Goal: Task Accomplishment & Management: Use online tool/utility

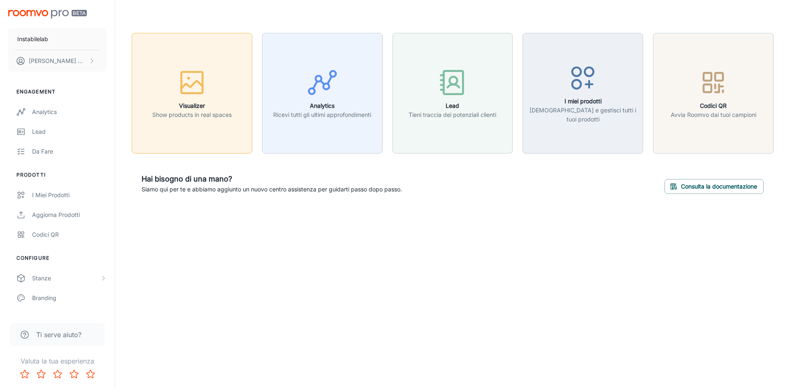
click at [221, 92] on div "button" at bounding box center [191, 84] width 79 height 34
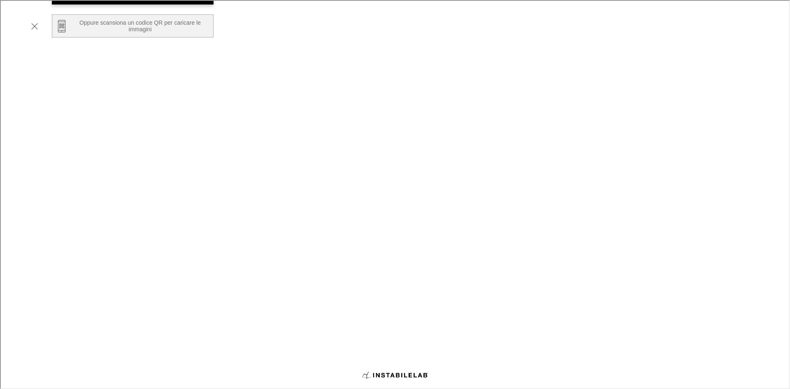
scroll to position [123, 0]
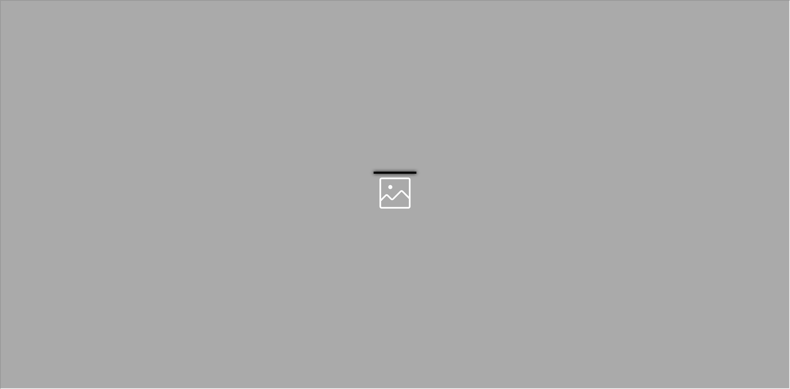
scroll to position [0, 0]
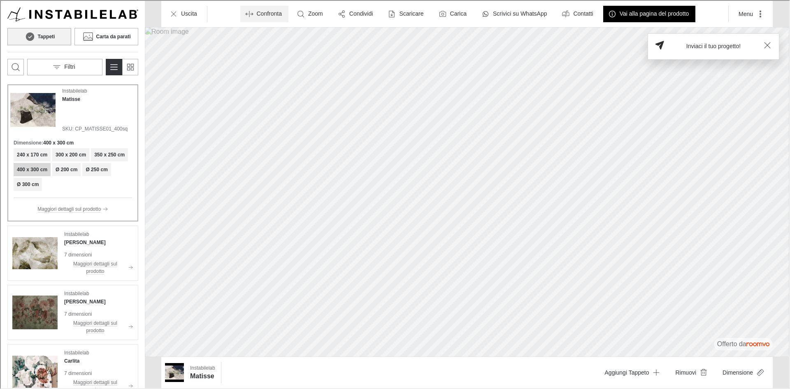
click at [263, 14] on p "Confronta" at bounding box center [268, 13] width 25 height 8
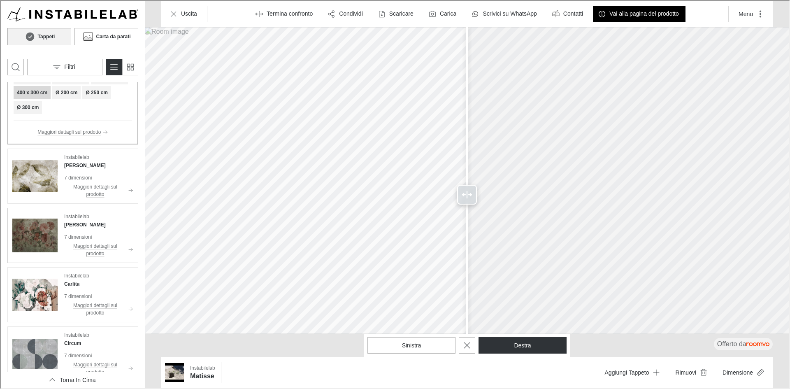
scroll to position [82, 0]
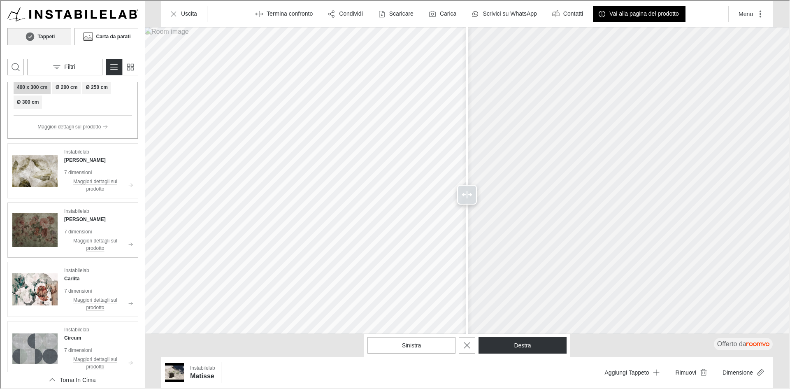
click at [85, 224] on div "Instabilelab Pablo 7 dimensioni Maggiori dettagli sul prodotto" at bounding box center [97, 229] width 69 height 45
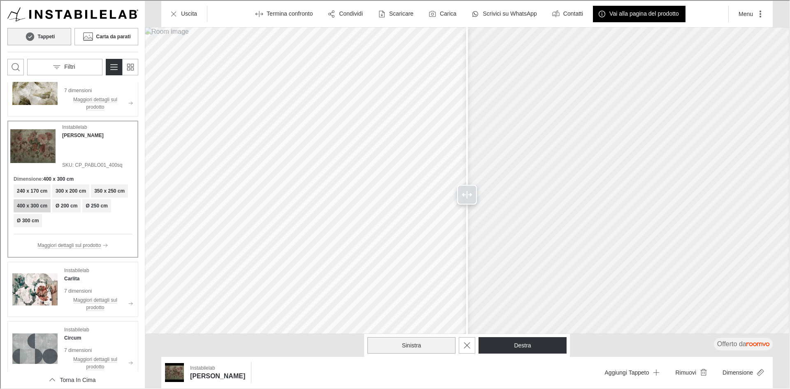
click at [401, 340] on button "Sinistra" at bounding box center [411, 344] width 88 height 16
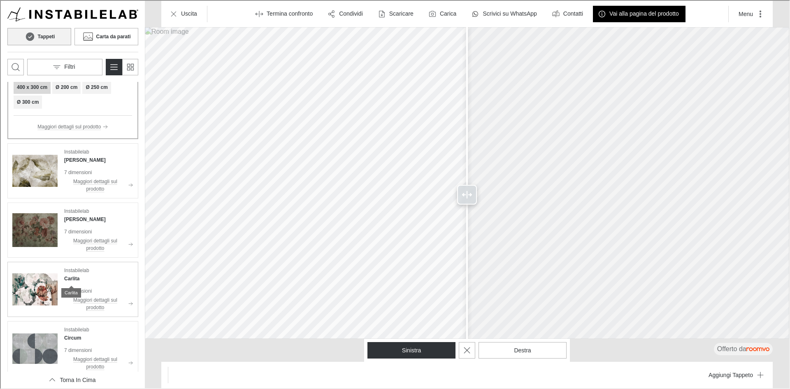
click at [75, 278] on h4 "Carlita" at bounding box center [70, 277] width 15 height 7
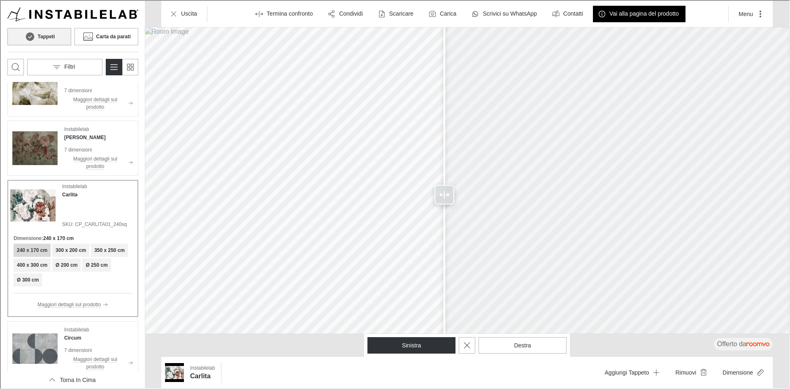
drag, startPoint x: 464, startPoint y: 194, endPoint x: 444, endPoint y: 201, distance: 21.9
click at [444, 201] on div at bounding box center [444, 194] width 20 height 20
click at [261, 12] on polyline "Exit compare mode" at bounding box center [261, 13] width 1 height 2
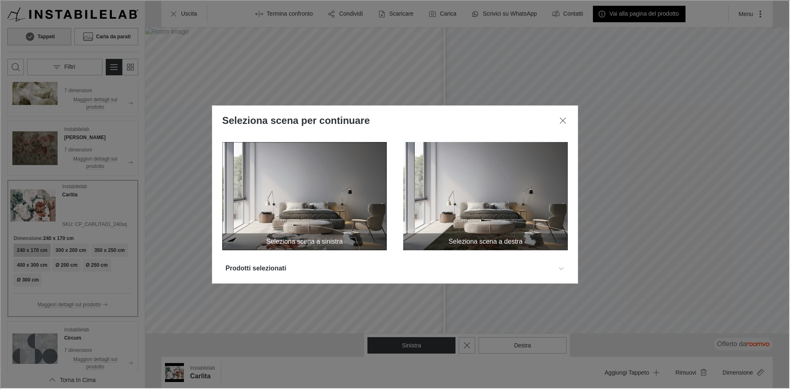
click at [291, 187] on img at bounding box center [303, 195] width 165 height 108
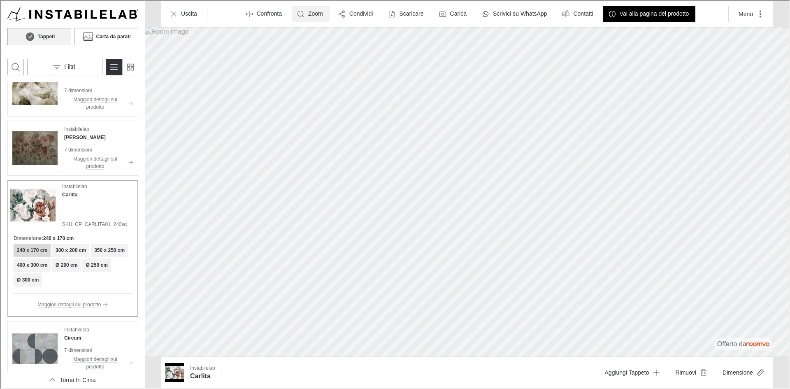
click at [302, 15] on line "Zoom room image" at bounding box center [303, 16] width 2 height 2
type input "1"
drag, startPoint x: 317, startPoint y: 37, endPoint x: 289, endPoint y: 38, distance: 27.2
click at [289, 38] on div at bounding box center [394, 193] width 789 height 387
click at [170, 175] on div at bounding box center [394, 193] width 789 height 387
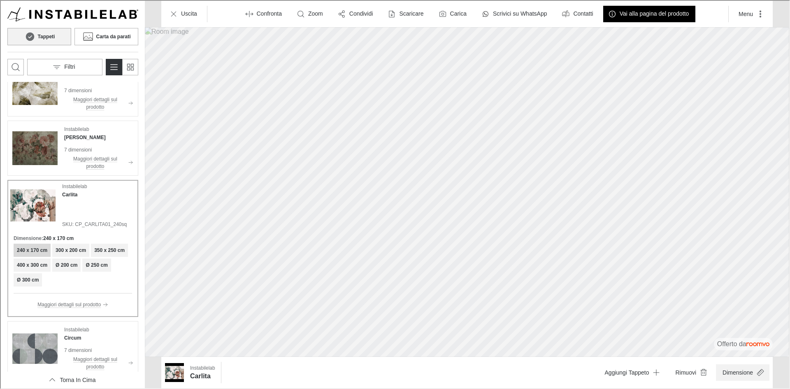
click at [742, 373] on button "Dimensione" at bounding box center [742, 371] width 54 height 16
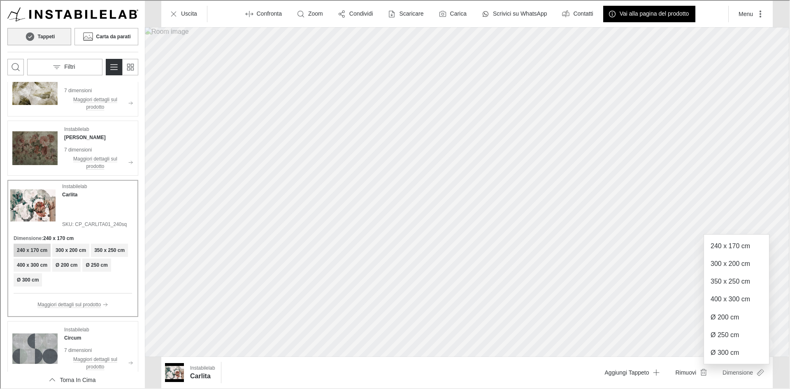
click at [745, 189] on div at bounding box center [394, 193] width 789 height 387
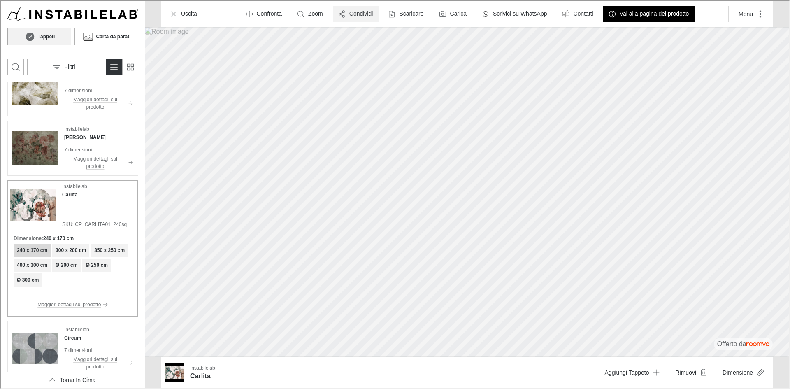
click at [354, 18] on button "Condividi" at bounding box center [355, 13] width 47 height 16
click at [376, 54] on p "Condividi via email" at bounding box center [381, 51] width 55 height 9
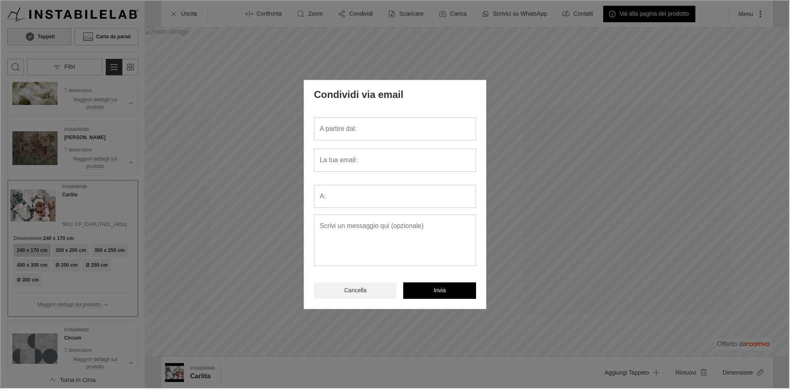
click at [371, 289] on button "Cancella" at bounding box center [354, 290] width 83 height 16
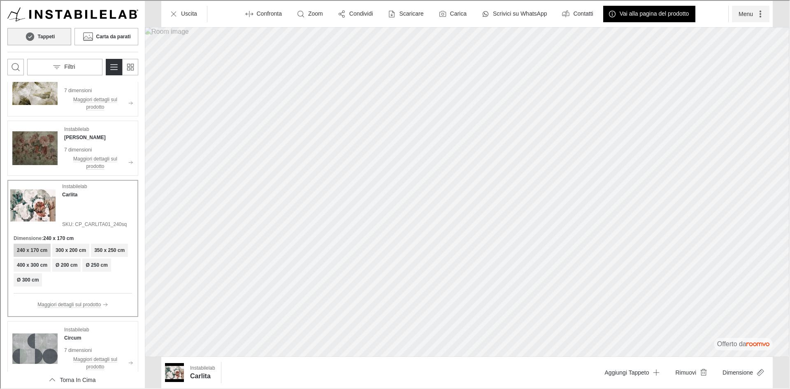
click at [750, 19] on button "Menu" at bounding box center [749, 13] width 37 height 16
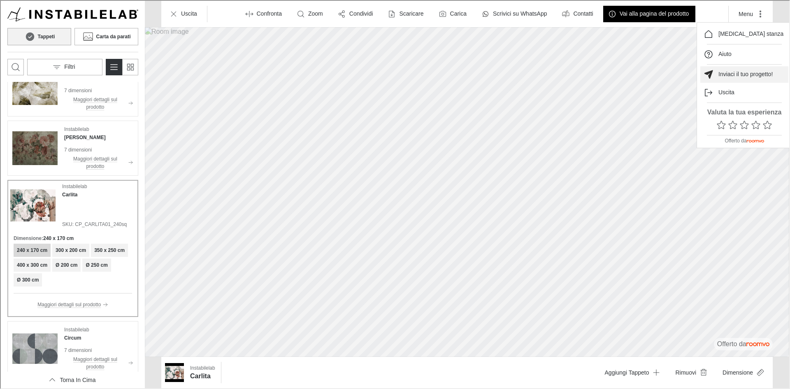
click at [728, 78] on button "Inviaci il tuo progetto!" at bounding box center [744, 73] width 88 height 16
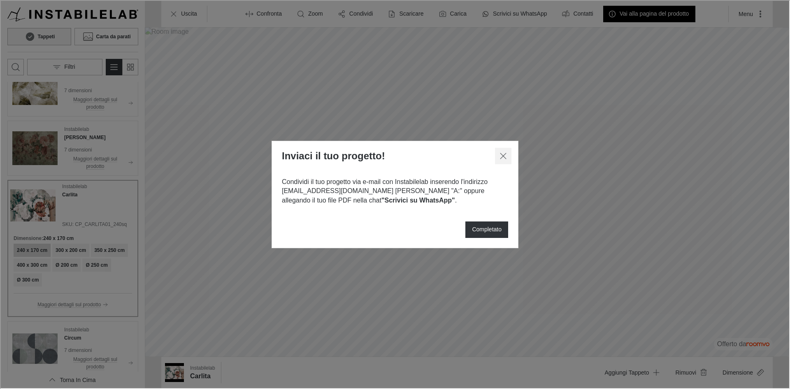
click at [504, 154] on line "Chiudi dialogo" at bounding box center [503, 155] width 6 height 6
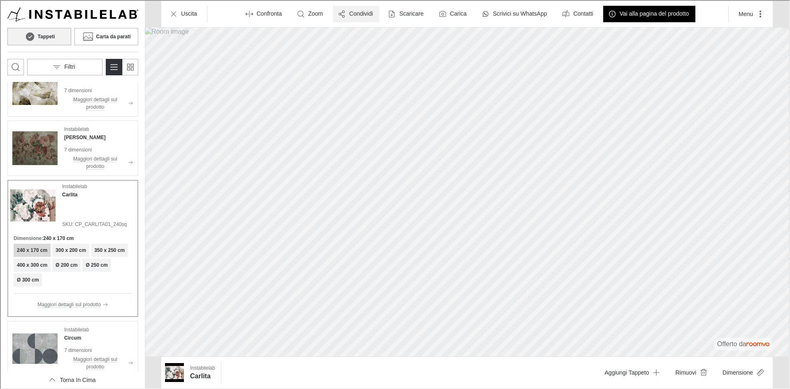
click at [370, 13] on p "Condividi" at bounding box center [361, 13] width 24 height 8
click at [765, 91] on div at bounding box center [394, 193] width 789 height 387
click at [401, 16] on p "Scaricare" at bounding box center [410, 13] width 24 height 8
click at [462, 29] on li "Immagine" at bounding box center [444, 33] width 116 height 16
click at [424, 9] on button "Scaricare" at bounding box center [405, 13] width 47 height 16
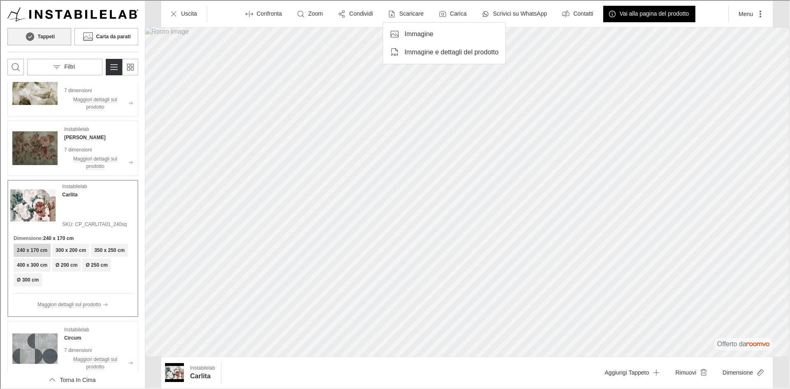
click at [424, 49] on p "Immagine e dettagli del prodotto" at bounding box center [451, 51] width 94 height 9
click at [450, 12] on label "Carica" at bounding box center [458, 13] width 16 height 8
click at [454, 15] on label "Carica" at bounding box center [458, 13] width 16 height 8
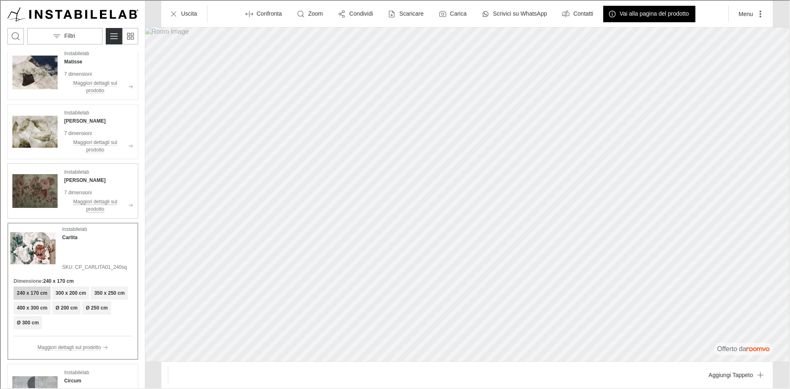
scroll to position [0, 0]
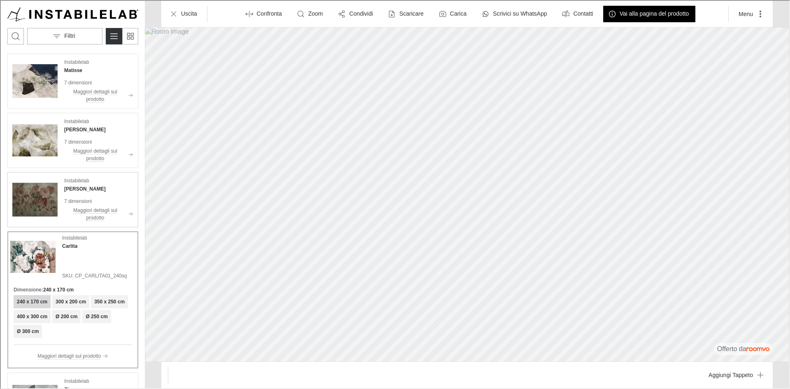
click at [49, 191] on img "See Pablo in the room" at bounding box center [34, 198] width 45 height 45
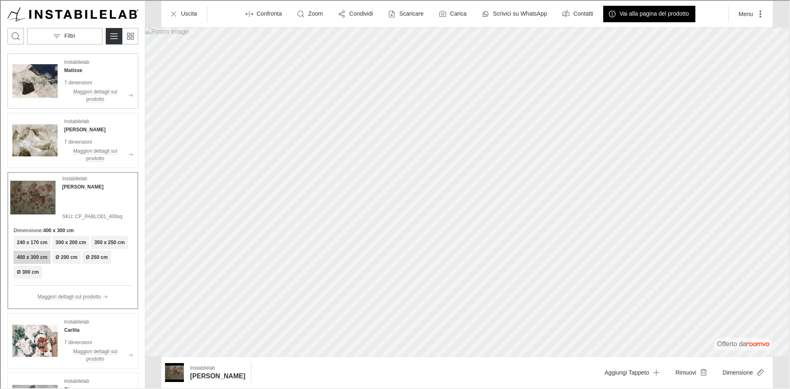
click at [51, 69] on img "See Matisse in the room" at bounding box center [34, 80] width 45 height 45
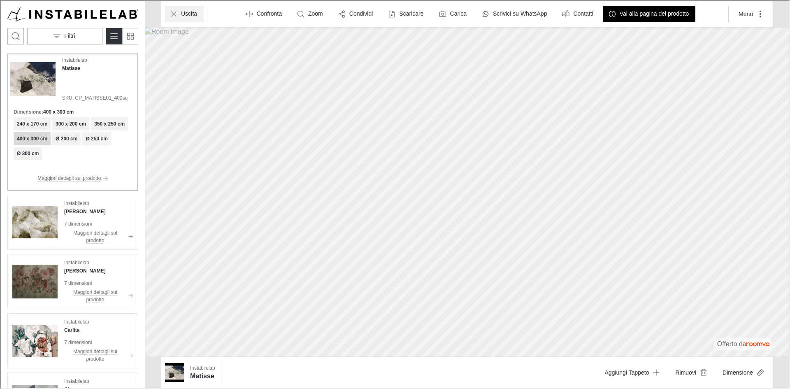
click at [189, 15] on p "Uscita" at bounding box center [188, 13] width 16 height 8
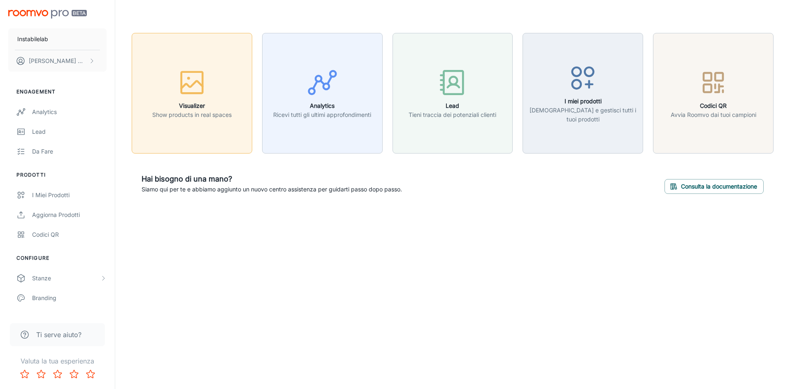
click at [194, 90] on icon "button" at bounding box center [192, 82] width 31 height 31
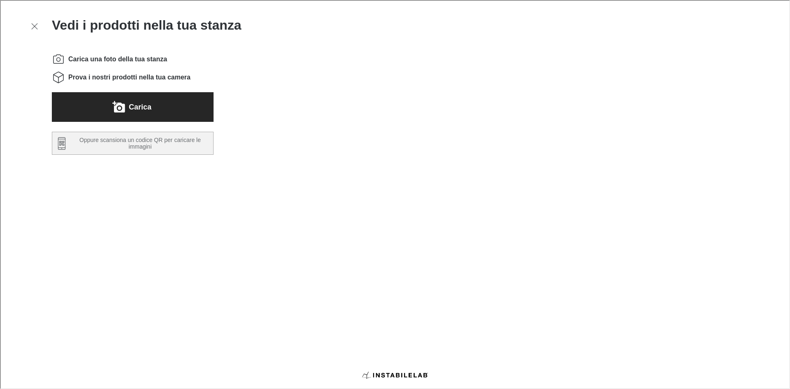
click at [174, 112] on button "Carica" at bounding box center [132, 106] width 162 height 30
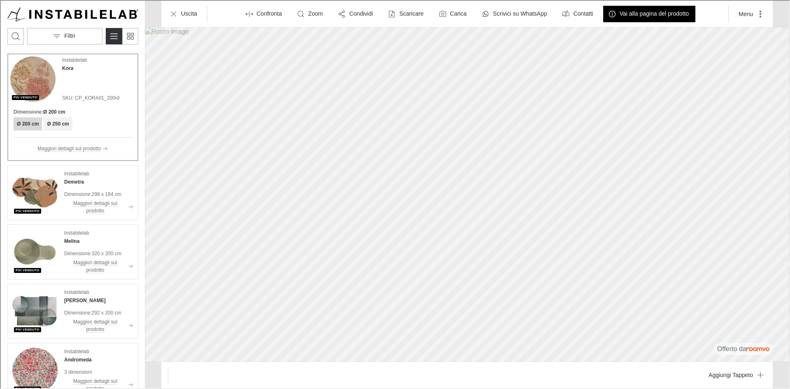
click at [51, 15] on img "Vai al sito web di Instabilelab ." at bounding box center [72, 14] width 131 height 14
click at [184, 12] on p "Uscita" at bounding box center [188, 13] width 16 height 8
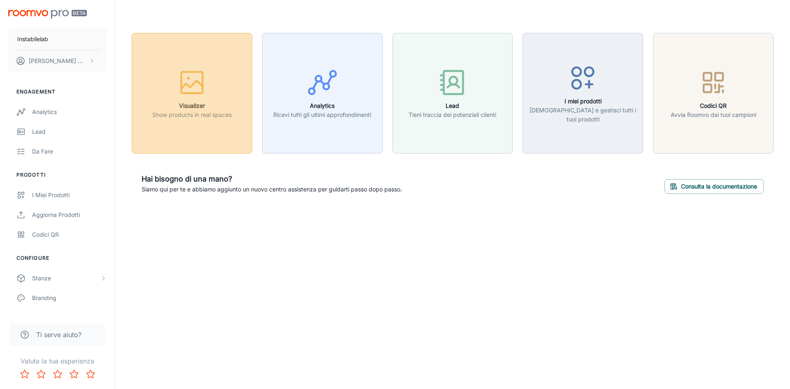
click at [182, 93] on rect "button" at bounding box center [192, 82] width 21 height 21
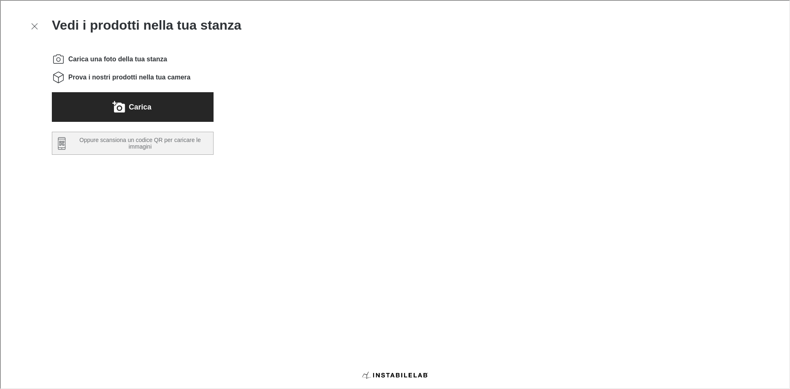
click at [186, 107] on button "Carica" at bounding box center [132, 106] width 162 height 30
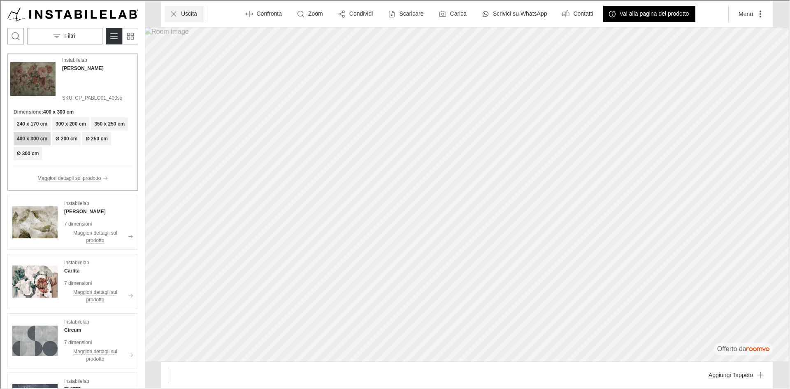
click at [176, 12] on icon "Uscita" at bounding box center [173, 13] width 8 height 8
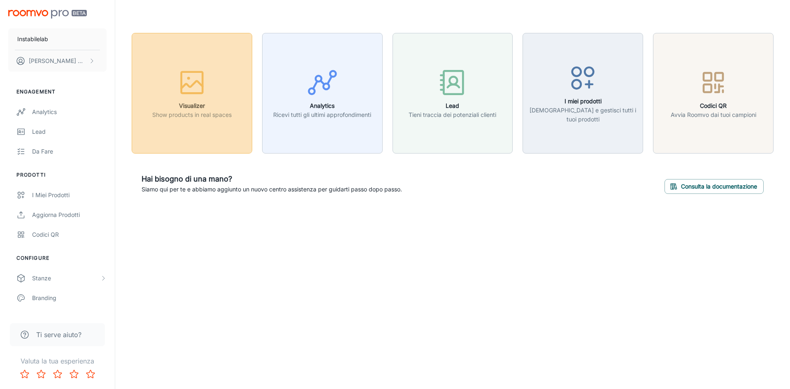
click at [178, 72] on icon "button" at bounding box center [192, 82] width 31 height 31
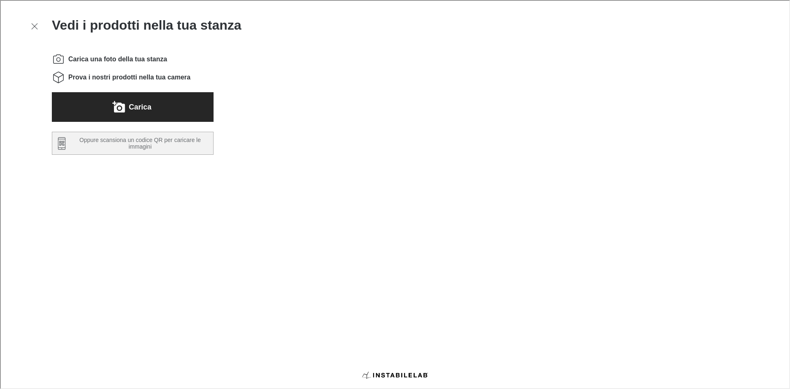
click at [193, 105] on button "Carica" at bounding box center [132, 106] width 162 height 30
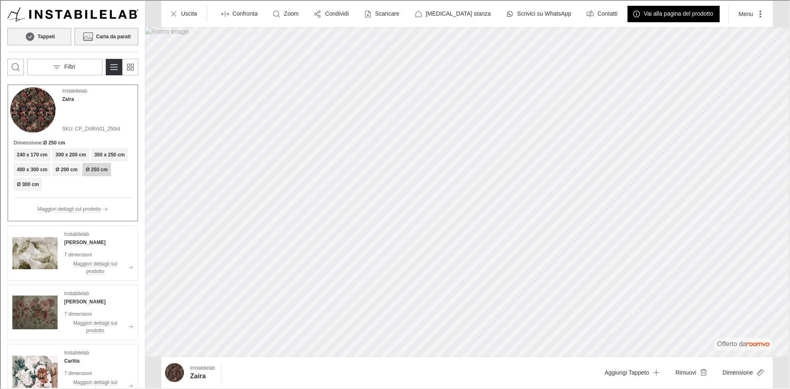
click at [120, 35] on h6 "Carta da parati" at bounding box center [112, 35] width 35 height 7
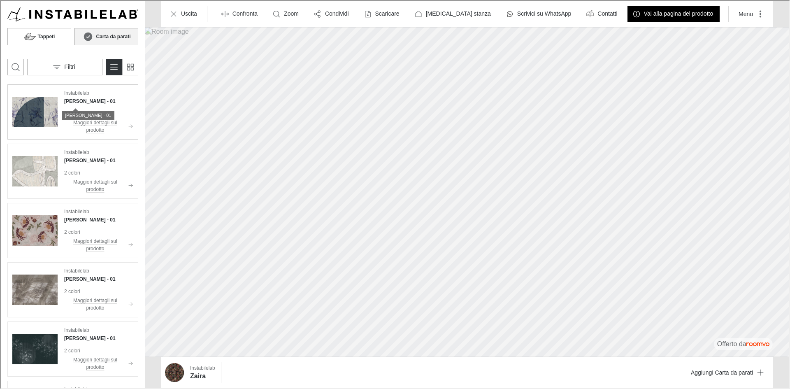
click at [74, 98] on h4 "[PERSON_NAME] - 01" at bounding box center [88, 100] width 51 height 7
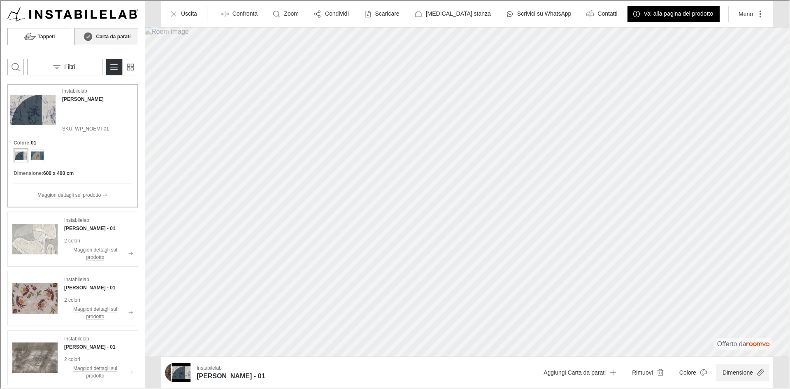
click at [737, 366] on button "Dimensione" at bounding box center [742, 371] width 54 height 16
type input "0.9"
drag, startPoint x: 772, startPoint y: 351, endPoint x: 752, endPoint y: 341, distance: 21.9
click at [752, 341] on div at bounding box center [730, 351] width 103 height 23
click at [77, 226] on div at bounding box center [394, 193] width 789 height 387
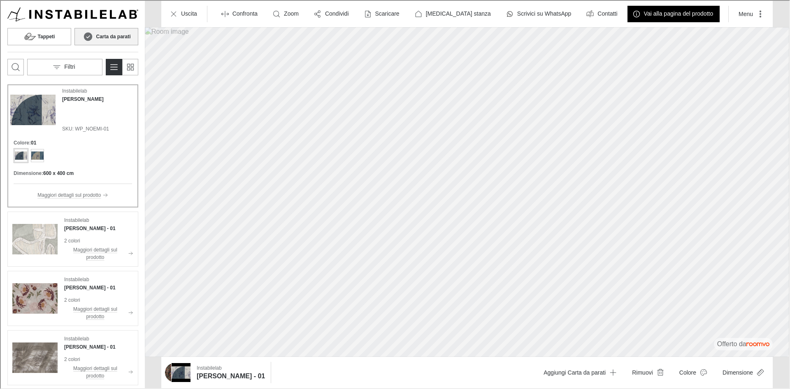
click at [240, 154] on div "Tappeti Carta da parati Filtri Instabilelab [PERSON_NAME] SKU: WP_NOEMI-01 Colo…" at bounding box center [394, 193] width 789 height 387
click at [37, 240] on img "See Bice in the room" at bounding box center [34, 238] width 45 height 45
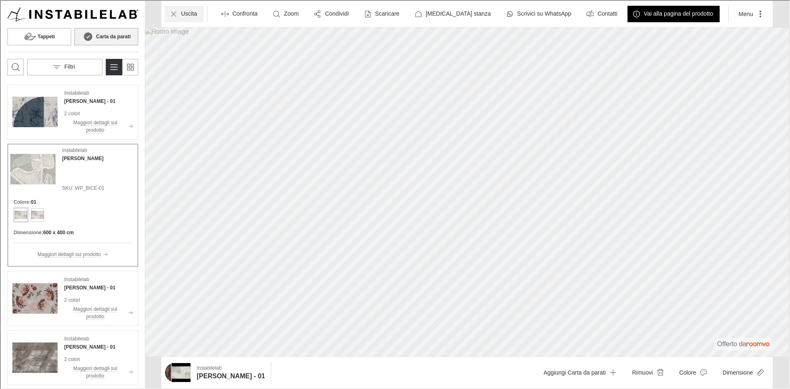
click at [185, 12] on p "Uscita" at bounding box center [188, 13] width 16 height 8
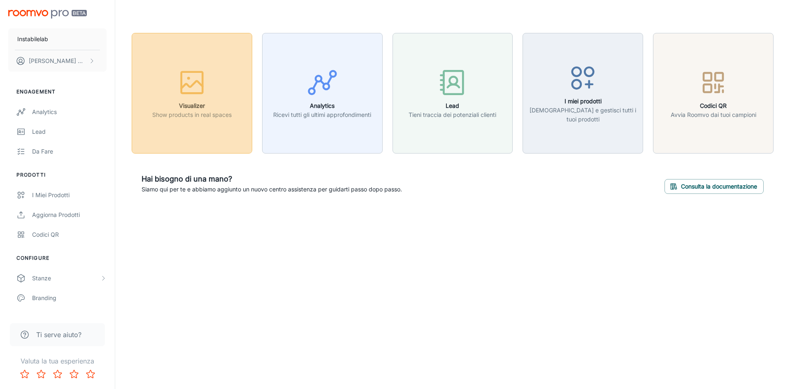
click at [177, 103] on h6 "Visualizer" at bounding box center [191, 105] width 79 height 9
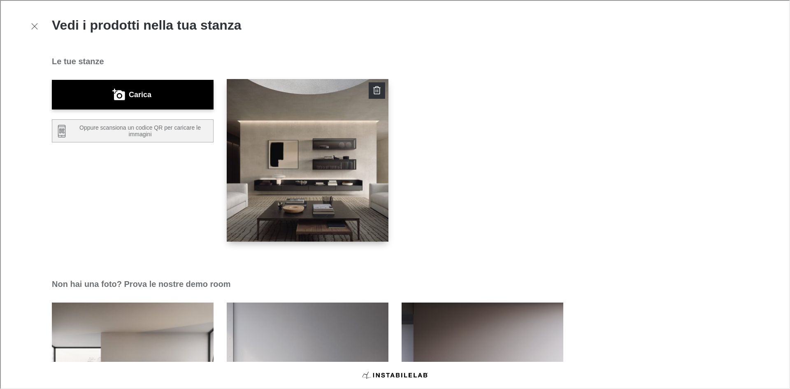
click at [296, 157] on img "button" at bounding box center [307, 160] width 163 height 164
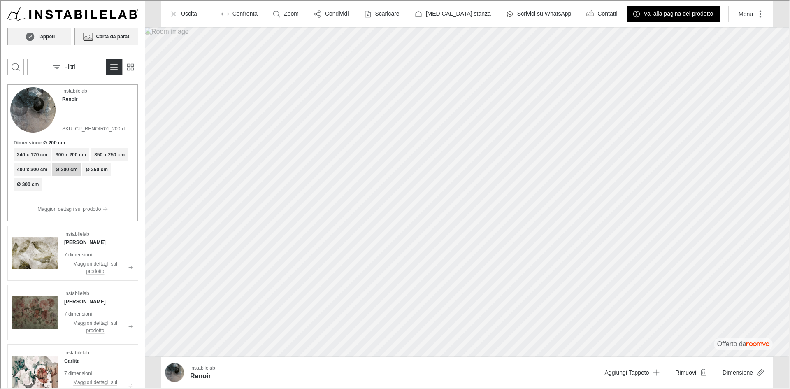
click at [119, 28] on button "Carta da parati" at bounding box center [106, 35] width 64 height 17
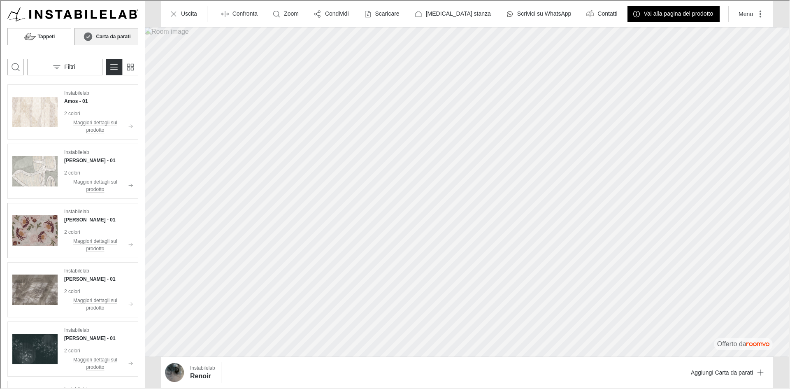
click at [43, 222] on img "See Olivier in the room" at bounding box center [34, 229] width 45 height 45
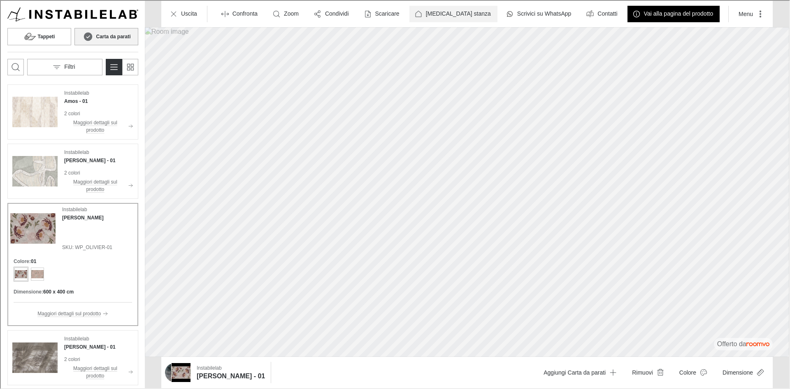
click at [459, 11] on p "[MEDICAL_DATA] stanza" at bounding box center [457, 13] width 65 height 8
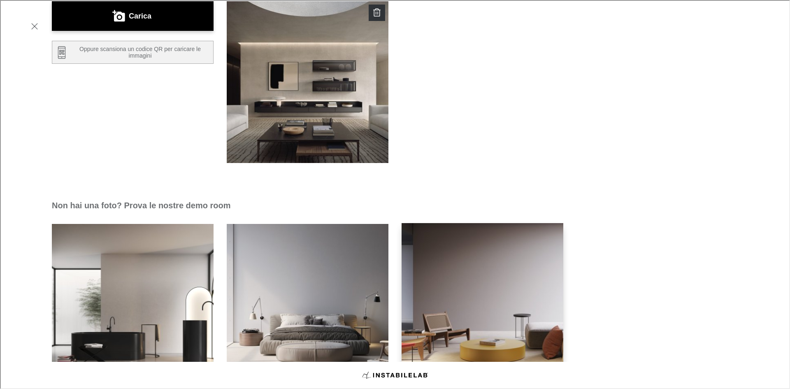
scroll to position [138, 0]
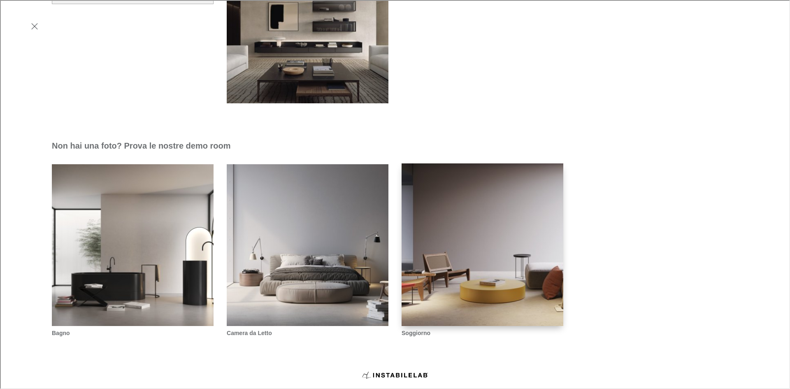
click at [482, 197] on img "Soggiorno" at bounding box center [482, 245] width 163 height 164
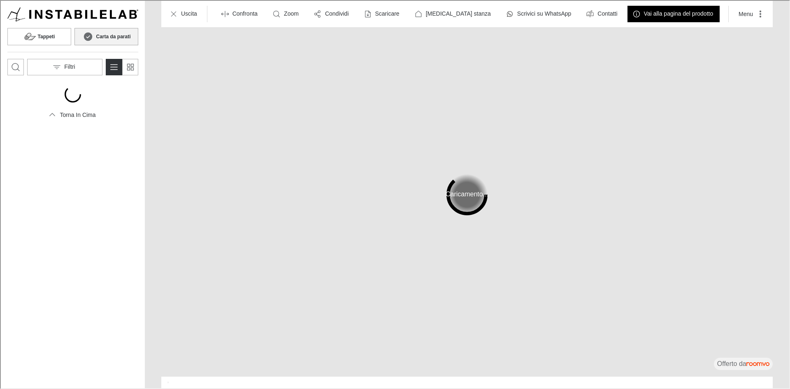
scroll to position [0, 0]
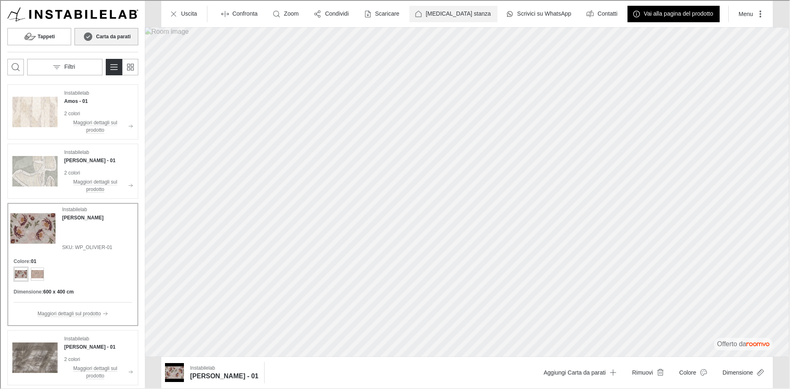
click at [448, 8] on button "[MEDICAL_DATA] stanza" at bounding box center [453, 13] width 88 height 16
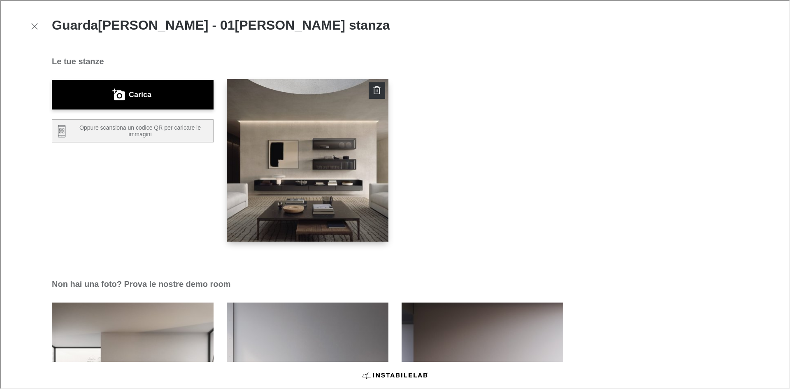
click at [308, 149] on img "button" at bounding box center [307, 160] width 163 height 164
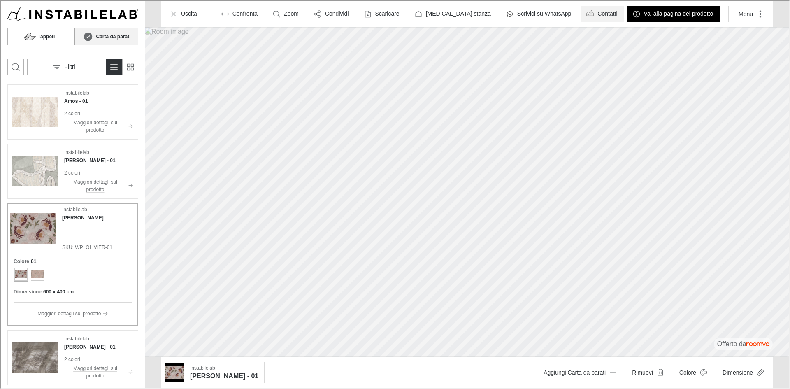
click at [585, 14] on div "button" at bounding box center [589, 13] width 8 height 8
click at [678, 13] on p "Vai alla pagina del prodotto" at bounding box center [678, 13] width 70 height 8
click at [752, 12] on button "Menu" at bounding box center [749, 13] width 37 height 16
click at [745, 34] on button "Aiuto" at bounding box center [738, 33] width 77 height 16
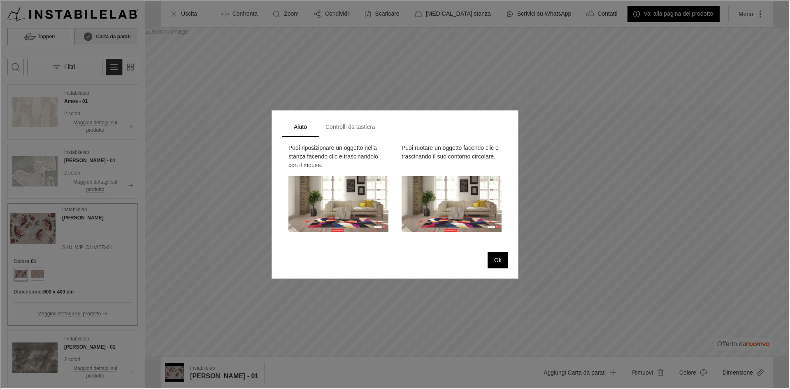
click at [352, 127] on button "Controlli da tastiera" at bounding box center [349, 126] width 63 height 20
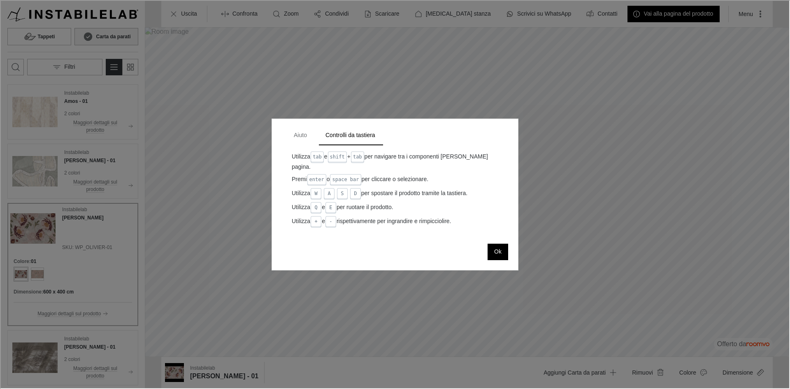
click at [296, 133] on button "Aiuto" at bounding box center [299, 135] width 37 height 20
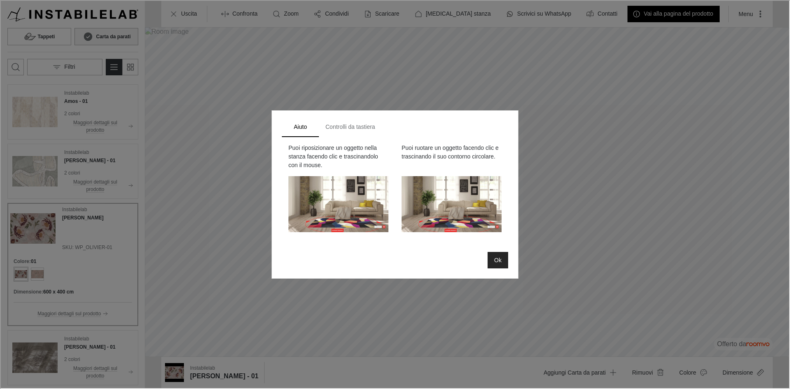
click at [496, 254] on button "Ok" at bounding box center [497, 259] width 21 height 16
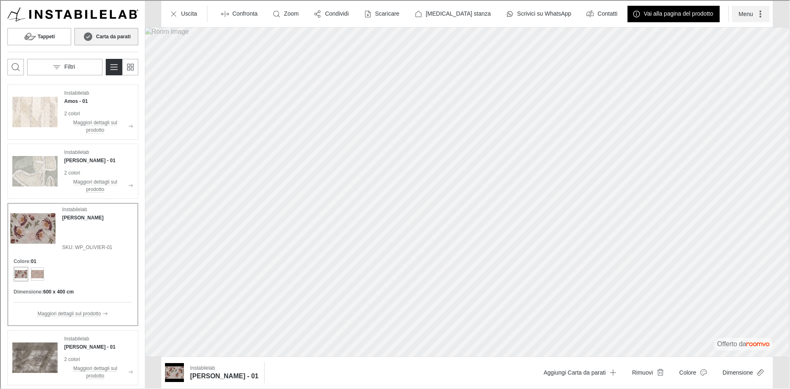
click at [749, 15] on button "Menu" at bounding box center [749, 13] width 37 height 16
click at [728, 57] on p "Inviaci il tuo progetto!" at bounding box center [745, 53] width 54 height 8
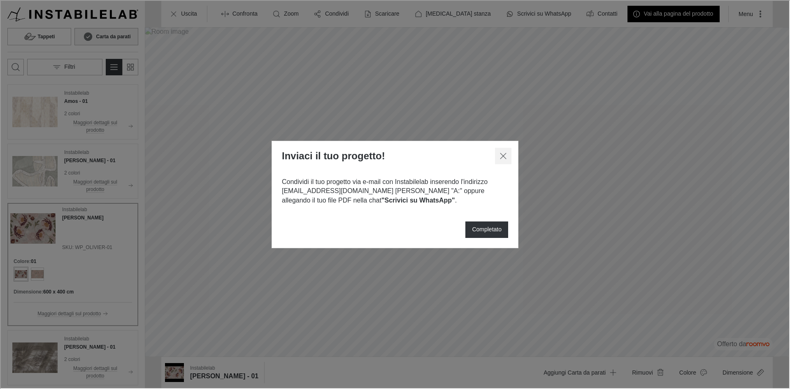
click at [504, 160] on icon "Chiudi dialogo" at bounding box center [503, 155] width 10 height 10
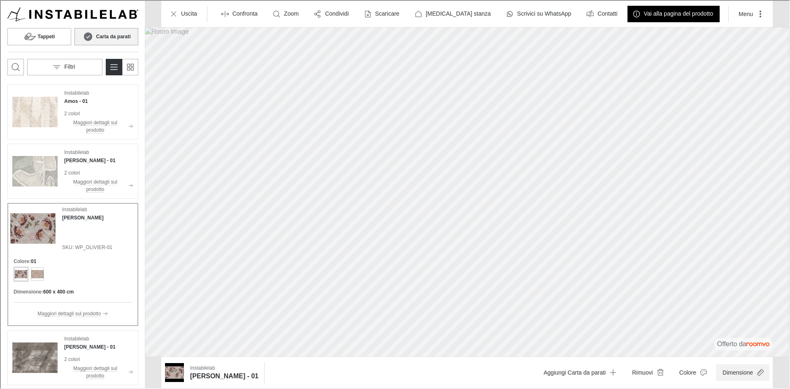
click at [743, 371] on button "Dimensione" at bounding box center [742, 371] width 54 height 16
type input "0.9"
drag, startPoint x: 776, startPoint y: 350, endPoint x: 758, endPoint y: 345, distance: 18.9
click at [758, 347] on span at bounding box center [757, 351] width 8 height 8
drag, startPoint x: 701, startPoint y: 196, endPoint x: 701, endPoint y: 189, distance: 7.4
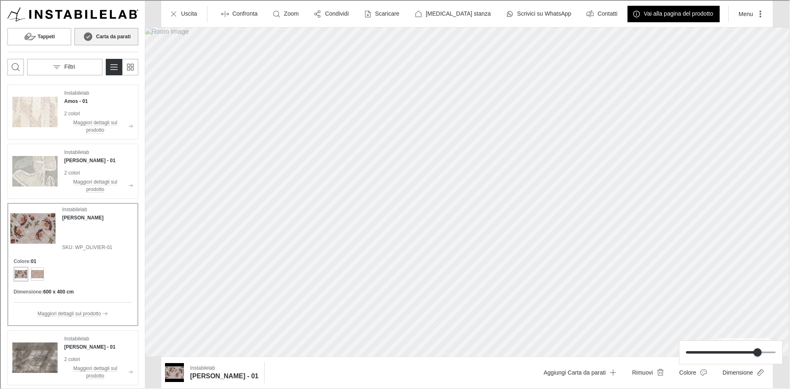
click at [701, 189] on div at bounding box center [394, 193] width 789 height 387
click at [186, 9] on p "Uscita" at bounding box center [188, 13] width 16 height 8
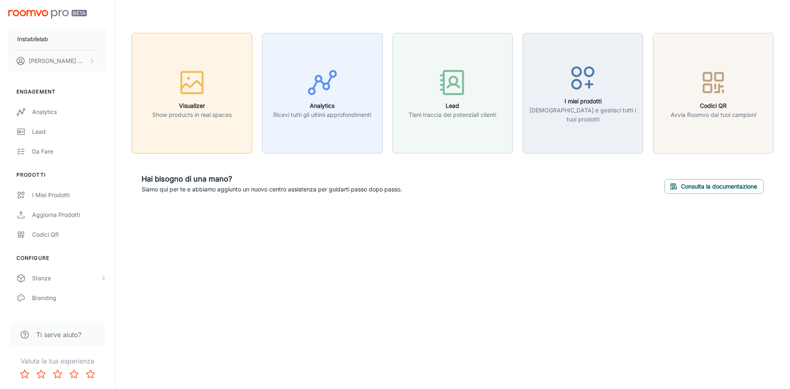
click at [209, 102] on h6 "Visualizer" at bounding box center [191, 105] width 79 height 9
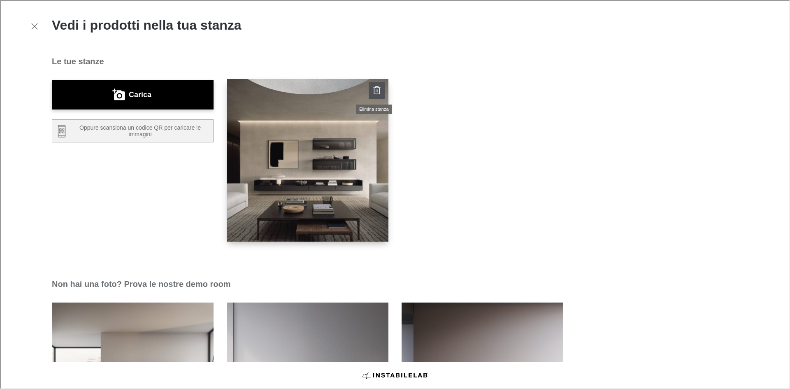
click at [375, 86] on icon "Elimina stanza" at bounding box center [376, 86] width 3 height 1
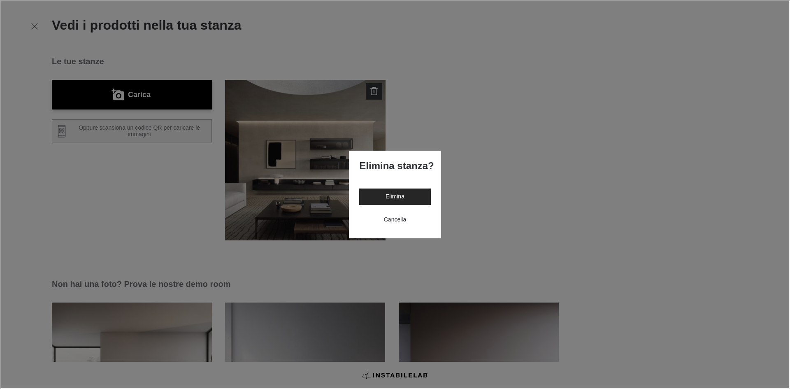
click at [373, 195] on button "Elimina" at bounding box center [394, 196] width 71 height 16
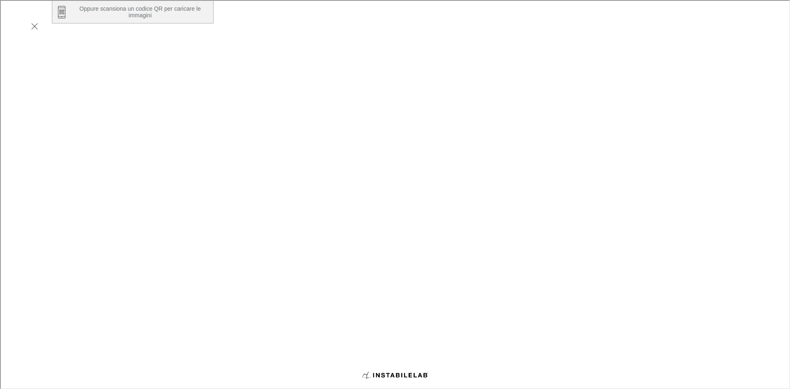
scroll to position [140, 0]
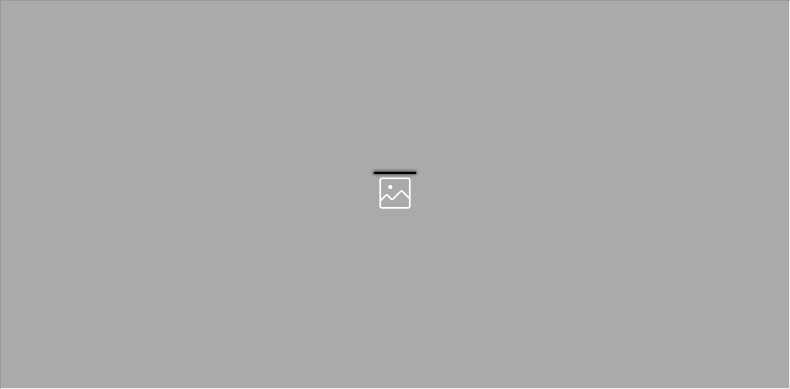
scroll to position [0, 0]
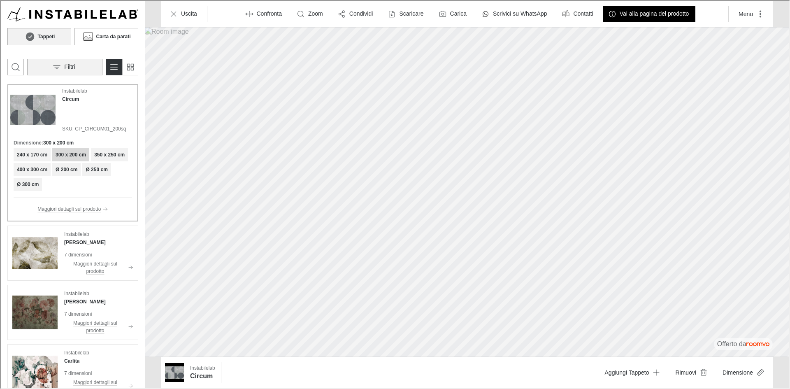
click at [55, 68] on icon "Open the filters menu" at bounding box center [56, 66] width 8 height 8
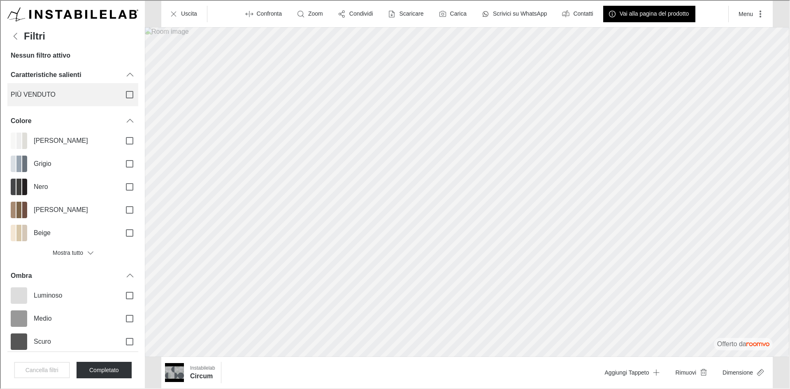
click at [120, 92] on input "PIÙ VENDUTO" at bounding box center [128, 93] width 17 height 17
checkbox input "true"
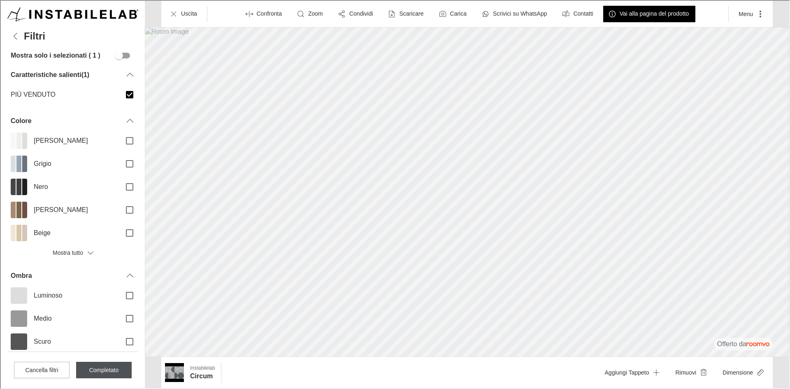
click at [119, 367] on button "Completato" at bounding box center [103, 369] width 56 height 16
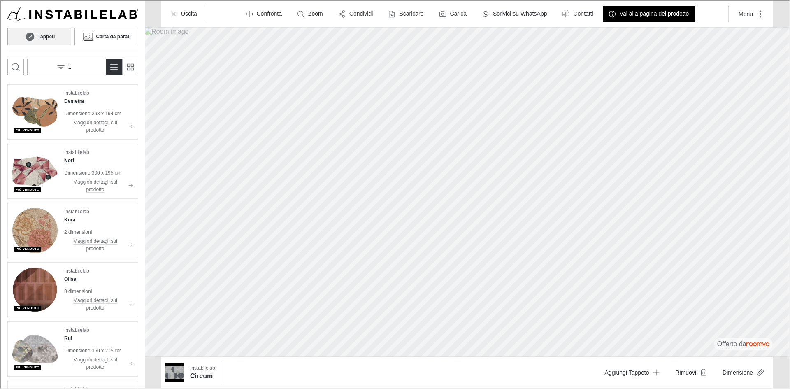
drag, startPoint x: 40, startPoint y: 35, endPoint x: 100, endPoint y: 52, distance: 62.4
click at [40, 35] on h6 "Tappeti" at bounding box center [45, 35] width 17 height 7
click at [55, 67] on button "1" at bounding box center [63, 66] width 75 height 16
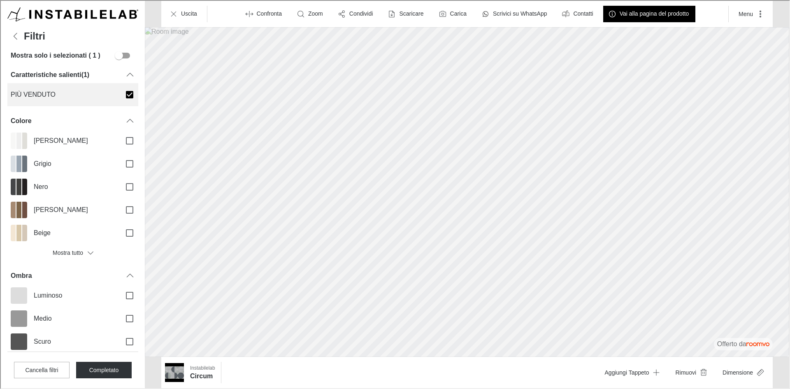
click at [121, 93] on input "PIÙ VENDUTO" at bounding box center [128, 93] width 17 height 17
checkbox input "false"
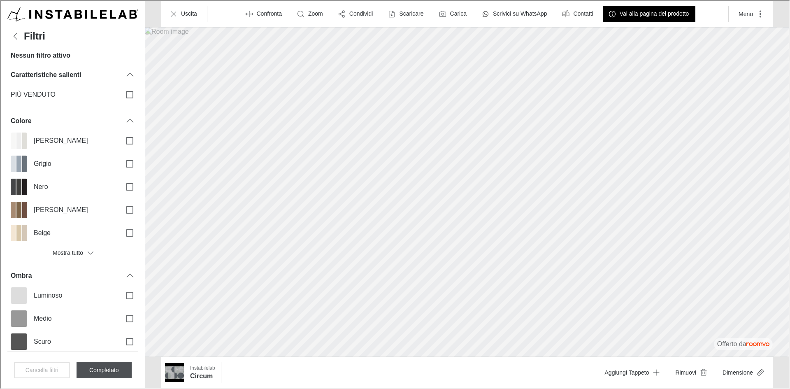
click at [112, 376] on button "Completato" at bounding box center [103, 369] width 55 height 16
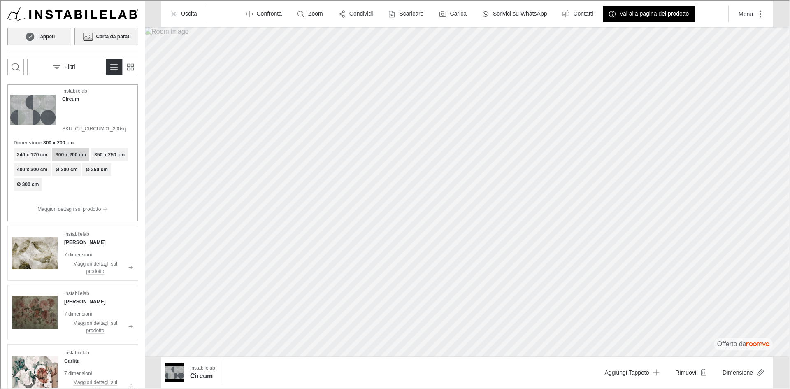
click at [109, 36] on h6 "Carta da parati" at bounding box center [112, 35] width 35 height 7
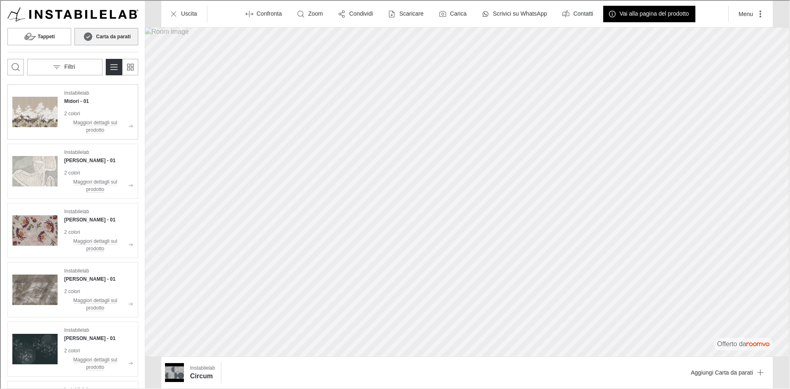
click at [75, 101] on h4 "Midori - 01" at bounding box center [75, 100] width 25 height 7
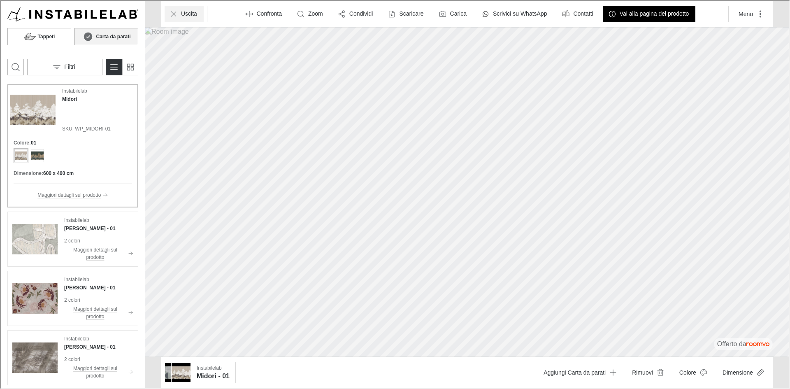
click at [189, 14] on p "Uscita" at bounding box center [188, 13] width 16 height 8
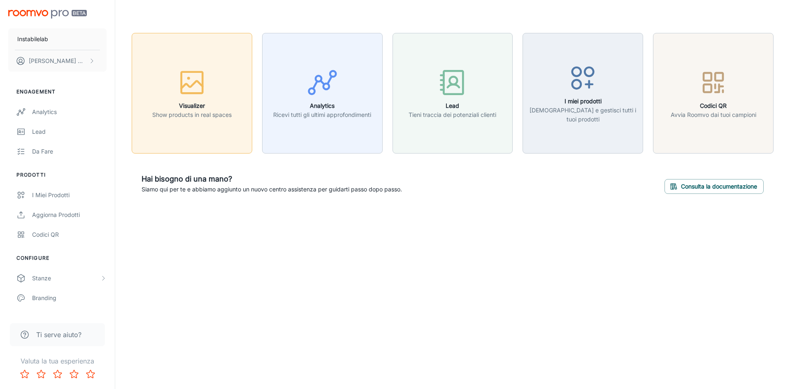
click at [191, 86] on icon "button" at bounding box center [192, 84] width 21 height 7
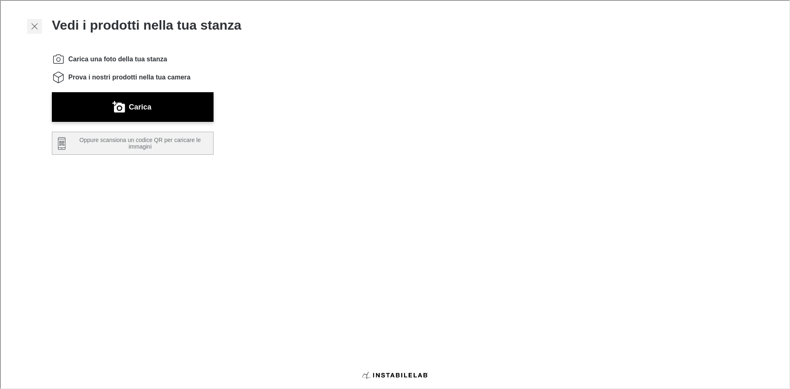
click at [37, 27] on icon "button" at bounding box center [34, 26] width 10 height 10
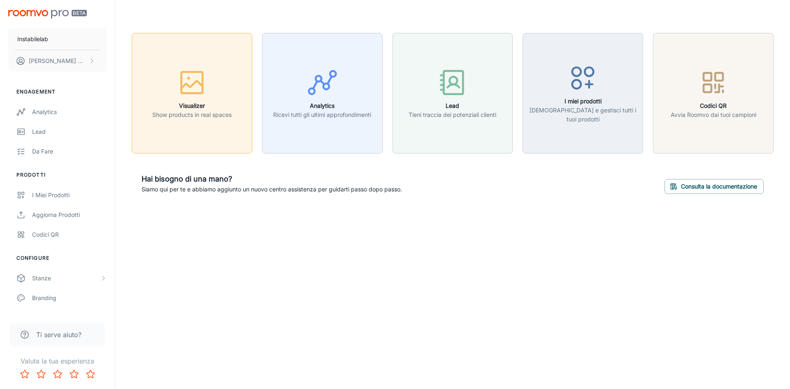
click at [197, 99] on div "button" at bounding box center [191, 84] width 79 height 34
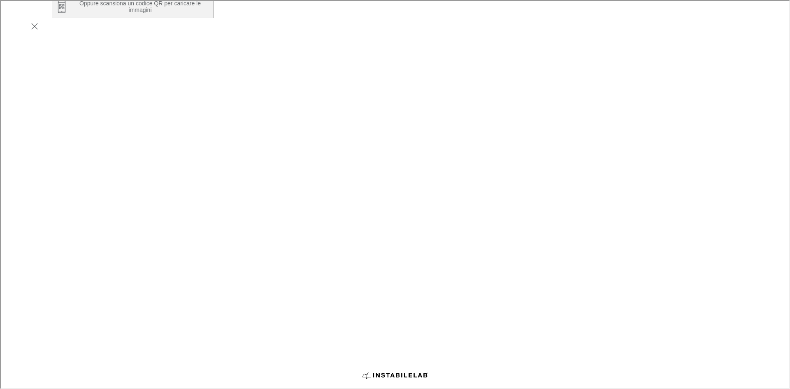
scroll to position [140, 0]
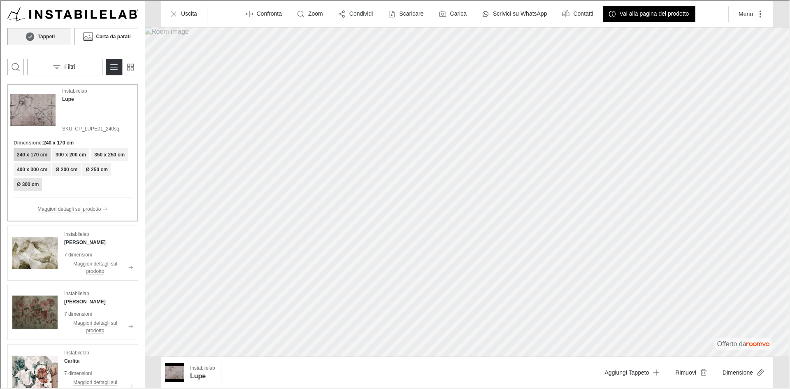
click at [31, 184] on h6 "Ø 300 cm" at bounding box center [27, 183] width 22 height 7
click at [77, 62] on button "Filtri" at bounding box center [63, 66] width 75 height 16
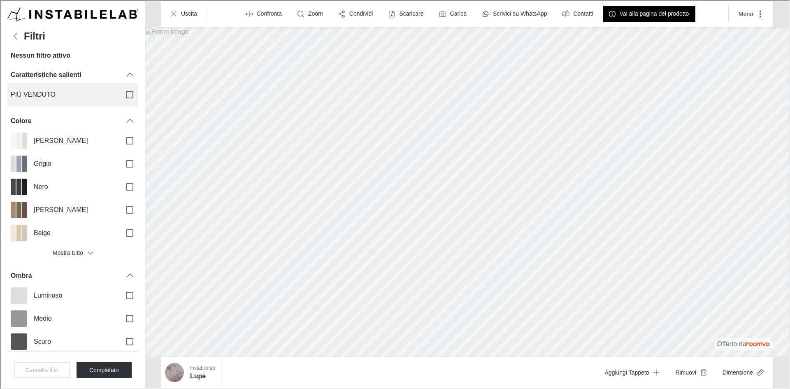
click at [125, 94] on input "PIÙ VENDUTO" at bounding box center [128, 93] width 17 height 17
checkbox input "true"
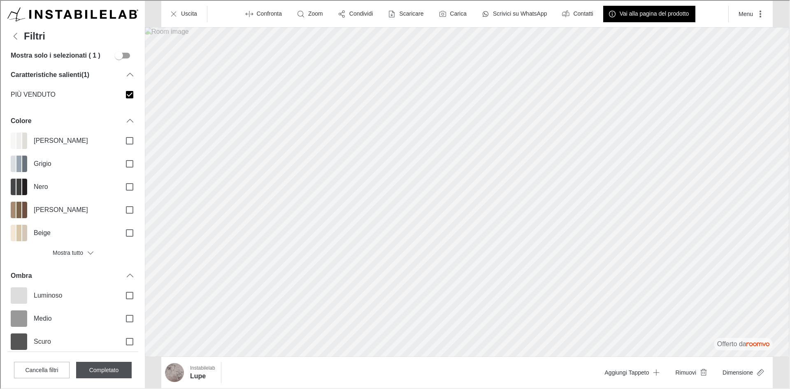
click at [119, 369] on button "Completato" at bounding box center [103, 369] width 56 height 16
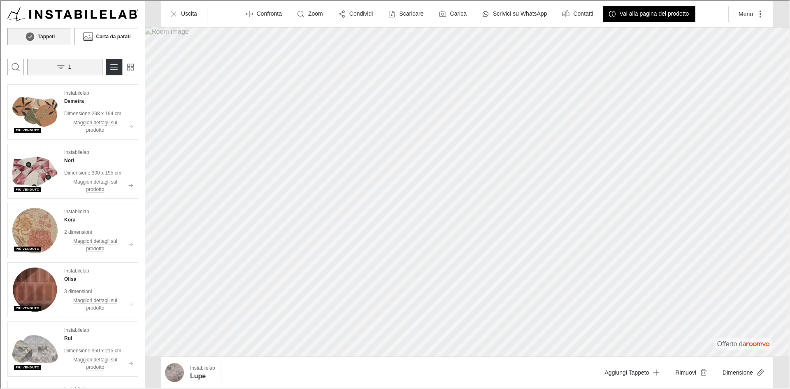
click at [58, 69] on icon "Open the filters menu" at bounding box center [60, 66] width 8 height 8
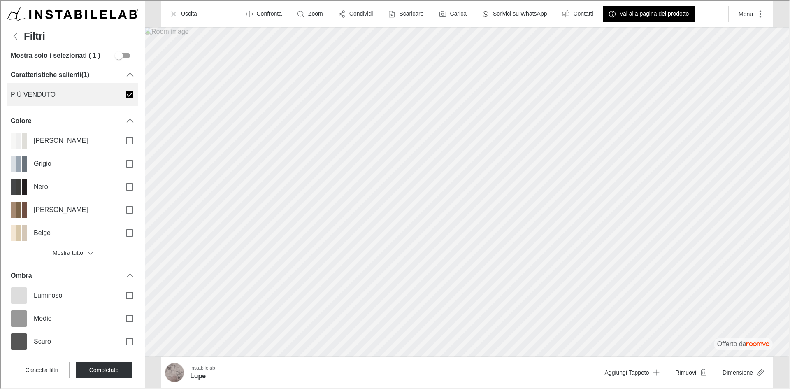
click at [122, 97] on input "PIÙ VENDUTO" at bounding box center [128, 93] width 17 height 17
checkbox input "false"
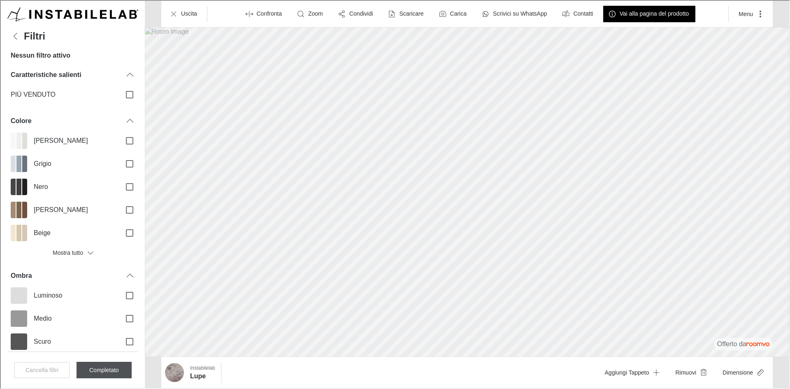
click at [104, 374] on button "Completato" at bounding box center [103, 369] width 55 height 16
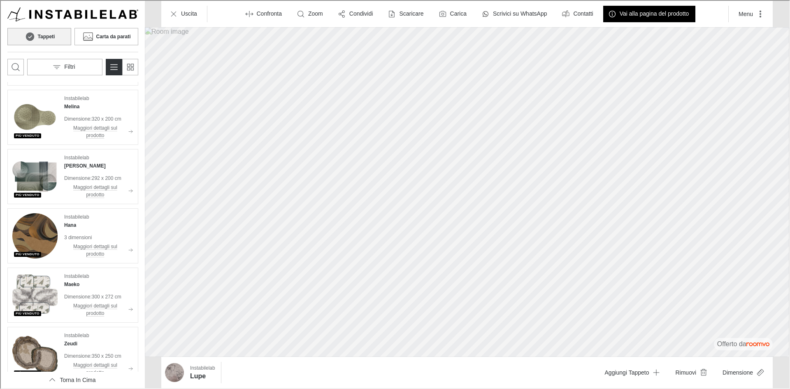
scroll to position [2380, 0]
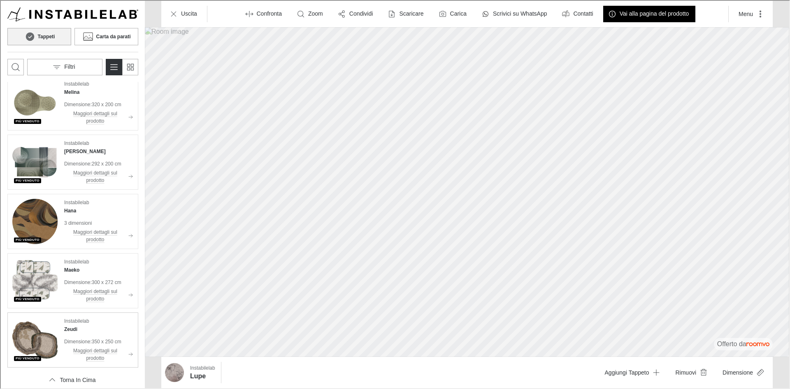
click at [20, 339] on img "See Zeudi in the room" at bounding box center [34, 339] width 45 height 45
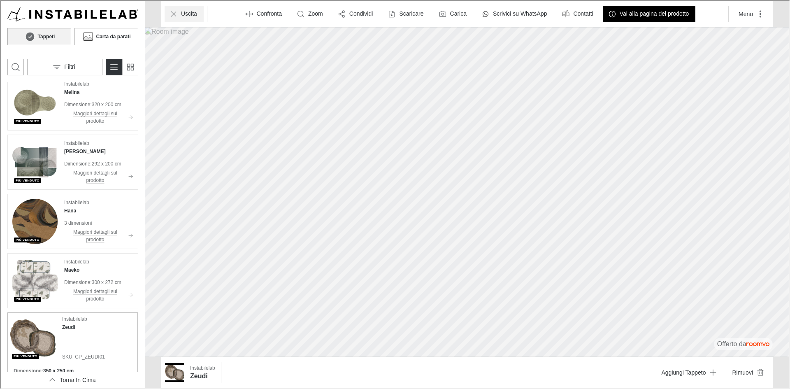
click at [192, 14] on p "Uscita" at bounding box center [188, 13] width 16 height 8
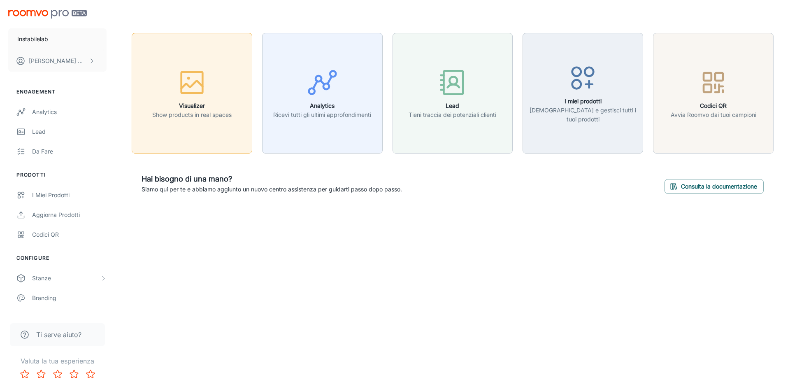
click at [195, 98] on icon "button" at bounding box center [192, 82] width 31 height 31
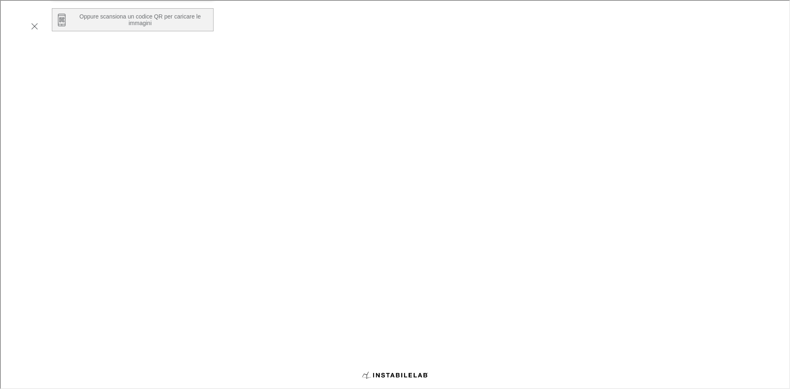
scroll to position [140, 0]
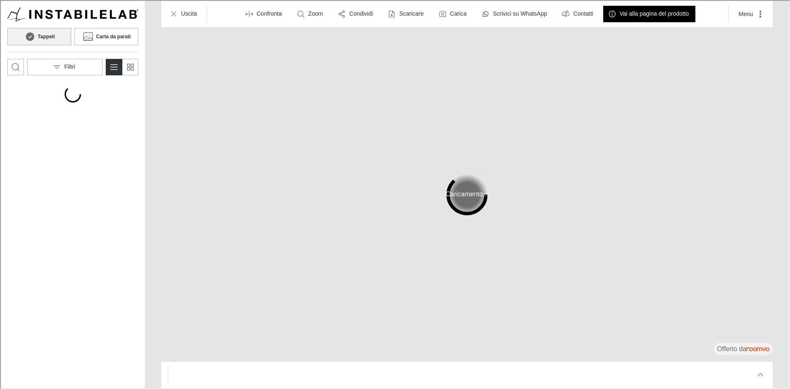
scroll to position [0, 0]
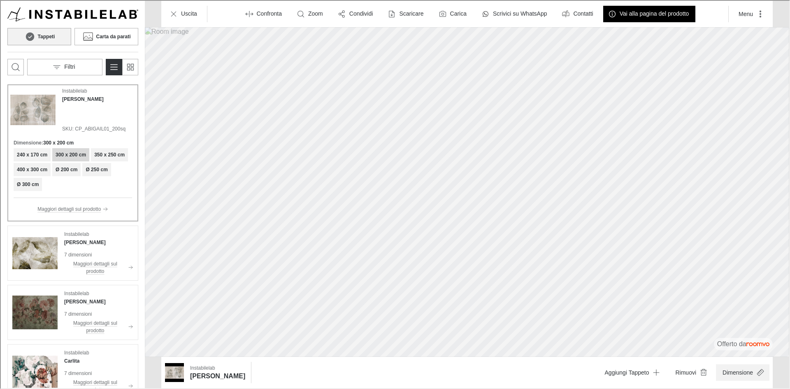
click at [738, 373] on button "Dimensione" at bounding box center [742, 371] width 54 height 16
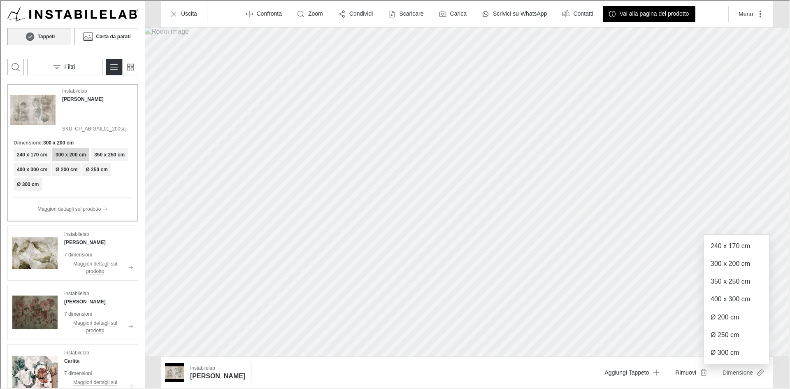
click at [746, 201] on div at bounding box center [394, 193] width 789 height 387
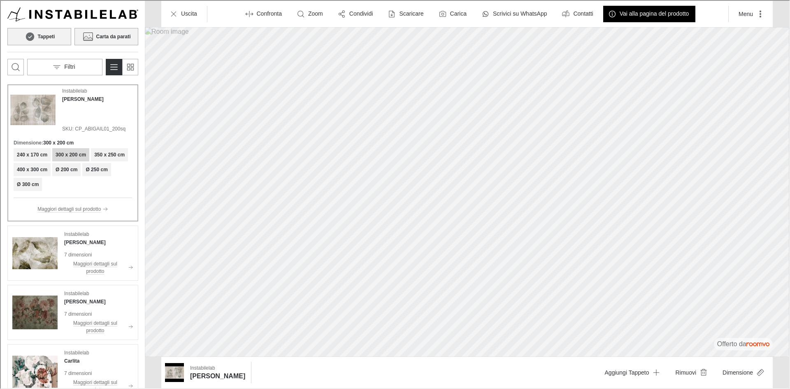
click at [108, 37] on h6 "Carta da parati" at bounding box center [112, 35] width 35 height 7
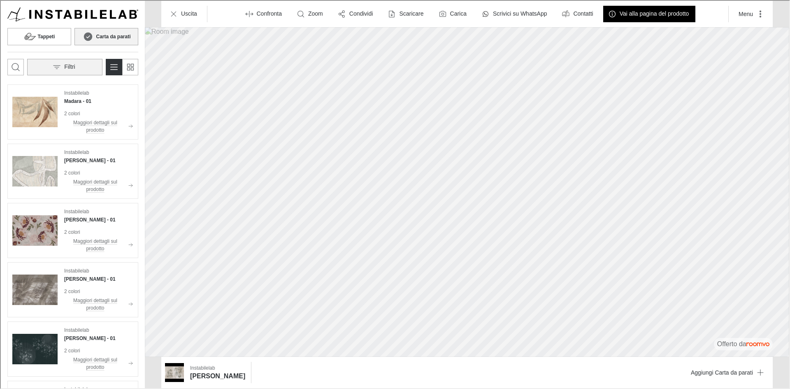
click at [81, 70] on button "Filtri" at bounding box center [63, 66] width 75 height 16
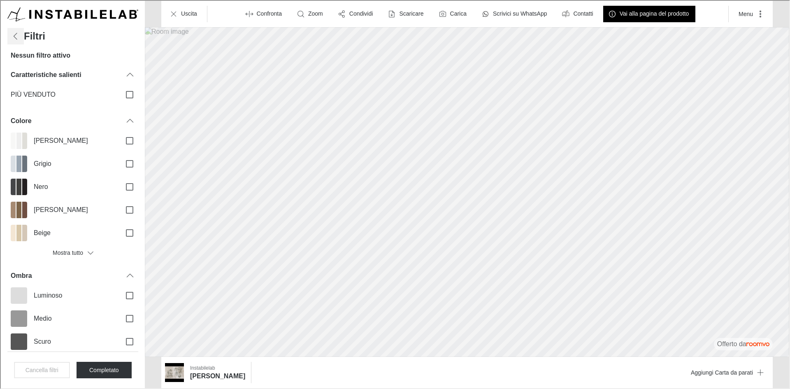
click at [15, 36] on icon "Filters menu" at bounding box center [15, 35] width 10 height 10
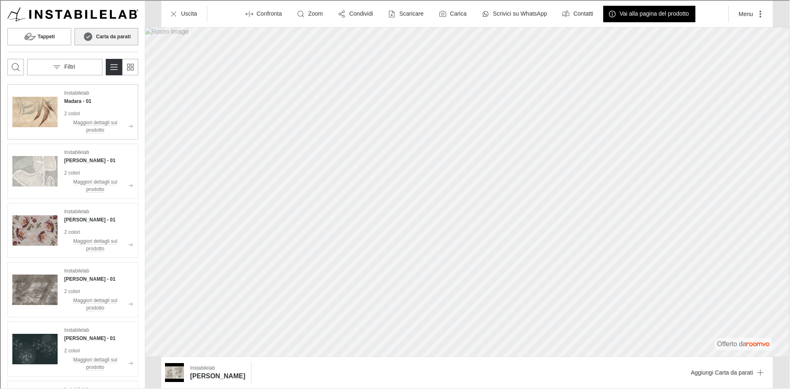
click at [82, 101] on h4 "Madara - 01" at bounding box center [76, 100] width 27 height 7
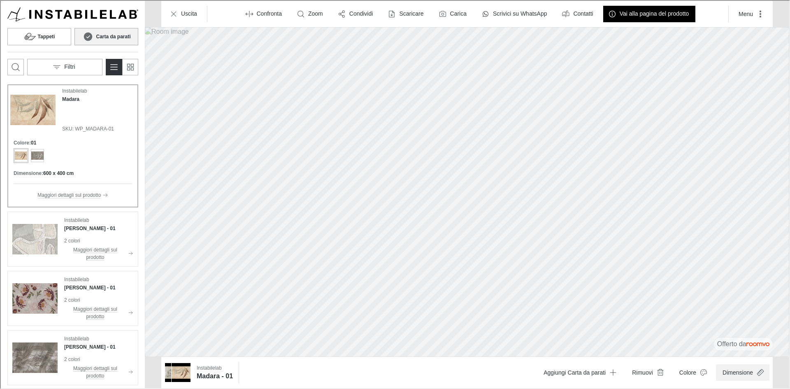
click at [746, 377] on button "Dimensione" at bounding box center [742, 371] width 54 height 16
type input "1"
drag, startPoint x: 777, startPoint y: 350, endPoint x: 781, endPoint y: 358, distance: 8.3
click at [779, 356] on span at bounding box center [775, 351] width 8 height 8
click at [37, 235] on div at bounding box center [394, 193] width 789 height 387
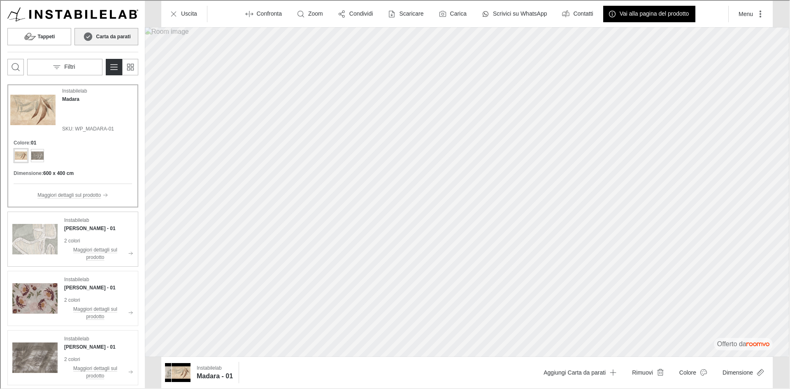
click at [40, 236] on img "See Bice in the room" at bounding box center [34, 238] width 45 height 45
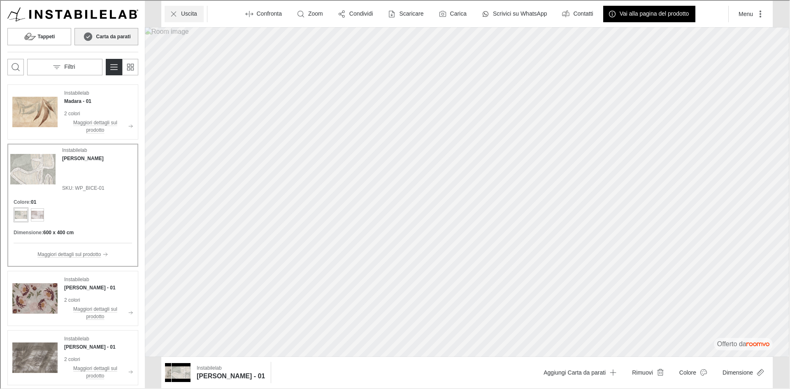
click at [196, 12] on p "Uscita" at bounding box center [188, 13] width 16 height 8
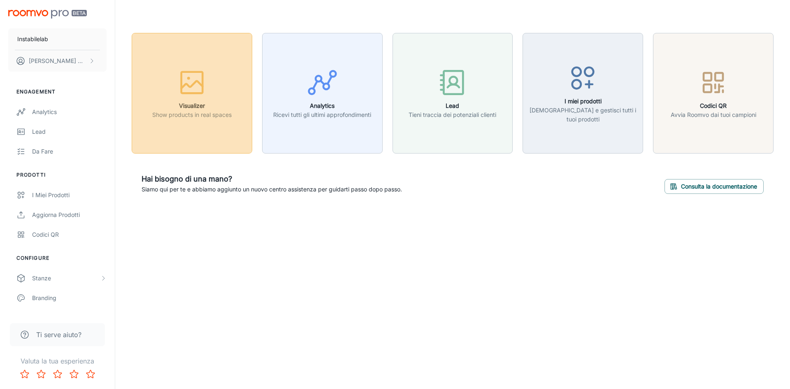
click at [210, 92] on div "button" at bounding box center [191, 84] width 79 height 34
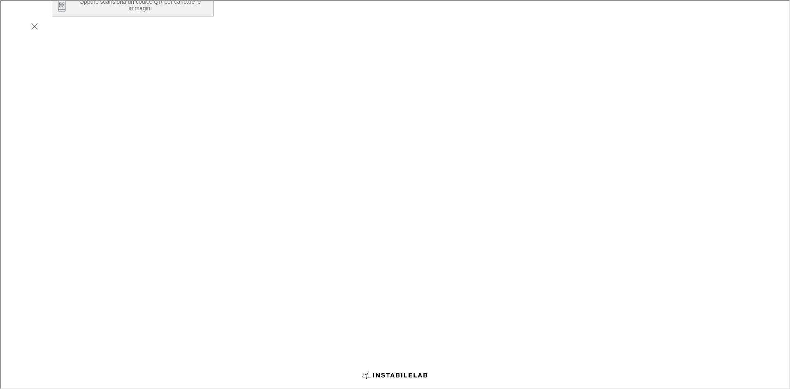
scroll to position [140, 0]
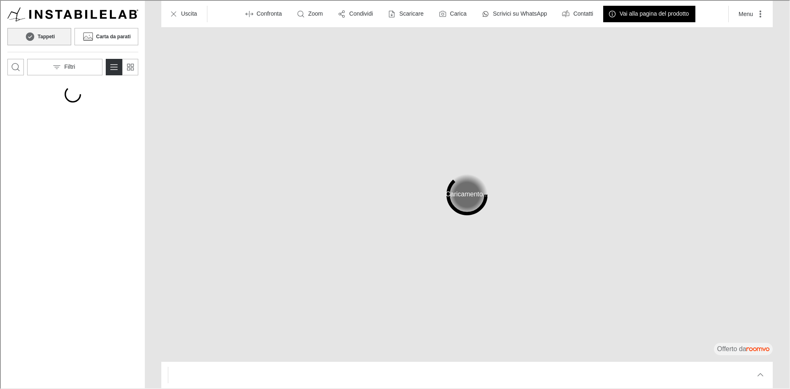
scroll to position [0, 0]
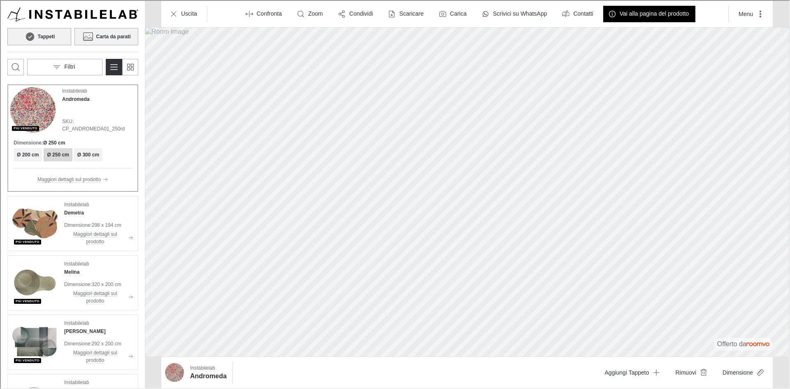
click at [115, 35] on h6 "Carta da parati" at bounding box center [112, 35] width 35 height 7
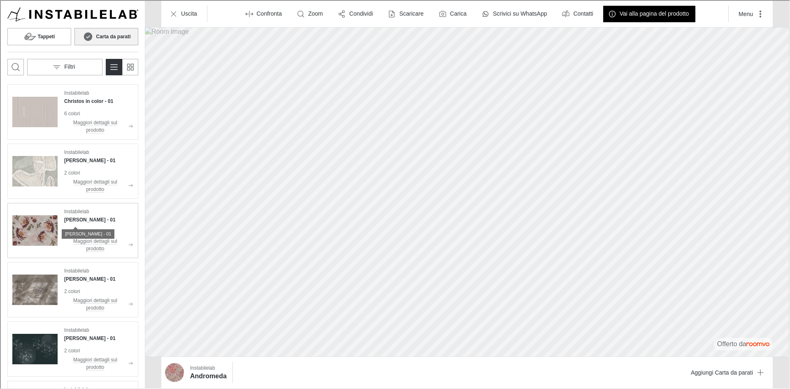
click at [82, 219] on h4 "[PERSON_NAME] - 01" at bounding box center [88, 218] width 51 height 7
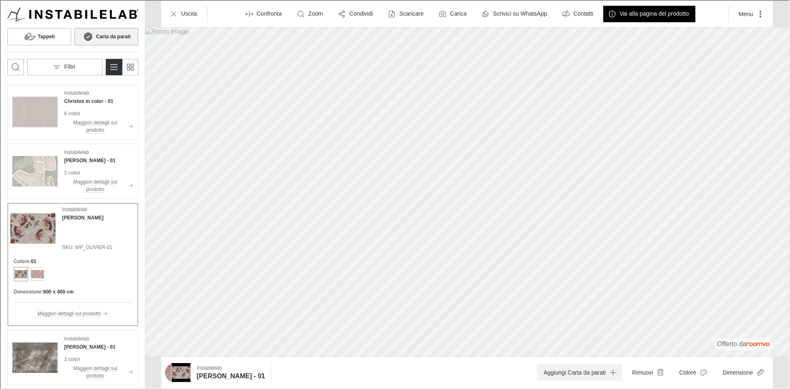
click at [576, 365] on button "Aggiungi Carta da parati" at bounding box center [578, 371] width 85 height 16
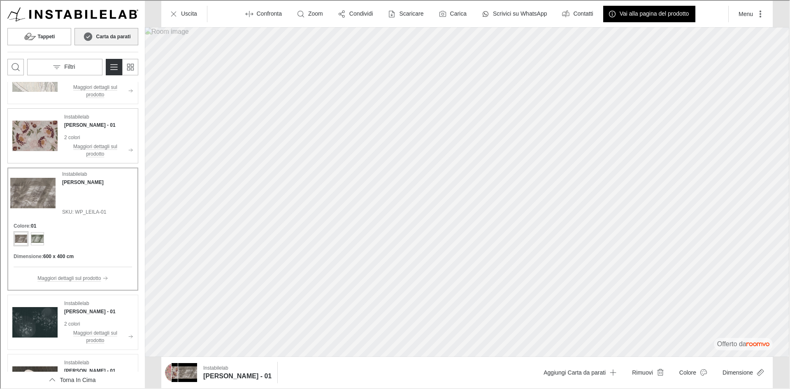
scroll to position [123, 0]
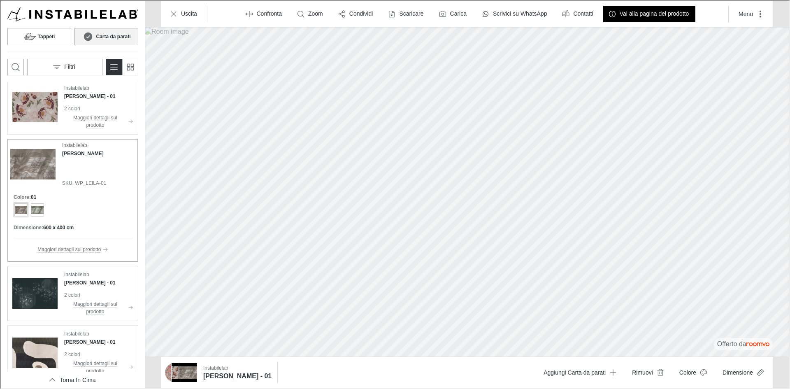
click at [80, 288] on div "Instabilelab Kazuo - 01 2 colori Maggiori dettagli sul prodotto" at bounding box center [97, 292] width 69 height 45
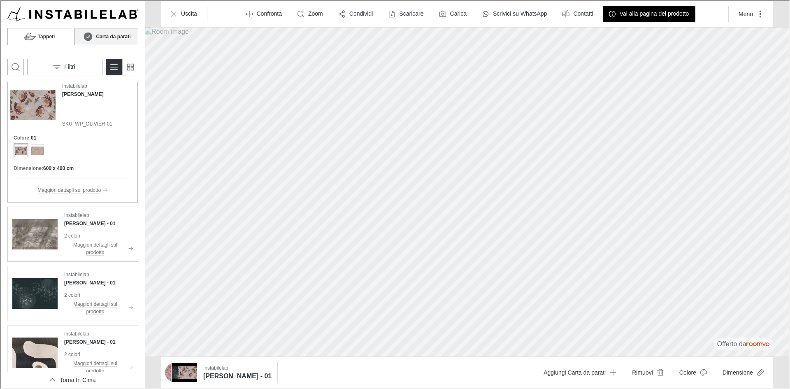
click at [52, 231] on img "See Leila in the room" at bounding box center [34, 233] width 45 height 45
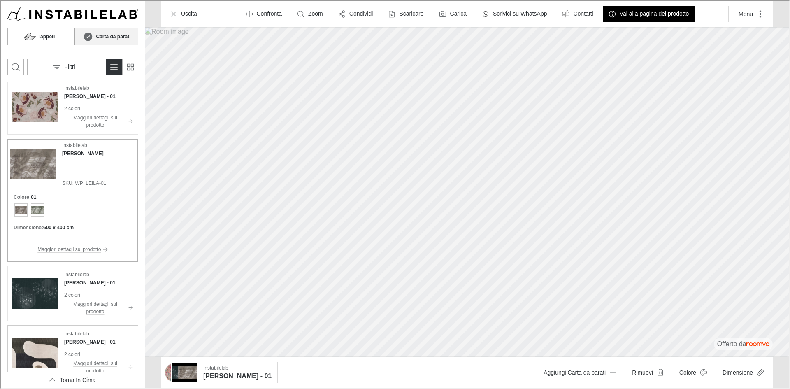
click at [84, 356] on p "2 colori" at bounding box center [97, 353] width 69 height 7
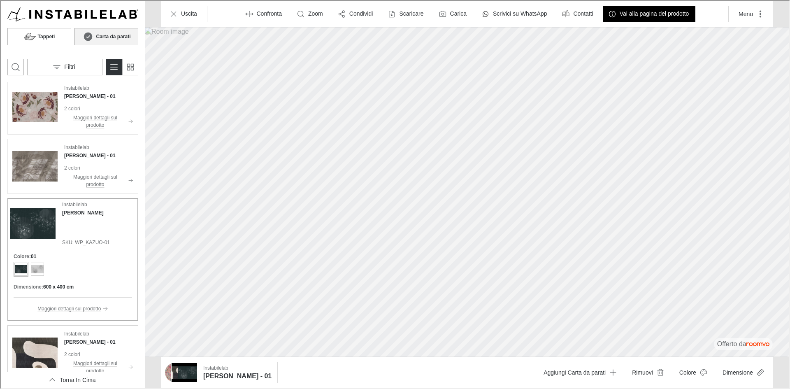
click at [60, 344] on div "Instabilelab [PERSON_NAME] - 01 2 colori Maggiori dettagli sul prodotto" at bounding box center [72, 352] width 128 height 52
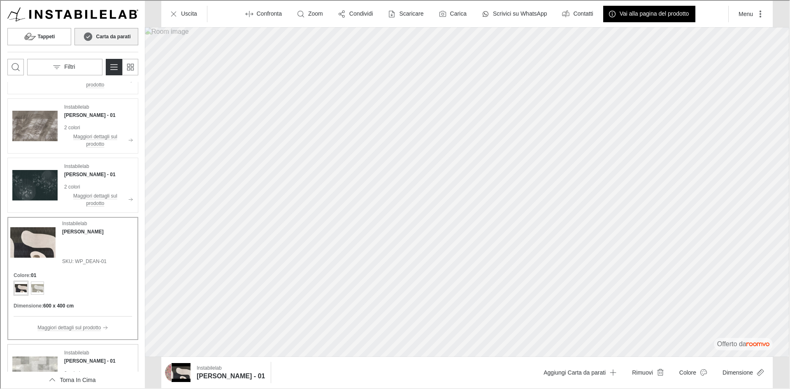
scroll to position [247, 0]
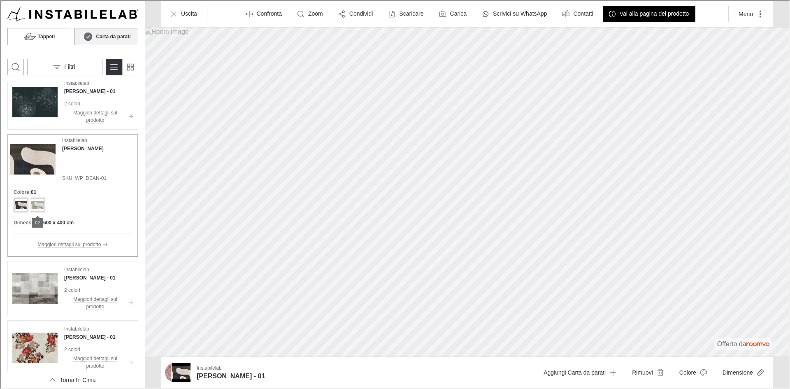
click at [37, 204] on div "Product colors" at bounding box center [36, 204] width 13 height 13
drag, startPoint x: 18, startPoint y: 204, endPoint x: 105, endPoint y: 242, distance: 95.1
click at [18, 204] on div "Product colors" at bounding box center [20, 204] width 13 height 13
click at [749, 374] on button "Dimensione" at bounding box center [742, 371] width 54 height 16
type input "0.5"
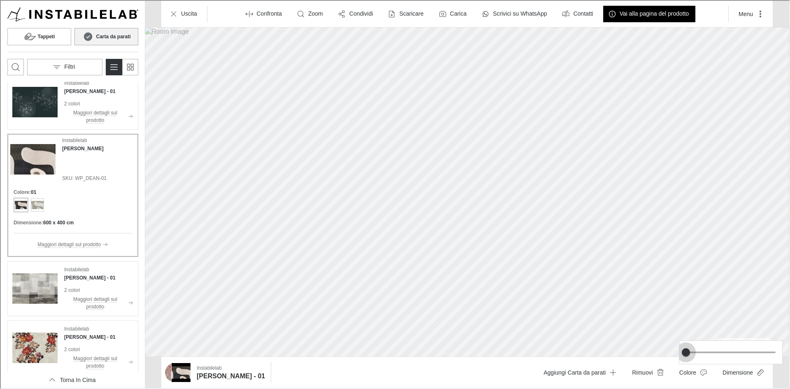
drag, startPoint x: 774, startPoint y: 354, endPoint x: 678, endPoint y: 352, distance: 96.3
click at [678, 352] on div at bounding box center [394, 193] width 789 height 387
click at [31, 38] on div at bounding box center [394, 193] width 789 height 387
click at [44, 38] on h6 "Tappeti" at bounding box center [45, 35] width 17 height 7
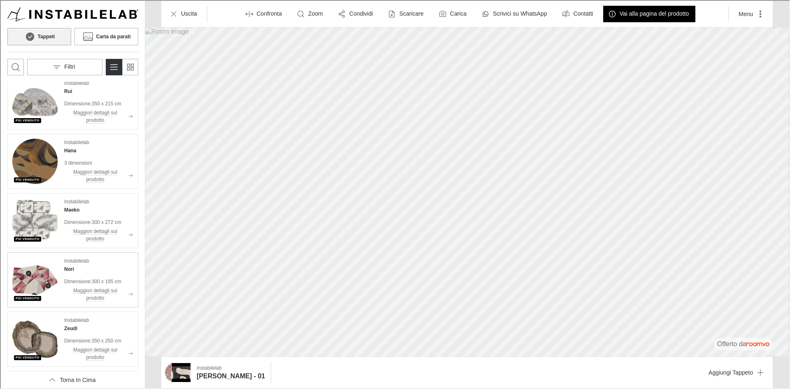
click at [75, 280] on p "Dimensione :" at bounding box center [77, 280] width 28 height 7
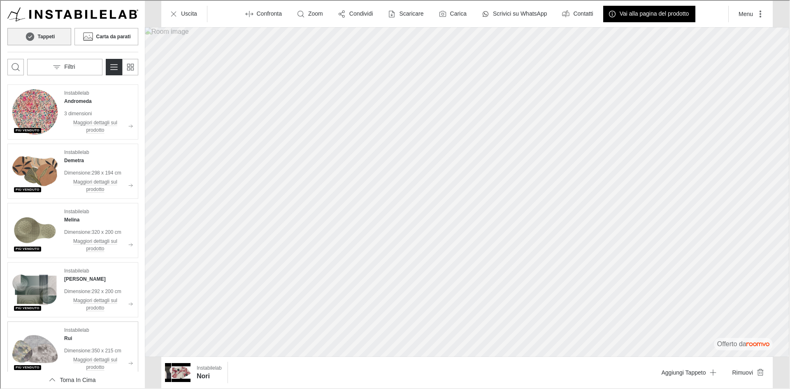
scroll to position [123, 0]
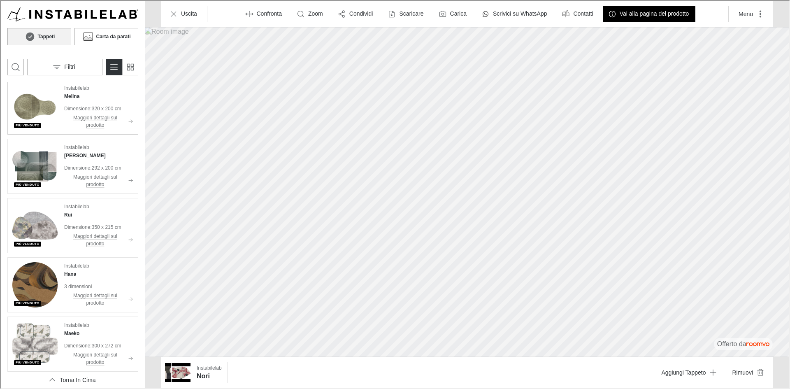
click at [37, 107] on img "See Melina in the room" at bounding box center [34, 106] width 45 height 45
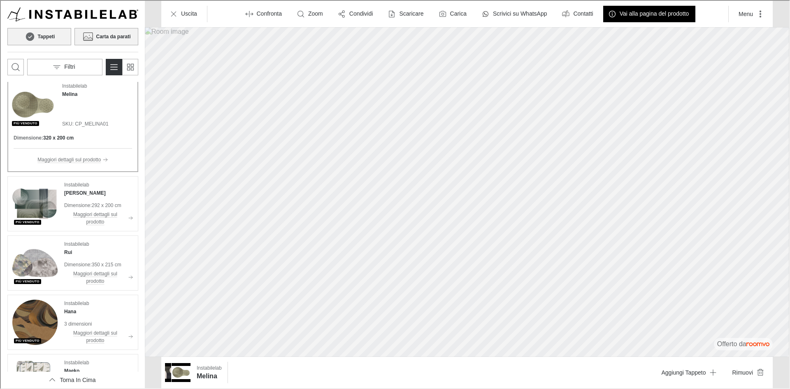
click at [100, 35] on h6 "Carta da parati" at bounding box center [112, 35] width 35 height 7
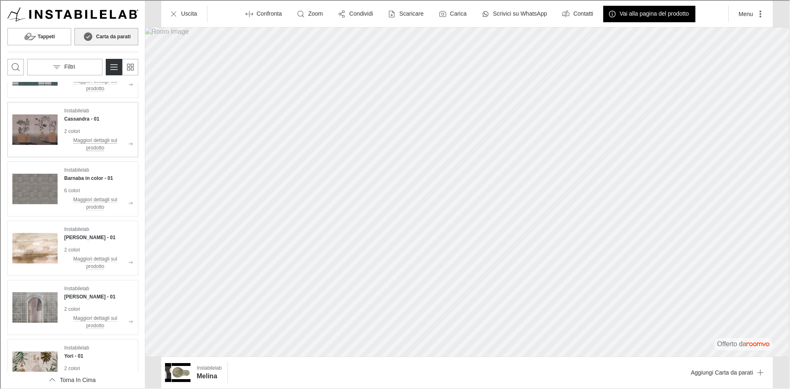
scroll to position [1707, 0]
click at [12, 68] on circle "Apri la casella di ricerca" at bounding box center [14, 66] width 7 height 7
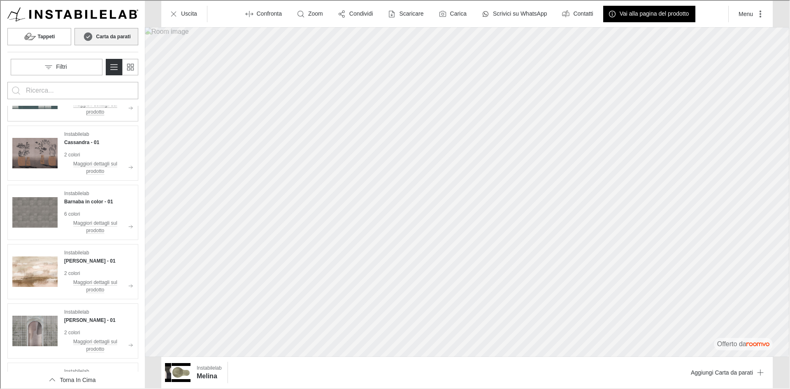
scroll to position [0, 0]
type input "melina"
click at [7, 82] on button "Search for products" at bounding box center [15, 90] width 16 height 16
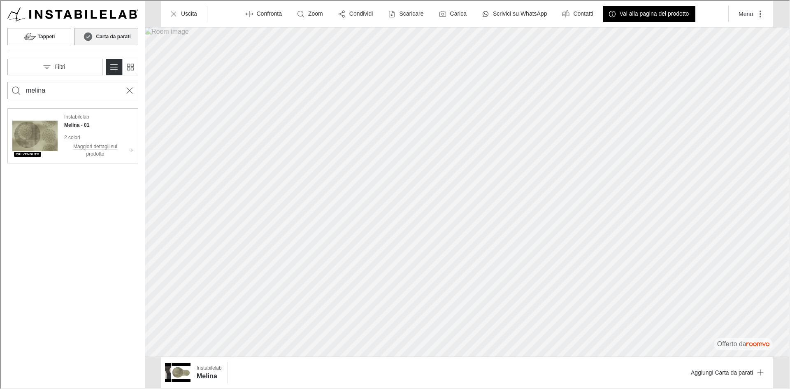
click at [46, 135] on img "See Melina in the room" at bounding box center [34, 134] width 45 height 45
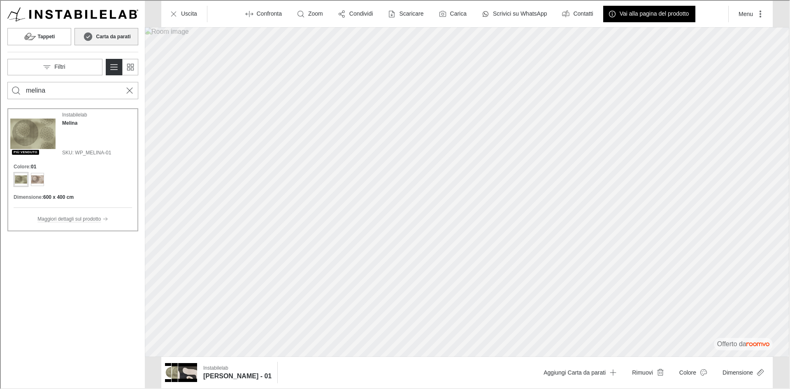
click at [30, 137] on img "Product catalog" at bounding box center [31, 132] width 45 height 45
click at [648, 369] on button "Rimuovi" at bounding box center [647, 371] width 44 height 16
click at [746, 375] on button "Dimensione" at bounding box center [742, 371] width 54 height 16
type input "0.5"
drag, startPoint x: 773, startPoint y: 352, endPoint x: 680, endPoint y: 348, distance: 93.5
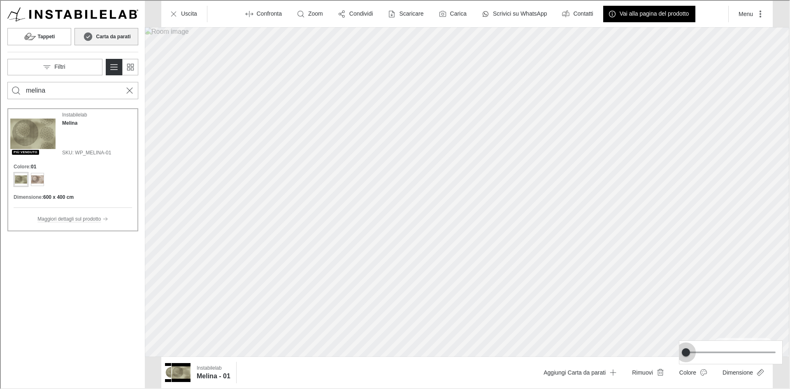
click at [681, 348] on span at bounding box center [685, 351] width 8 height 8
drag, startPoint x: 543, startPoint y: 163, endPoint x: 460, endPoint y: 199, distance: 90.5
click at [460, 199] on div at bounding box center [394, 193] width 789 height 387
click at [737, 374] on button "Dimensione" at bounding box center [742, 371] width 54 height 16
type input "1"
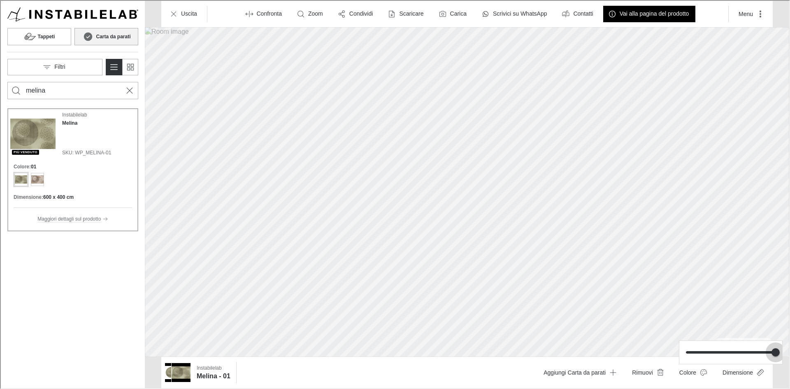
drag, startPoint x: 687, startPoint y: 352, endPoint x: 793, endPoint y: 352, distance: 106.2
click at [789, 352] on html "Roomvo visualizer Tappeti Carta da parati Filtri melina PIÙ VENDUTO Instabilela…" at bounding box center [394, 193] width 789 height 387
drag, startPoint x: 482, startPoint y: 172, endPoint x: 499, endPoint y: 172, distance: 17.3
click at [499, 172] on div at bounding box center [394, 193] width 789 height 387
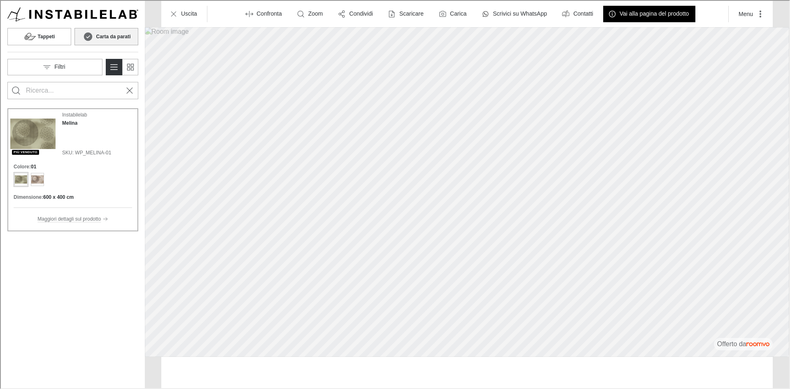
type input "melina"
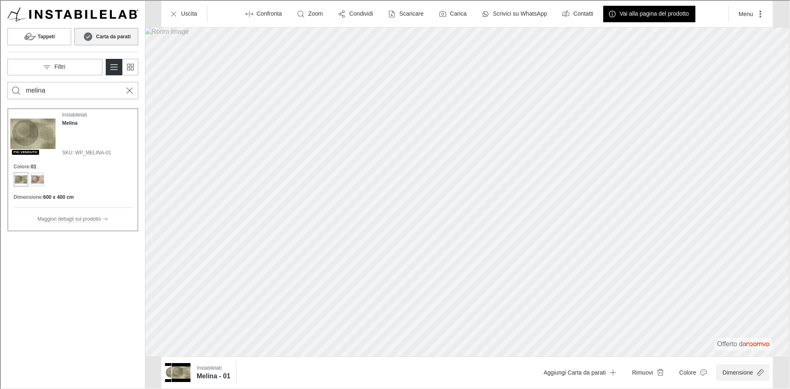
click at [738, 377] on button "Dimensione" at bounding box center [742, 371] width 54 height 16
click at [755, 353] on span at bounding box center [730, 351] width 90 height 12
click at [719, 354] on span at bounding box center [730, 351] width 90 height 12
type input "0.8"
click at [739, 354] on span at bounding box center [730, 351] width 90 height 12
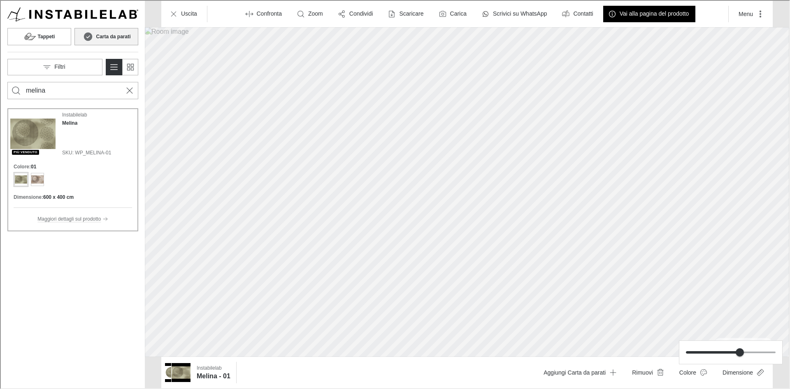
drag, startPoint x: 461, startPoint y: 190, endPoint x: 439, endPoint y: 177, distance: 26.0
click at [439, 177] on div at bounding box center [394, 193] width 789 height 387
click at [746, 375] on button "Dimensione" at bounding box center [742, 371] width 54 height 16
type input "0.6"
drag, startPoint x: 737, startPoint y: 352, endPoint x: 711, endPoint y: 350, distance: 26.4
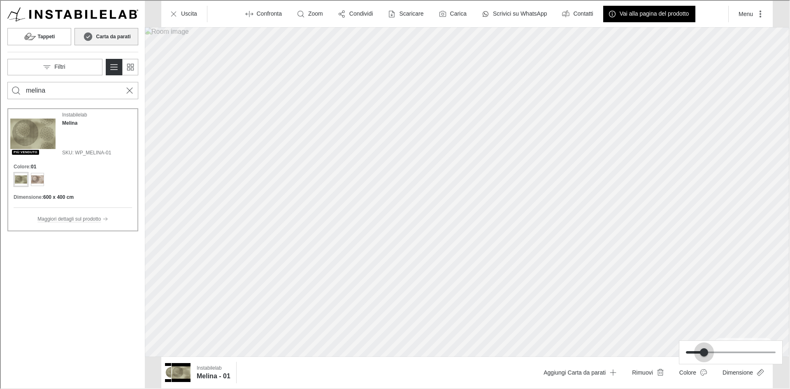
click at [708, 350] on span at bounding box center [703, 351] width 8 height 8
drag, startPoint x: 518, startPoint y: 141, endPoint x: 468, endPoint y: 179, distance: 63.2
click at [468, 179] on div at bounding box center [394, 193] width 789 height 387
click at [743, 369] on button "Dimensione" at bounding box center [742, 371] width 54 height 16
click at [714, 350] on span at bounding box center [730, 351] width 90 height 12
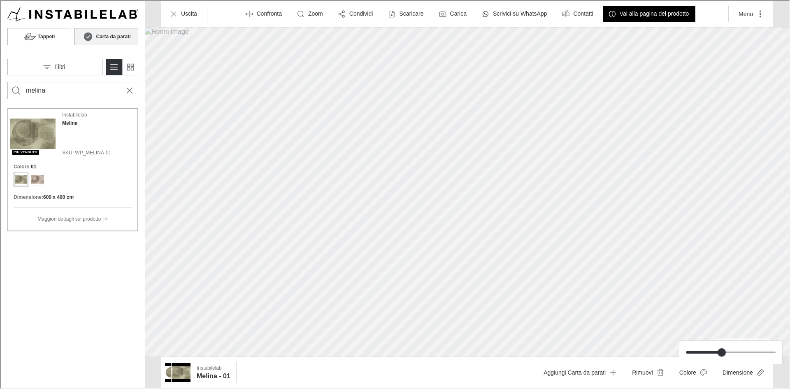
click at [725, 353] on span at bounding box center [721, 351] width 8 height 8
click at [725, 351] on span at bounding box center [721, 351] width 8 height 8
type input "0.8"
click at [731, 351] on span at bounding box center [730, 351] width 90 height 12
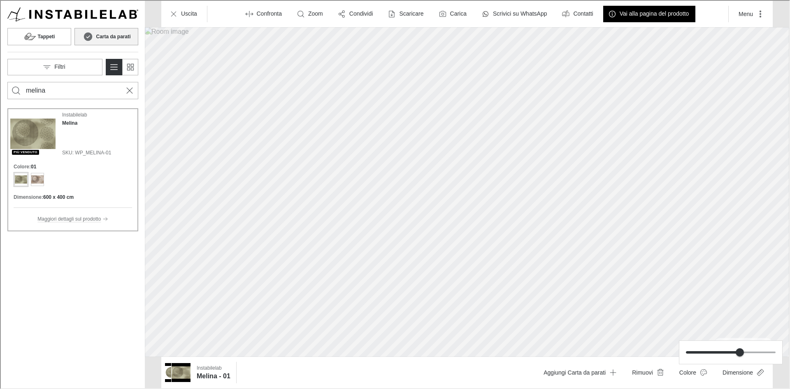
click at [518, 161] on div at bounding box center [394, 193] width 789 height 387
click at [35, 38] on button "Tappeti" at bounding box center [39, 35] width 64 height 17
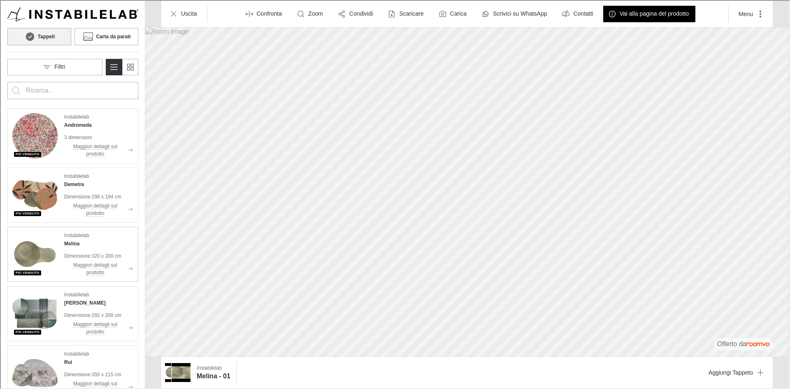
click at [55, 251] on img "See Melina in the room" at bounding box center [34, 253] width 45 height 45
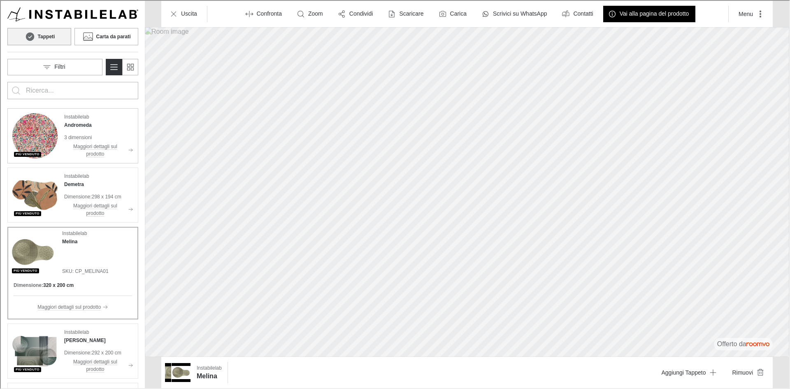
click at [28, 143] on img "See Andromeda in the room" at bounding box center [34, 134] width 45 height 45
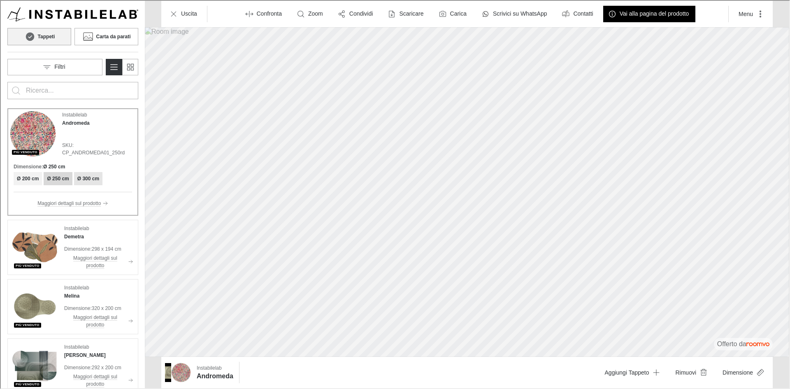
click at [80, 179] on h6 "Ø 300 cm" at bounding box center [88, 177] width 22 height 7
type input "melina"
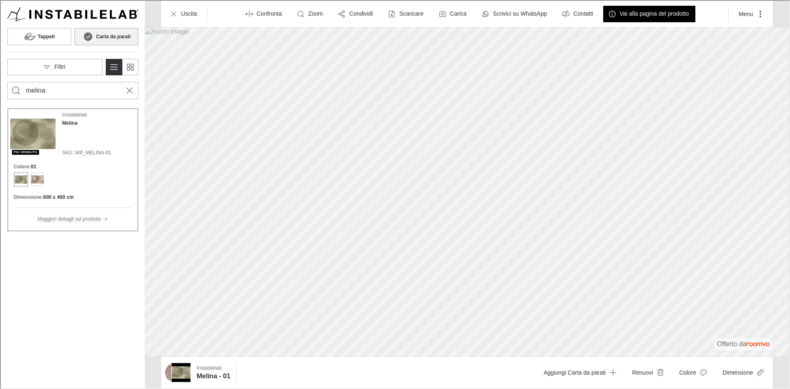
click at [72, 294] on div "PIÙ VENDUTO Instabilelab Melina SKU: WP_MELINA-01 Colore : 01 Dimensione : 600 …" at bounding box center [72, 246] width 144 height 282
click at [165, 369] on img "See products applied in the visualizer" at bounding box center [173, 371] width 19 height 19
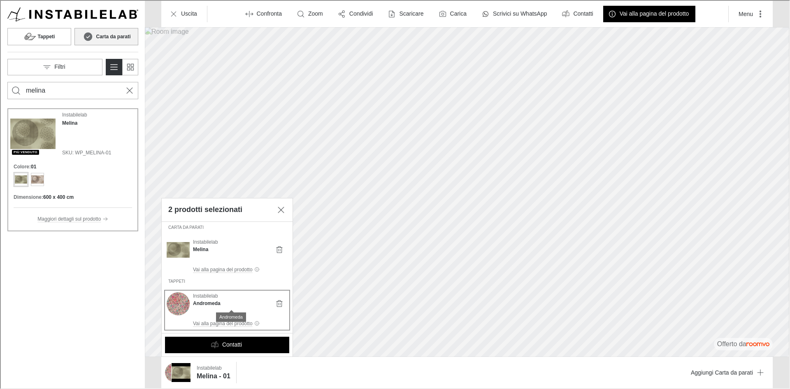
click at [198, 303] on h4 "Andromeda" at bounding box center [230, 302] width 77 height 7
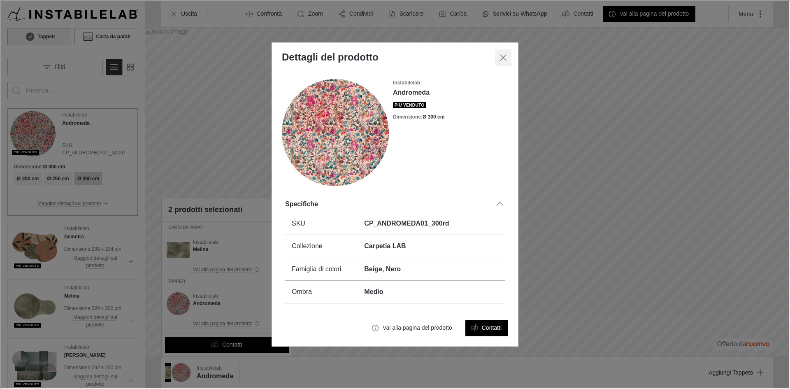
click at [498, 56] on icon "Chiudi dialogo" at bounding box center [503, 57] width 10 height 10
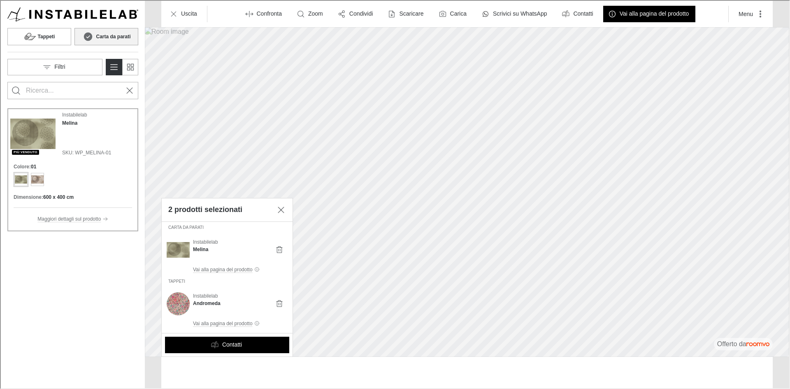
type input "melina"
click at [279, 206] on icon "Chiudi" at bounding box center [280, 209] width 10 height 10
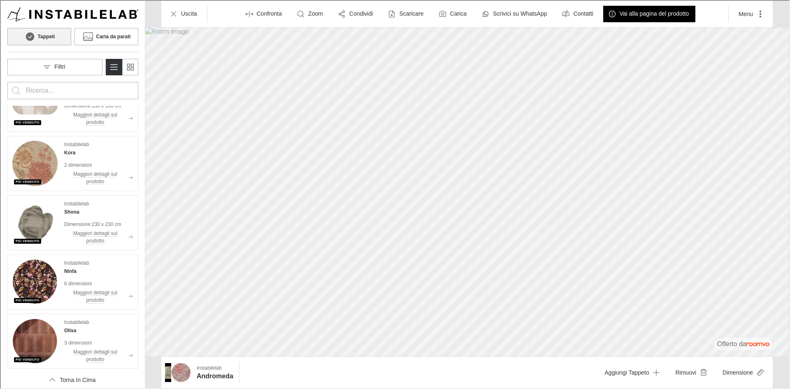
scroll to position [659, 0]
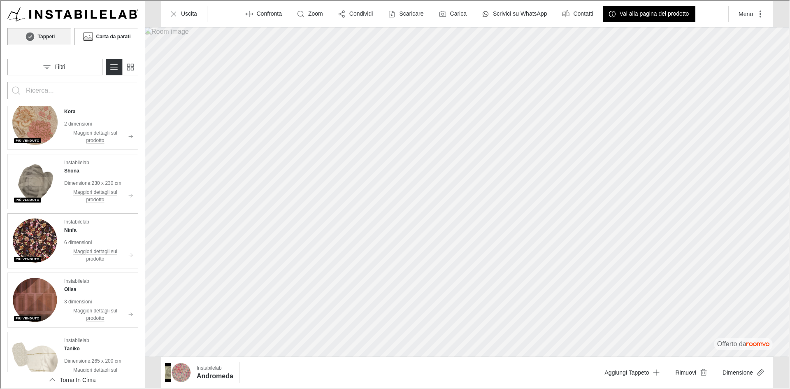
click at [95, 232] on div "Instabilelab [PERSON_NAME]" at bounding box center [97, 225] width 69 height 16
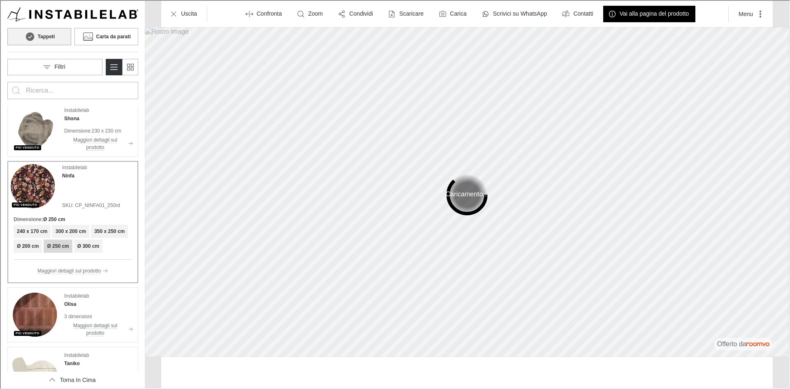
scroll to position [606, 0]
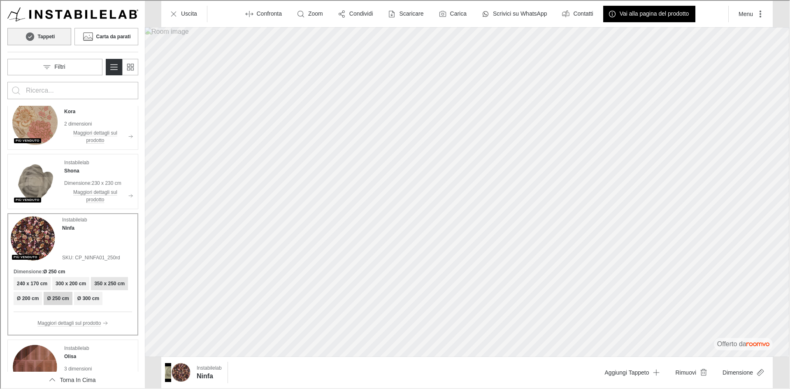
click at [105, 284] on h6 "350 x 250 cm" at bounding box center [108, 282] width 30 height 7
type input "melina"
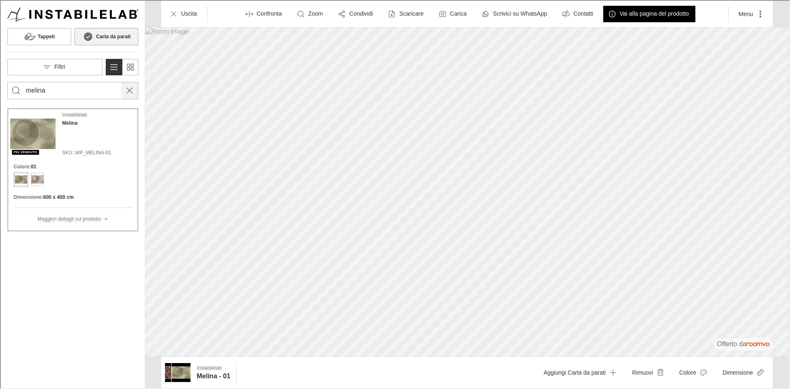
click at [130, 86] on icon "Cancel search" at bounding box center [129, 90] width 10 height 10
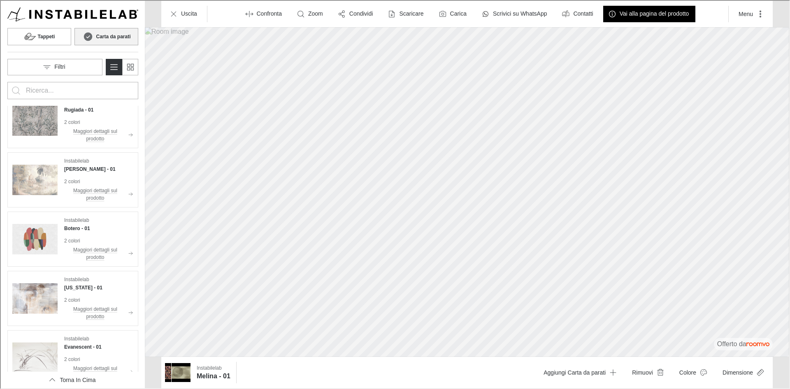
scroll to position [5054, 0]
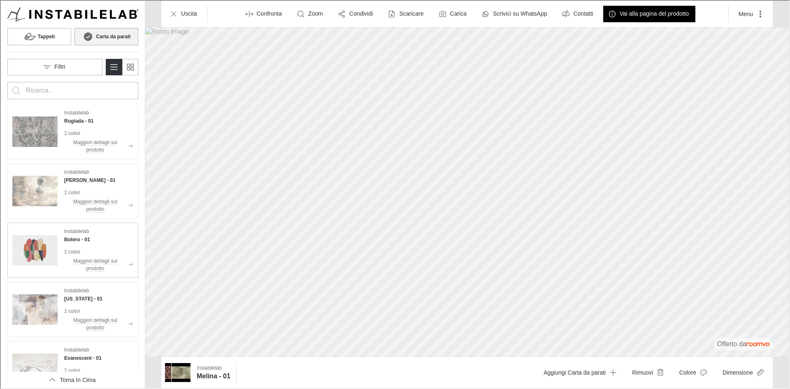
click at [43, 242] on img "See Botero in the room" at bounding box center [34, 249] width 45 height 45
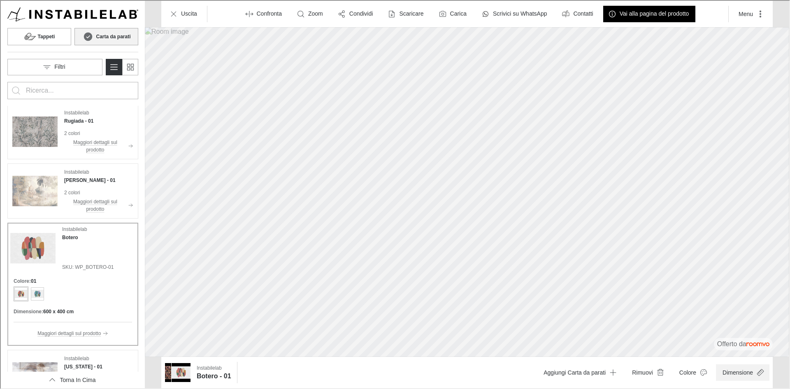
click at [738, 372] on button "Dimensione" at bounding box center [742, 371] width 54 height 16
click at [750, 353] on span at bounding box center [730, 351] width 90 height 12
click at [741, 352] on span at bounding box center [730, 351] width 90 height 12
click at [762, 352] on span at bounding box center [730, 351] width 90 height 12
type input "1"
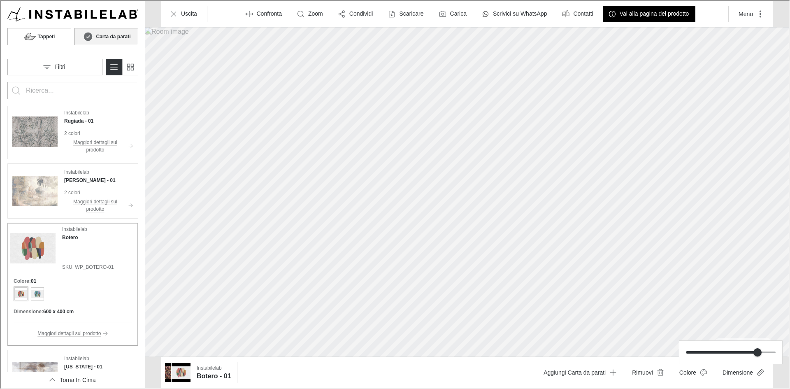
click at [773, 351] on span at bounding box center [730, 351] width 90 height 12
click at [455, 165] on div at bounding box center [394, 193] width 789 height 387
click at [727, 373] on button "Dimensione" at bounding box center [742, 371] width 54 height 16
type input "0.9"
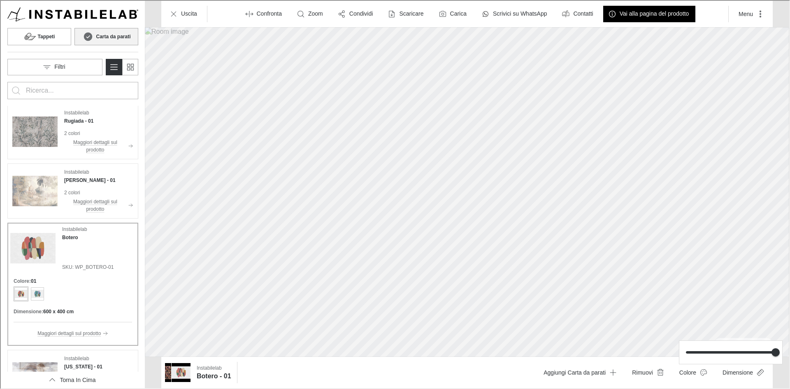
click at [752, 353] on span at bounding box center [730, 351] width 90 height 12
click at [382, 185] on div at bounding box center [394, 193] width 789 height 387
click at [732, 373] on button "Dimensione" at bounding box center [742, 371] width 54 height 16
type input "0.8"
click at [735, 352] on span at bounding box center [721, 351] width 72 height 2
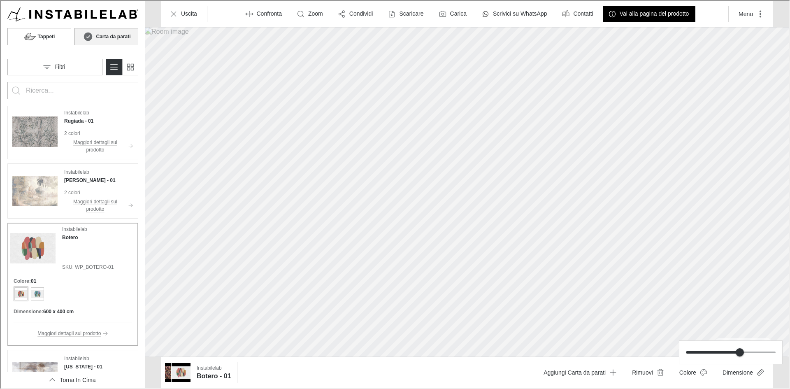
click at [376, 171] on div at bounding box center [394, 193] width 789 height 387
click at [729, 375] on button "Dimensione" at bounding box center [742, 371] width 54 height 16
type input "0.7"
click at [722, 351] on span at bounding box center [712, 351] width 55 height 2
drag, startPoint x: 417, startPoint y: 193, endPoint x: 394, endPoint y: 207, distance: 27.2
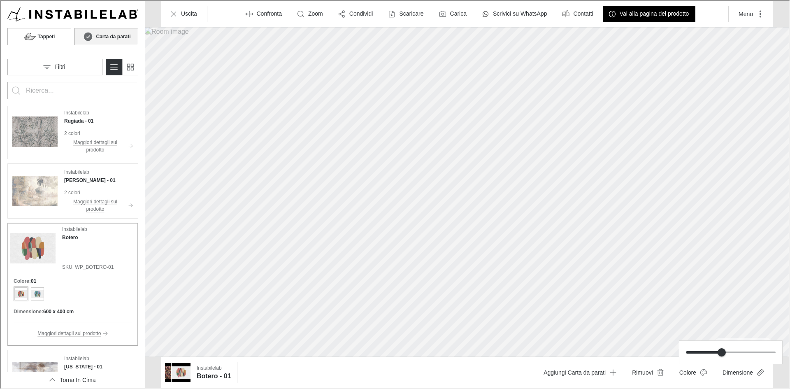
click at [394, 207] on div at bounding box center [394, 193] width 789 height 387
click at [755, 373] on button "Dimensione" at bounding box center [742, 371] width 54 height 16
type input "1"
click at [774, 352] on span at bounding box center [730, 352] width 90 height 2
click at [482, 182] on div at bounding box center [394, 193] width 789 height 387
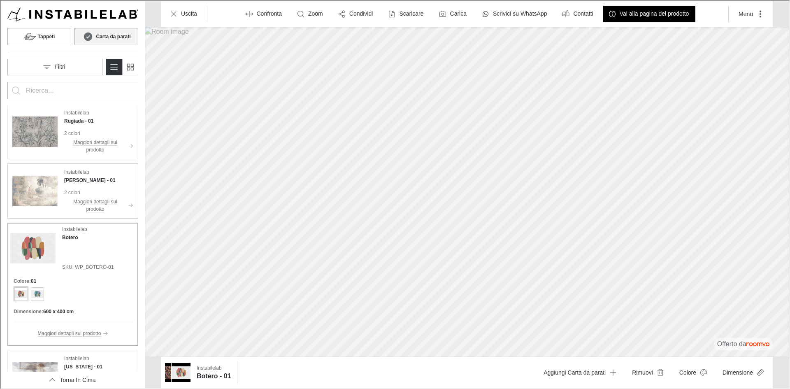
click at [44, 170] on img "See Nadine in the room" at bounding box center [34, 190] width 45 height 45
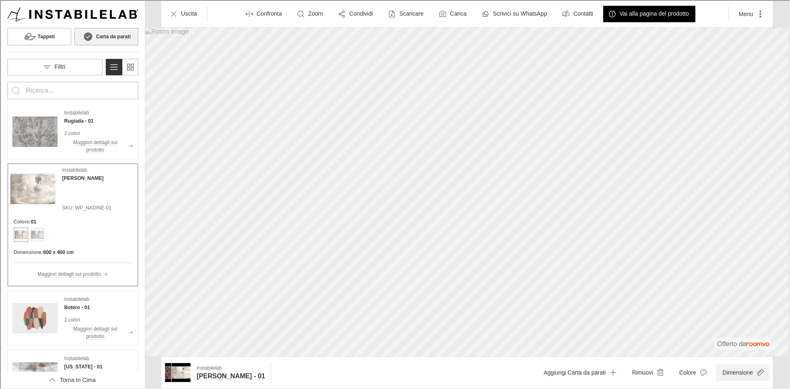
click at [734, 371] on button "Dimensione" at bounding box center [742, 371] width 54 height 16
click at [725, 354] on span at bounding box center [730, 351] width 90 height 12
click at [753, 352] on span at bounding box center [730, 351] width 90 height 12
type input "1"
click at [771, 351] on span at bounding box center [730, 351] width 90 height 12
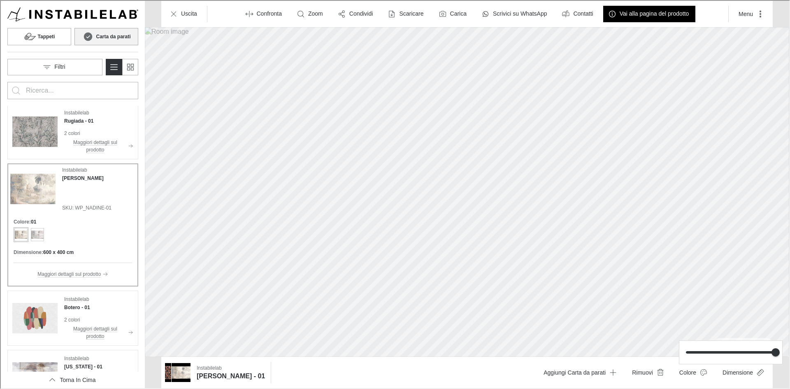
click at [496, 153] on div at bounding box center [394, 193] width 789 height 387
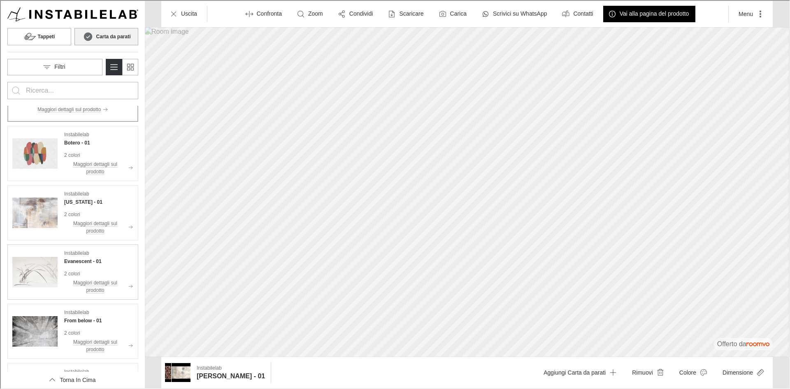
click at [30, 264] on img "See Evanescent in the room" at bounding box center [34, 271] width 45 height 45
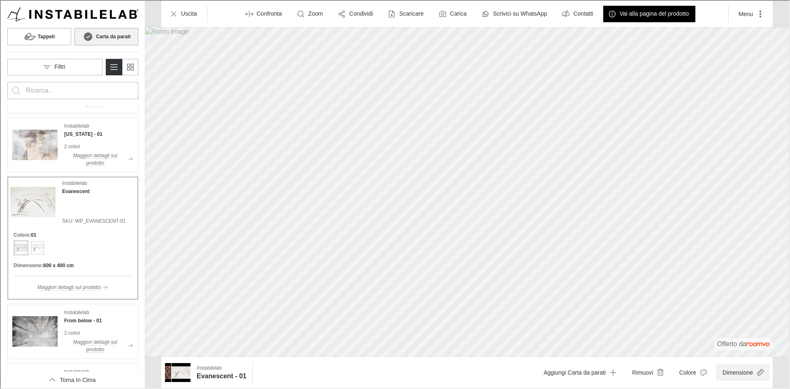
click at [742, 376] on button "Dimensione" at bounding box center [742, 371] width 54 height 16
click at [709, 353] on span at bounding box center [730, 351] width 90 height 12
click at [760, 351] on span at bounding box center [730, 352] width 90 height 2
type input "1"
click at [775, 351] on span at bounding box center [730, 351] width 90 height 12
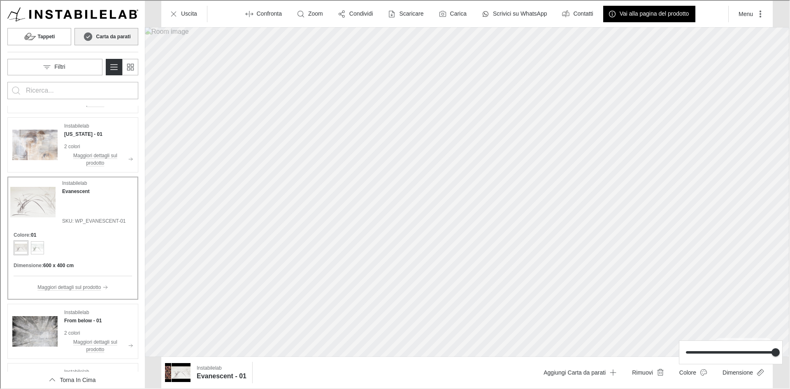
click at [410, 121] on div at bounding box center [394, 193] width 789 height 387
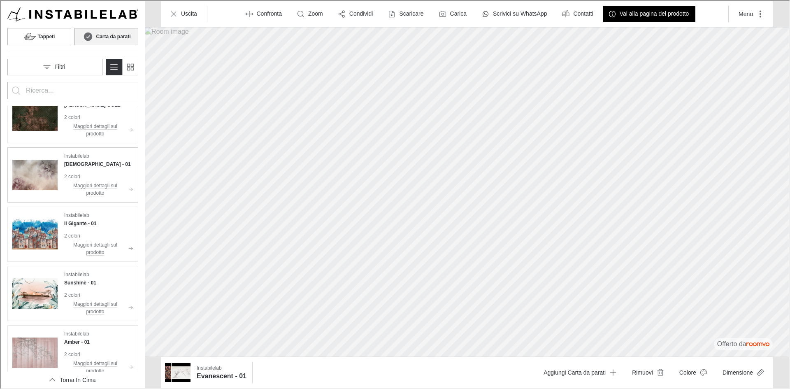
scroll to position [5589, 0]
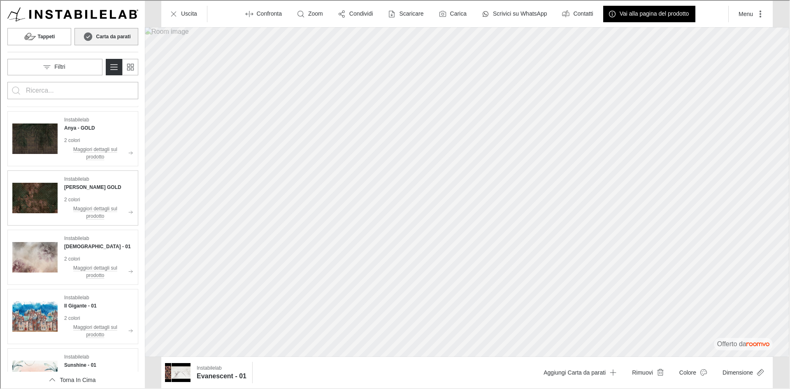
click at [39, 179] on img "See Althea in the room" at bounding box center [34, 197] width 45 height 45
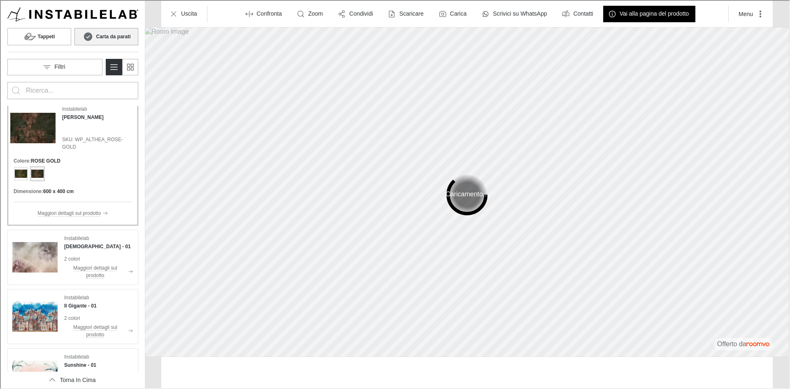
scroll to position [5521, 0]
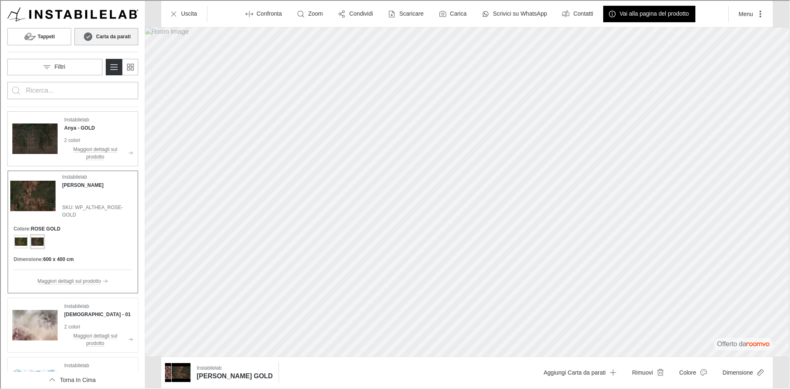
click at [29, 131] on img "See Anya in the room" at bounding box center [34, 137] width 45 height 45
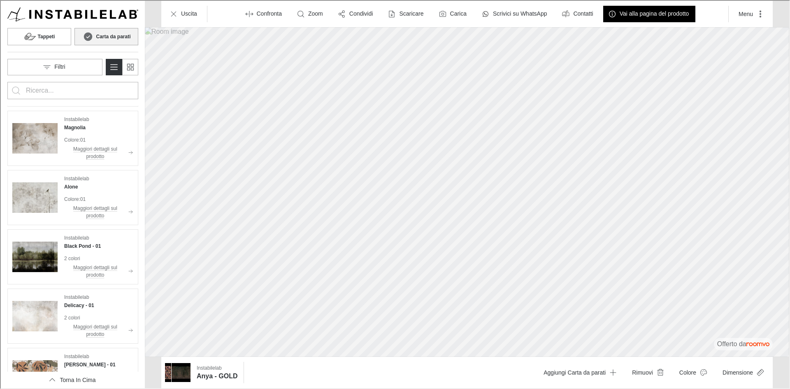
scroll to position [6227, 0]
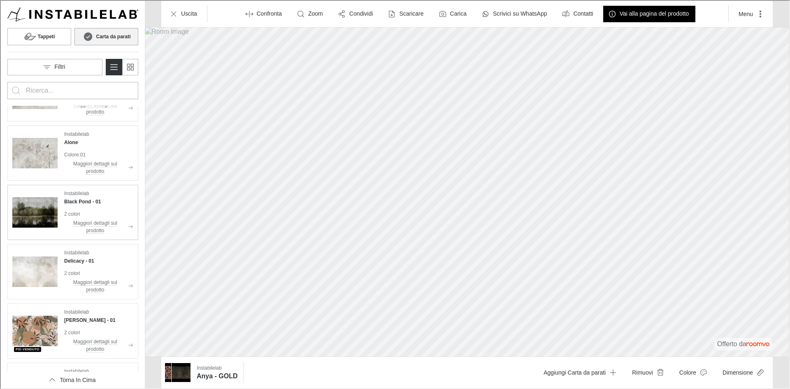
click at [31, 204] on img "See Black Pond in the room" at bounding box center [34, 211] width 45 height 45
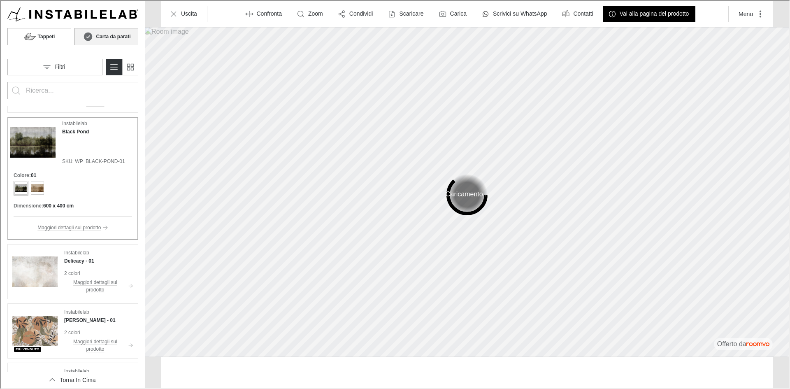
scroll to position [6159, 0]
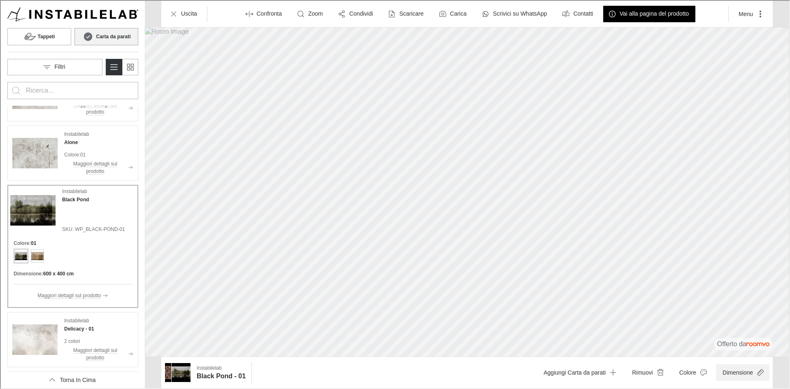
click at [738, 375] on button "Dimensione" at bounding box center [742, 371] width 54 height 16
type input "0.7"
click at [727, 354] on span at bounding box center [730, 351] width 90 height 12
click at [450, 155] on div at bounding box center [394, 193] width 789 height 387
click at [741, 370] on button "Dimensione" at bounding box center [742, 371] width 54 height 16
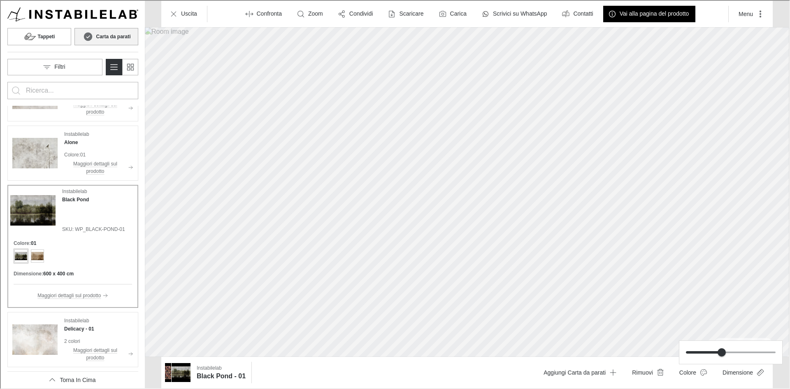
type input "0.9"
click at [752, 351] on span at bounding box center [730, 351] width 90 height 12
click at [448, 213] on div at bounding box center [394, 193] width 789 height 387
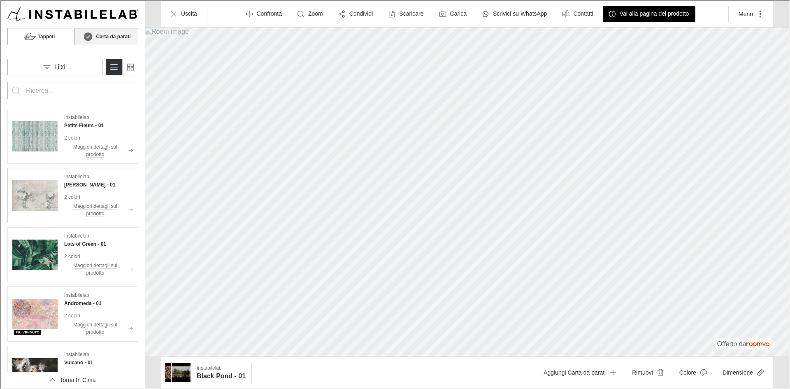
scroll to position [6612, 0]
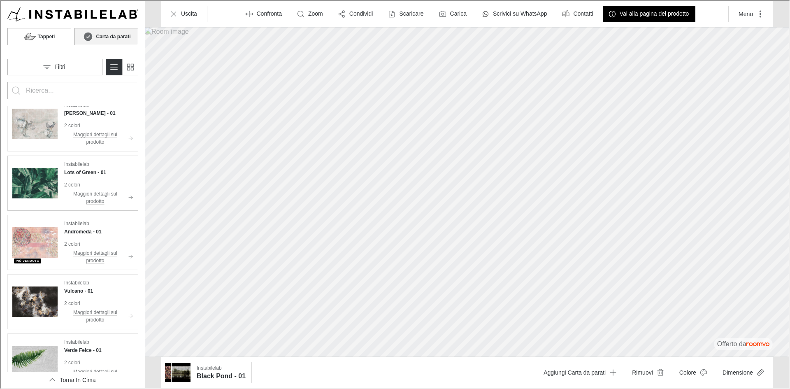
click at [28, 175] on img "See Lots of Green in the room" at bounding box center [34, 182] width 45 height 45
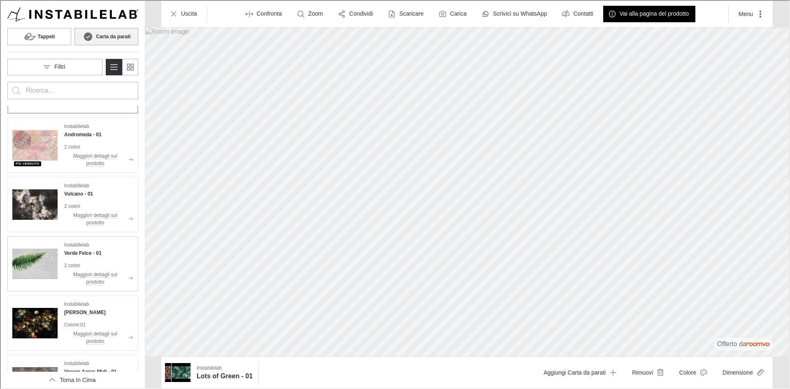
scroll to position [6708, 0]
click at [37, 134] on img "See Andromeda in the room" at bounding box center [34, 144] width 45 height 45
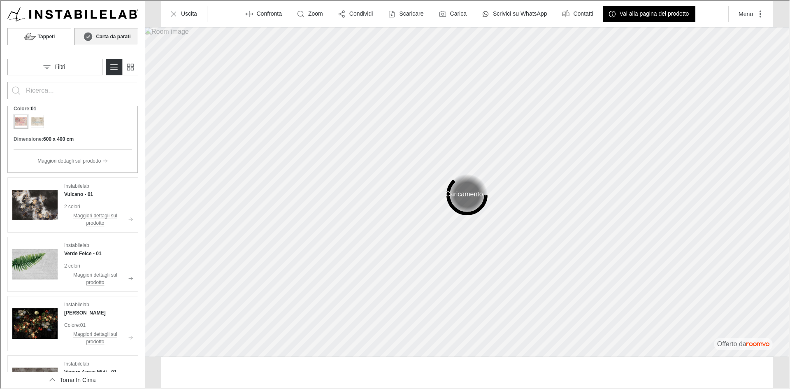
scroll to position [6641, 0]
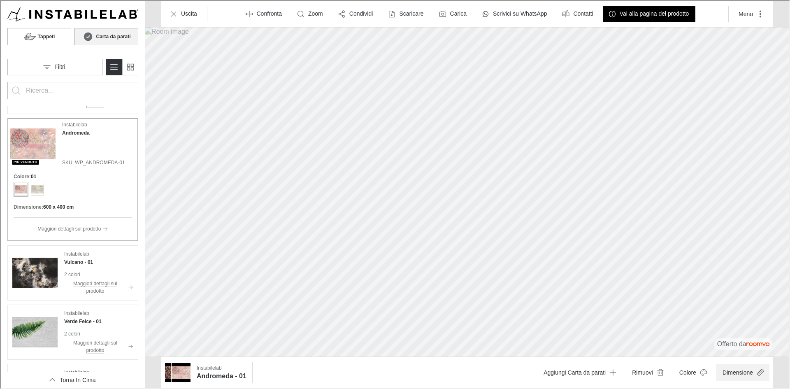
click at [739, 373] on button "Dimensione" at bounding box center [742, 371] width 54 height 16
type input "0.9"
click at [752, 351] on span at bounding box center [730, 351] width 91 height 2
click at [464, 134] on div at bounding box center [394, 193] width 789 height 387
click at [727, 373] on button "Dimensione" at bounding box center [742, 371] width 54 height 16
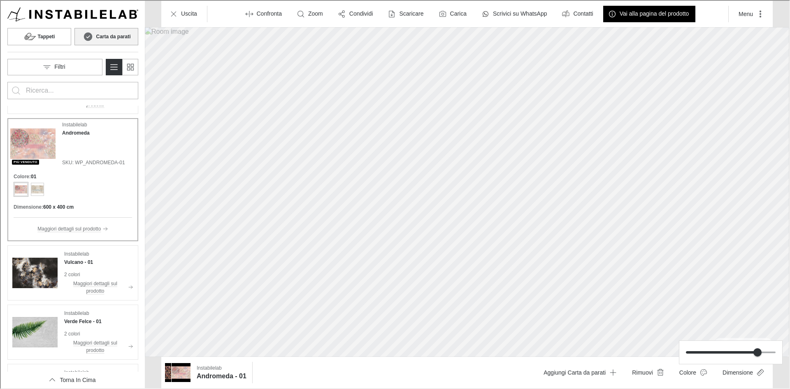
click at [737, 352] on span at bounding box center [721, 351] width 72 height 2
type input "0.9"
click at [750, 352] on span at bounding box center [730, 351] width 90 height 12
click at [46, 35] on div at bounding box center [394, 193] width 789 height 387
click at [35, 39] on icon at bounding box center [29, 36] width 12 height 10
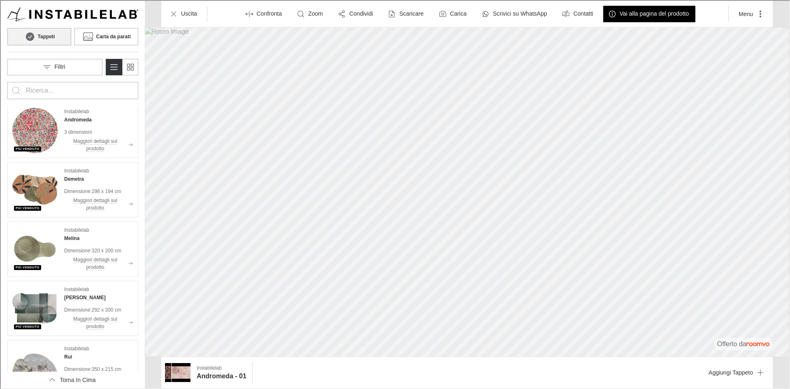
scroll to position [0, 0]
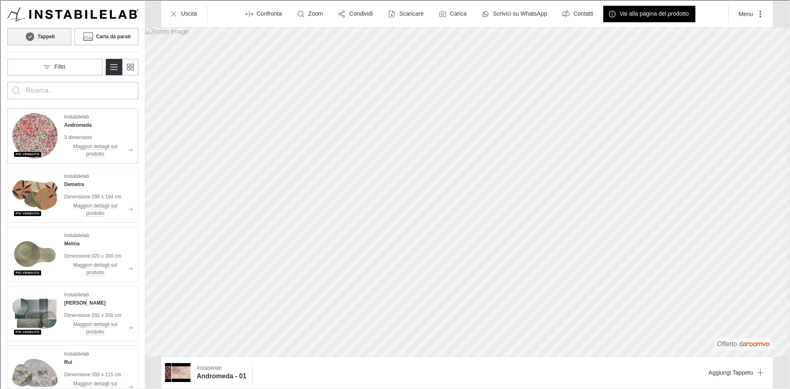
click at [37, 134] on img "See Andromeda in the room" at bounding box center [34, 134] width 45 height 45
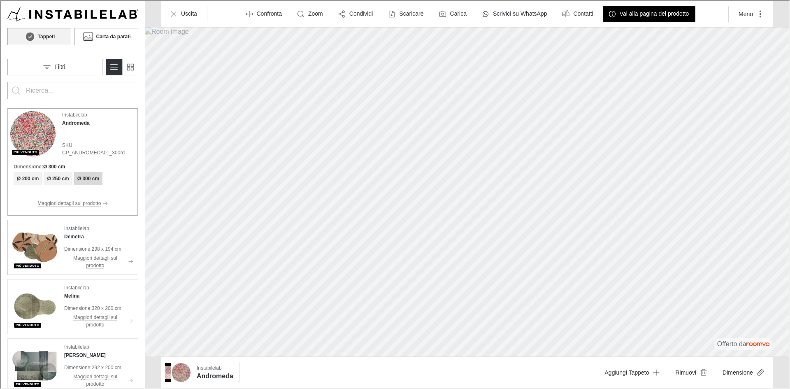
click at [47, 246] on img "See Demetra in the room" at bounding box center [34, 246] width 45 height 45
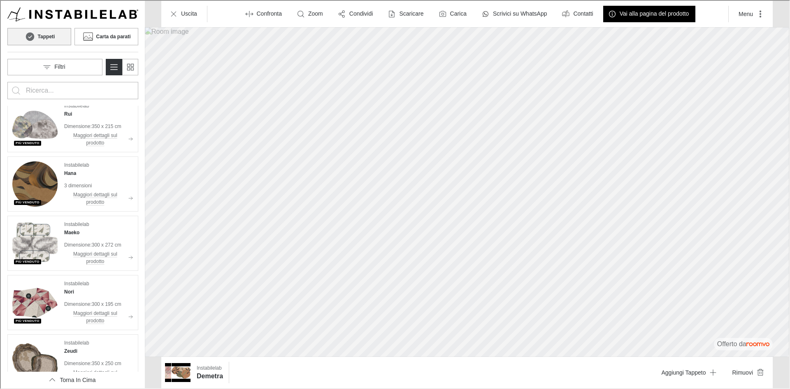
scroll to position [412, 0]
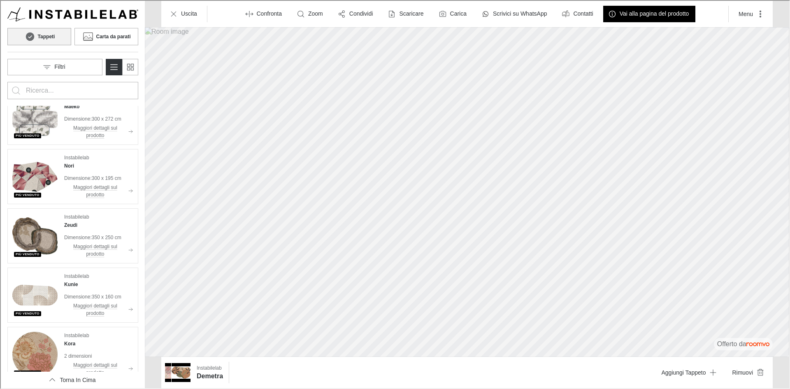
click at [44, 90] on input "Enter products to search for" at bounding box center [72, 89] width 94 height 13
click at [43, 115] on img "See Maeko in the room" at bounding box center [34, 116] width 45 height 45
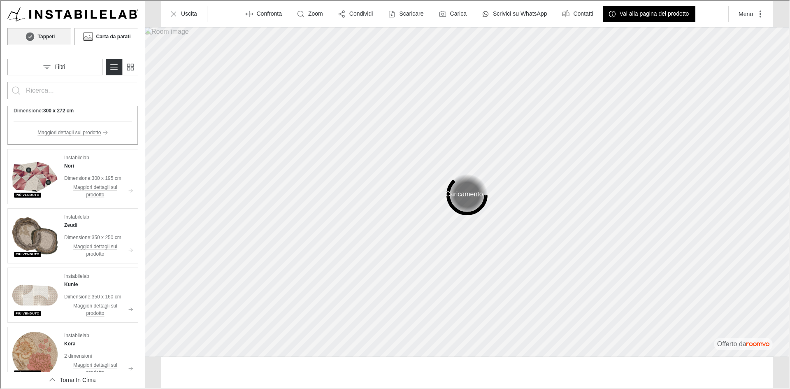
scroll to position [374, 0]
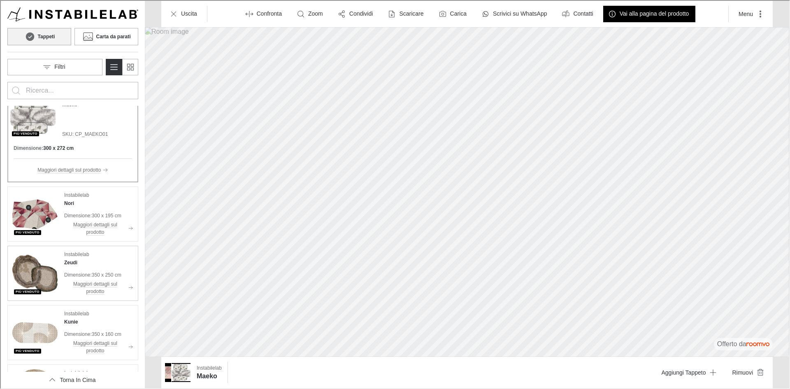
click at [56, 256] on img "See Zeudi in the room" at bounding box center [34, 272] width 45 height 45
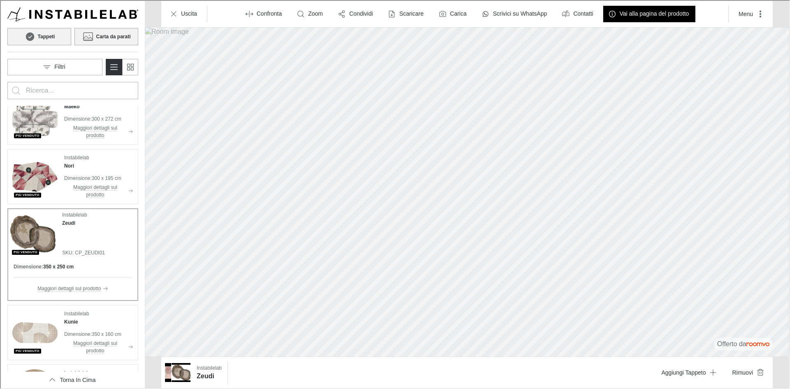
click at [108, 36] on h6 "Carta da parati" at bounding box center [112, 35] width 35 height 7
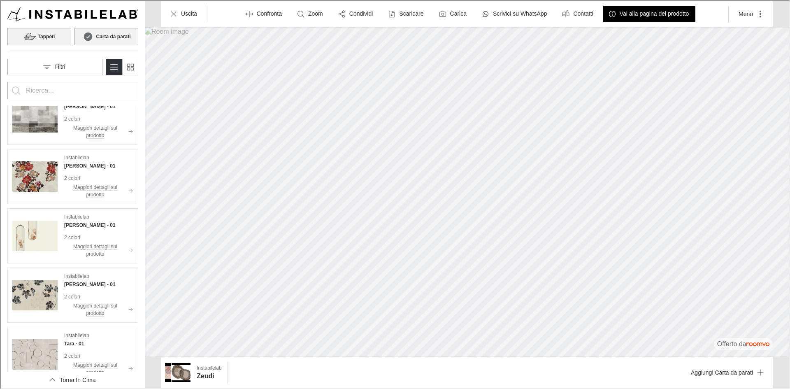
click at [43, 88] on input "Enter products to search for" at bounding box center [72, 89] width 94 height 13
type input "ze"
click at [7, 82] on button "Search for products" at bounding box center [15, 90] width 16 height 16
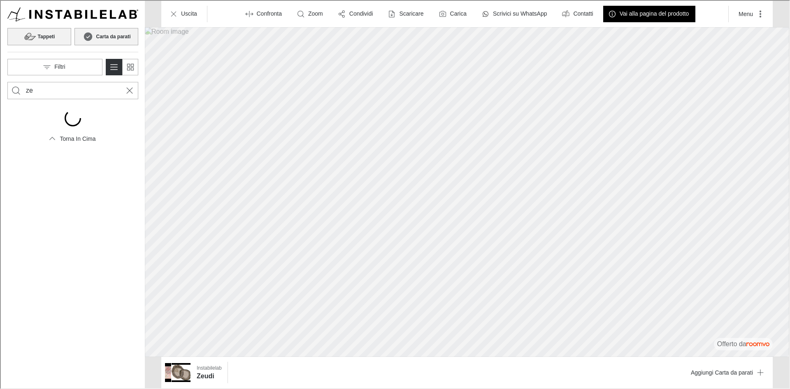
scroll to position [0, 0]
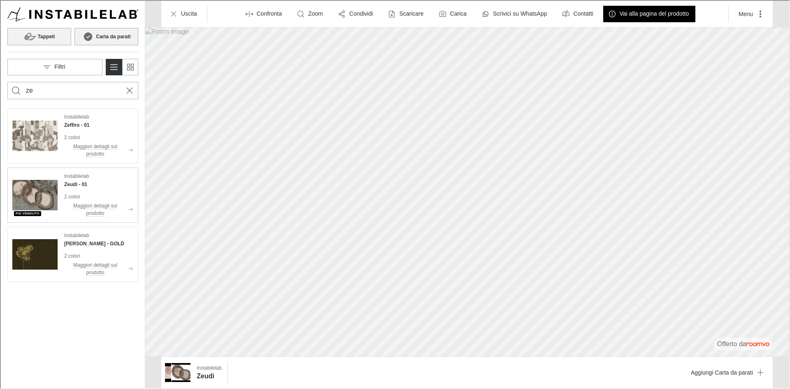
click at [41, 200] on img "See Zeudi in the room" at bounding box center [34, 194] width 45 height 45
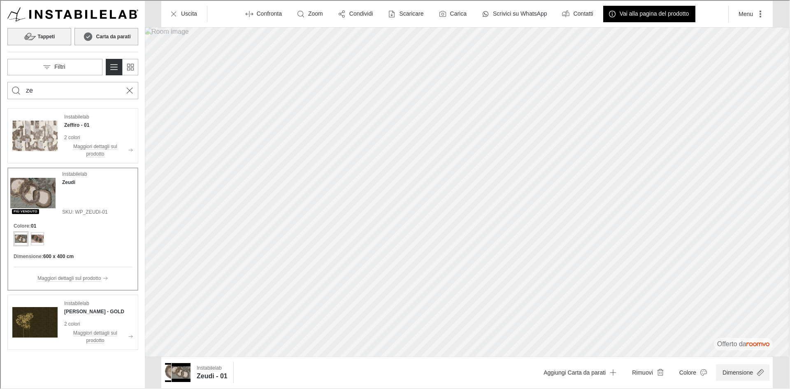
click at [745, 373] on button "Dimensione" at bounding box center [742, 371] width 54 height 16
type input "0.8"
click at [744, 352] on span at bounding box center [730, 351] width 90 height 12
drag, startPoint x: 464, startPoint y: 184, endPoint x: 441, endPoint y: 195, distance: 25.0
click at [441, 195] on div at bounding box center [394, 193] width 789 height 387
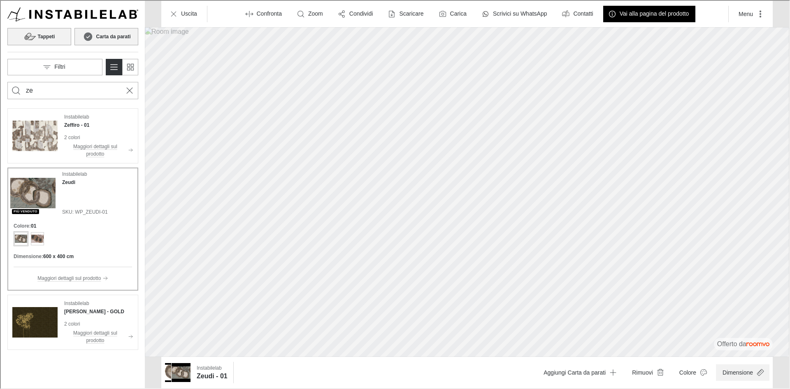
click at [746, 373] on button "Dimensione" at bounding box center [742, 371] width 54 height 16
click at [743, 352] on span at bounding box center [739, 351] width 8 height 8
type input "0.9"
click at [749, 352] on span at bounding box center [730, 351] width 90 height 12
click at [38, 238] on div at bounding box center [394, 193] width 789 height 387
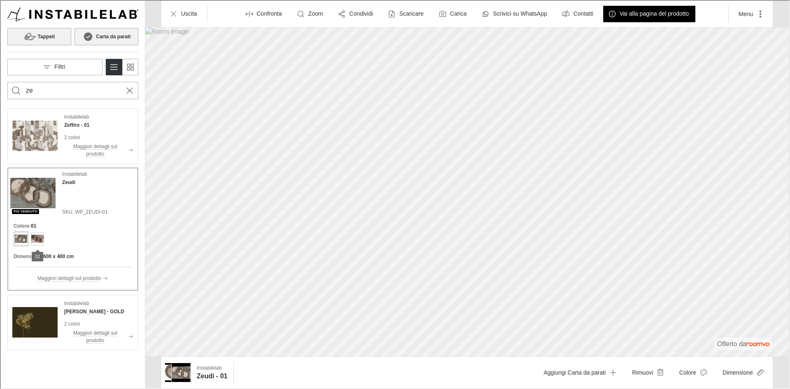
click at [38, 238] on div "Product colors" at bounding box center [36, 237] width 13 height 13
click at [177, 10] on button "Uscita" at bounding box center [183, 13] width 39 height 16
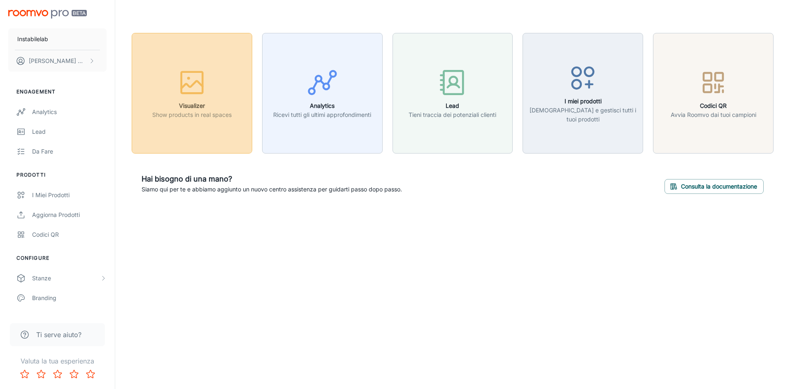
click at [188, 89] on icon "button" at bounding box center [192, 82] width 31 height 31
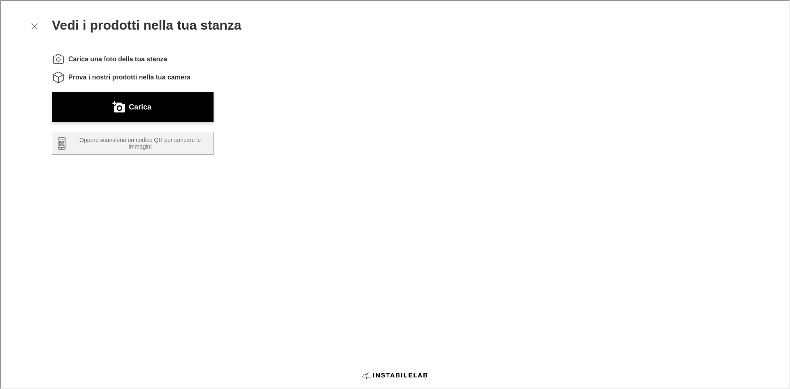
scroll to position [140, 0]
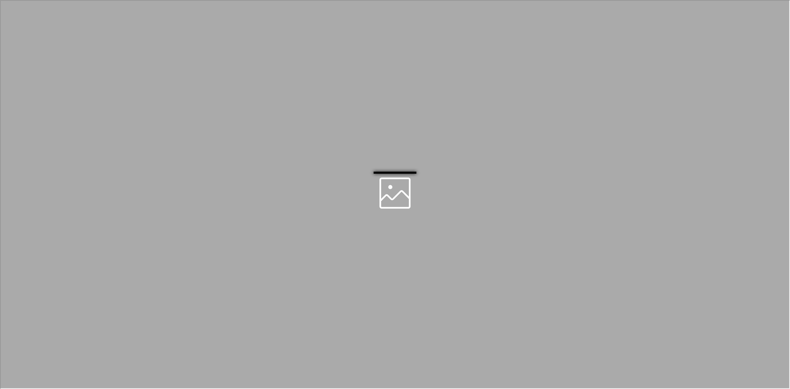
scroll to position [0, 0]
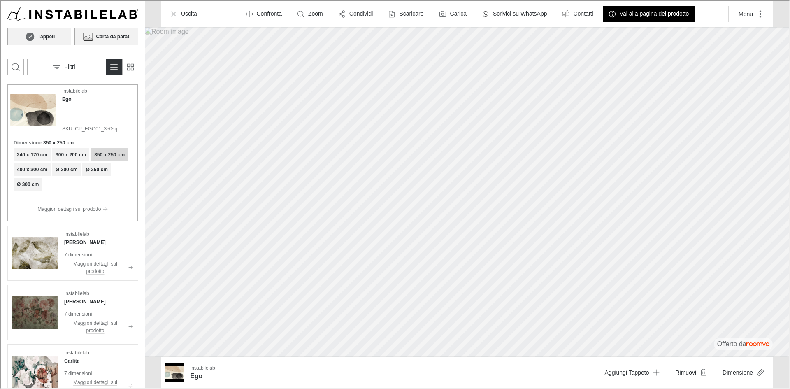
click at [107, 34] on h6 "Carta da parati" at bounding box center [112, 35] width 35 height 7
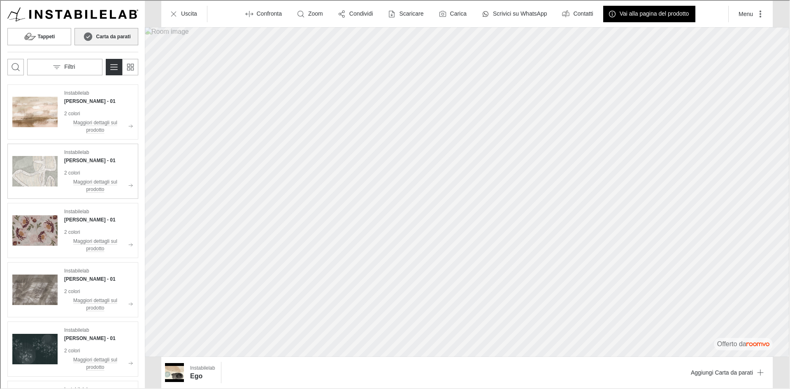
click at [81, 170] on p "2 colori" at bounding box center [97, 171] width 69 height 7
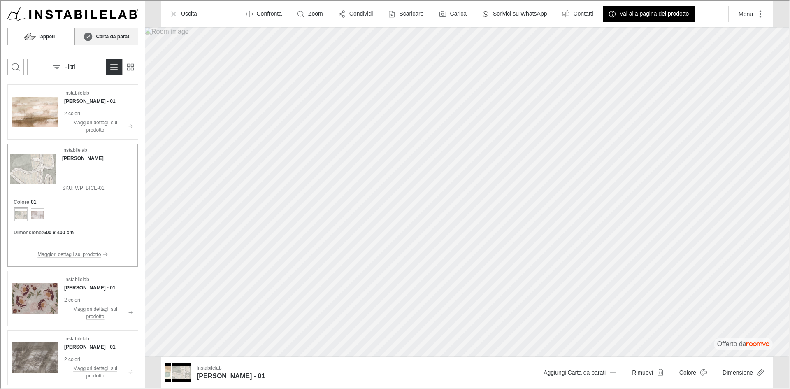
click at [32, 174] on img "Product catalog" at bounding box center [31, 168] width 45 height 45
click at [37, 302] on img "See Olivier in the room" at bounding box center [34, 297] width 45 height 45
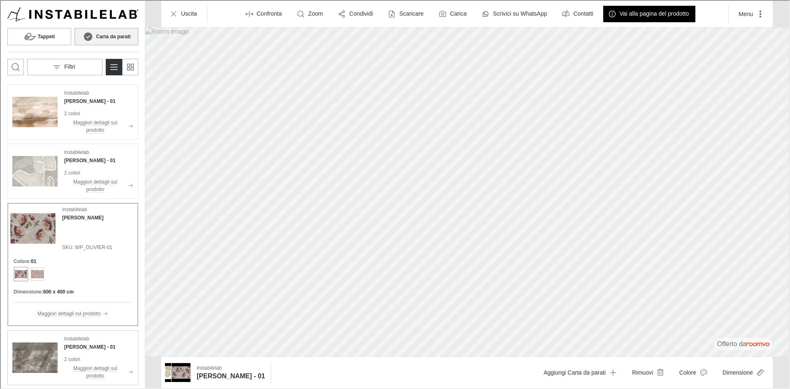
click at [50, 359] on img "See Leila in the room" at bounding box center [34, 356] width 45 height 45
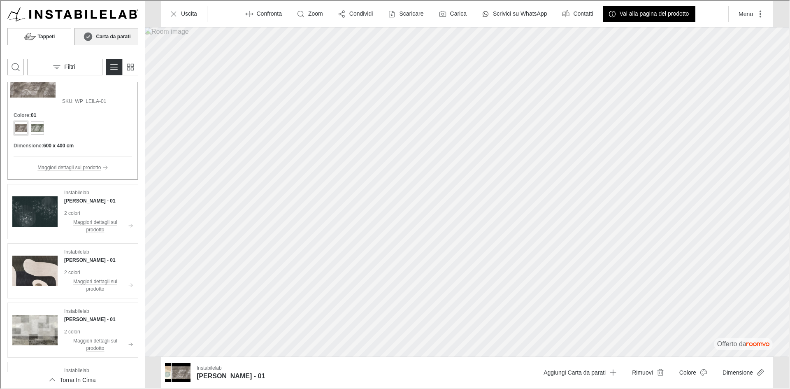
scroll to position [206, 0]
click at [40, 217] on img "See Kazuo in the room" at bounding box center [34, 210] width 45 height 45
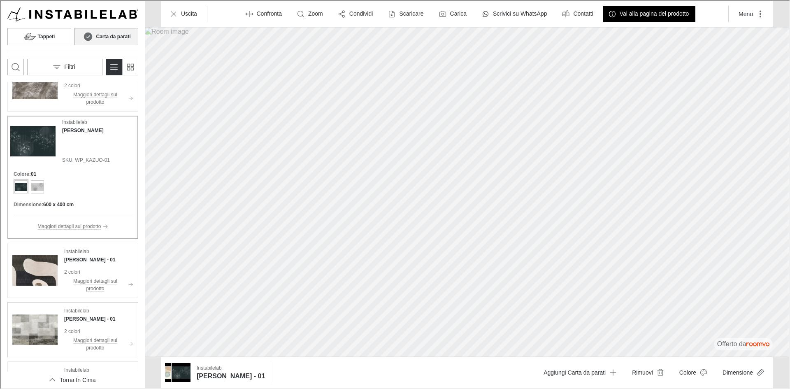
click at [70, 331] on p "2 colori" at bounding box center [97, 330] width 69 height 7
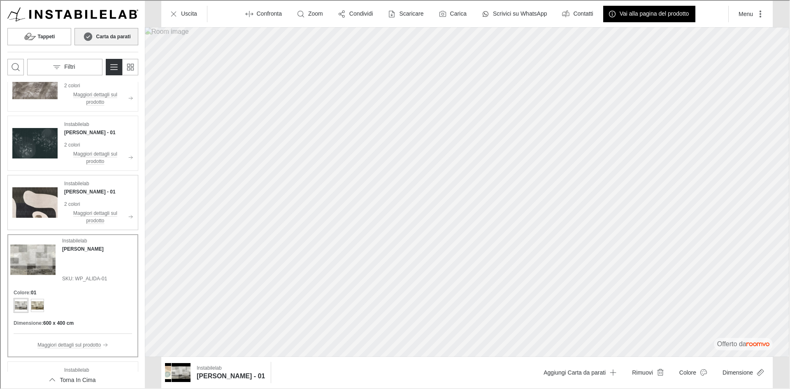
click at [77, 204] on p "2 colori" at bounding box center [97, 203] width 69 height 7
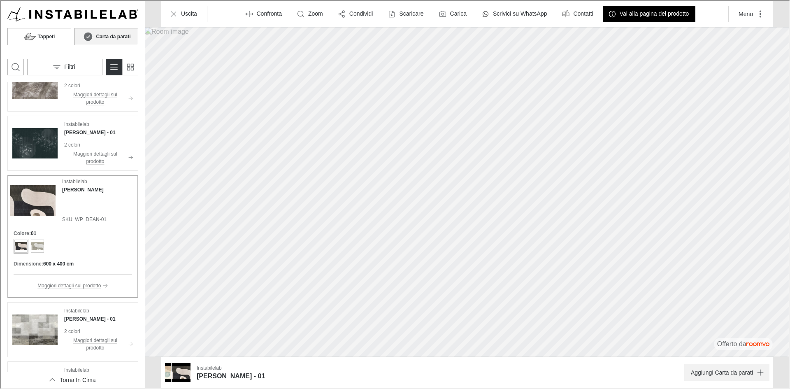
click at [744, 376] on button "Aggiungi Carta da parati" at bounding box center [726, 371] width 85 height 16
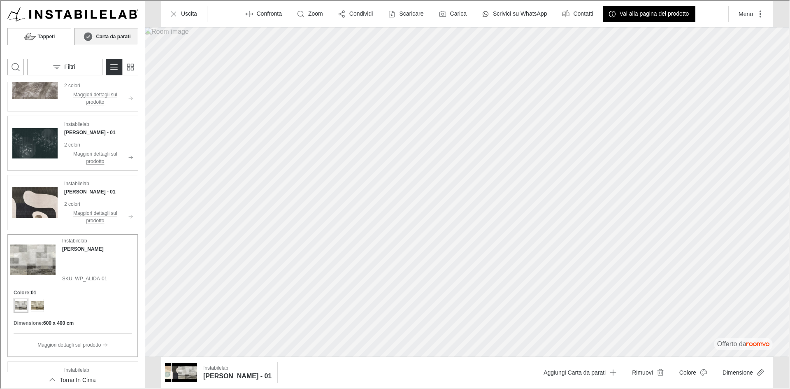
click at [85, 154] on p "Maggiori dettagli sul prodotto" at bounding box center [94, 156] width 62 height 15
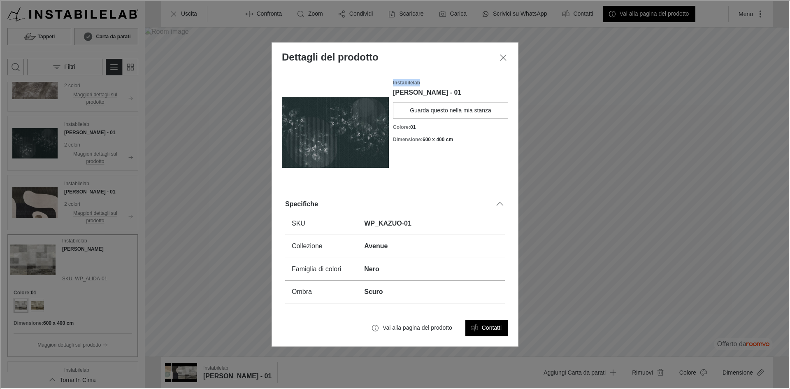
click at [85, 153] on div "Dettagli del prodotto Instabilelab Kazuo - 01 Guarda questo nella mia stanza Co…" at bounding box center [394, 193] width 789 height 387
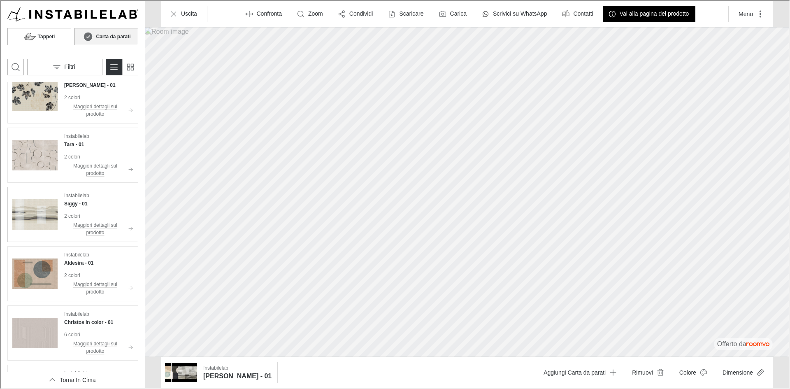
click at [73, 198] on p "Instabilelab" at bounding box center [75, 194] width 25 height 7
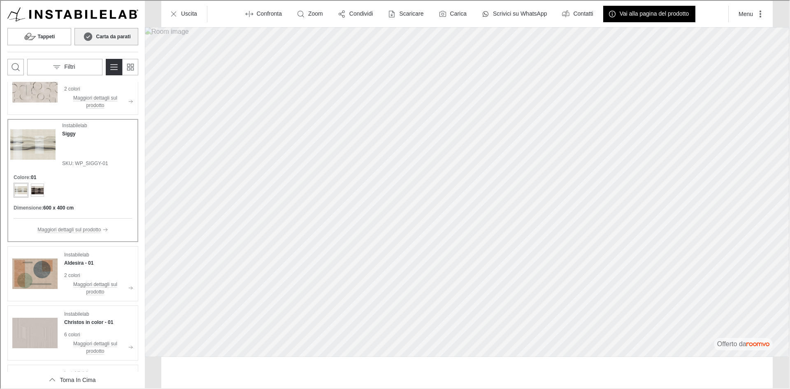
scroll to position [550, 0]
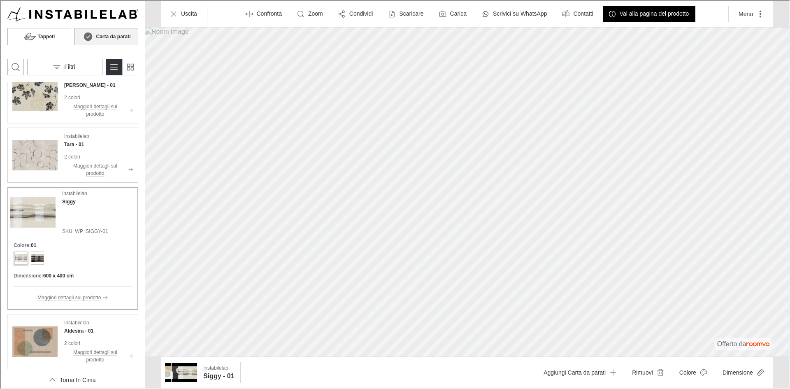
click at [32, 150] on img "See Tara in the room" at bounding box center [34, 154] width 45 height 45
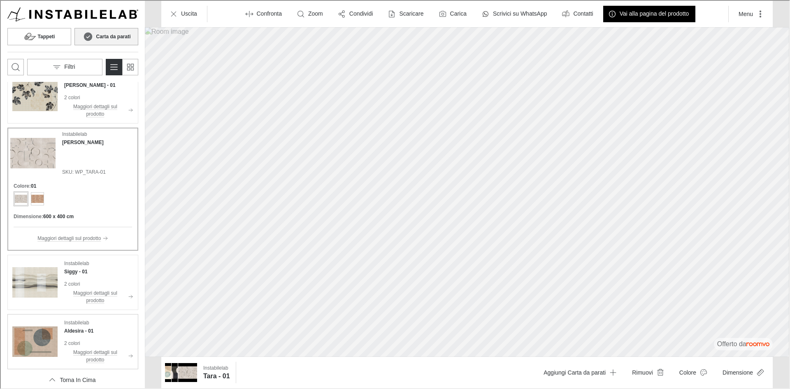
click at [43, 346] on img "See Aldesira in the room" at bounding box center [34, 340] width 45 height 45
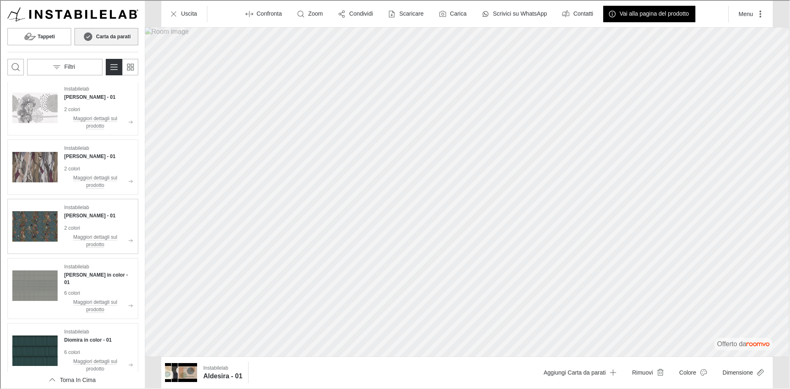
click at [33, 228] on img "See Lucien in the room" at bounding box center [34, 225] width 45 height 45
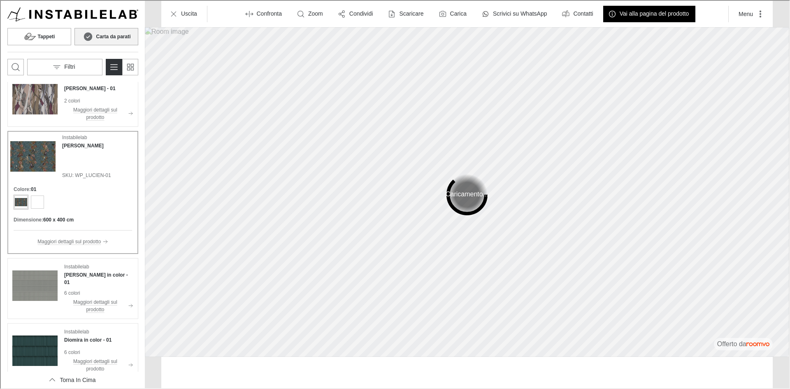
scroll to position [893, 0]
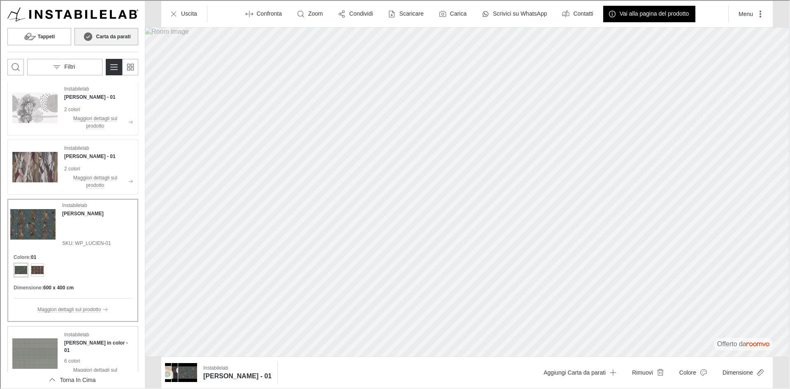
click at [78, 365] on button "Maggiori dettagli sul prodotto" at bounding box center [97, 373] width 69 height 16
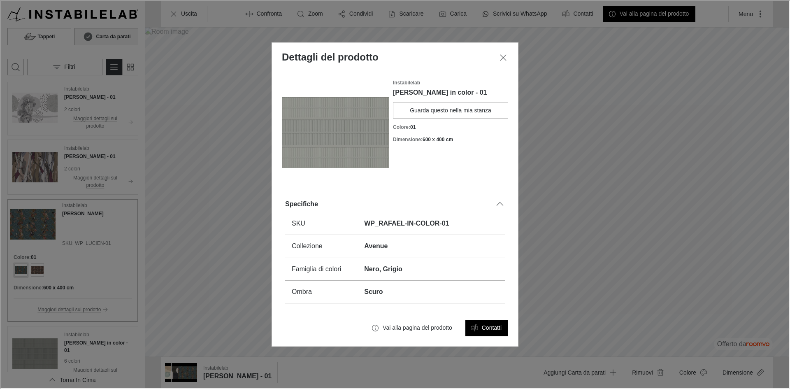
click at [39, 345] on div "Dettagli del prodotto Instabilelab [PERSON_NAME] in color - 01 Guarda questo ne…" at bounding box center [394, 193] width 789 height 387
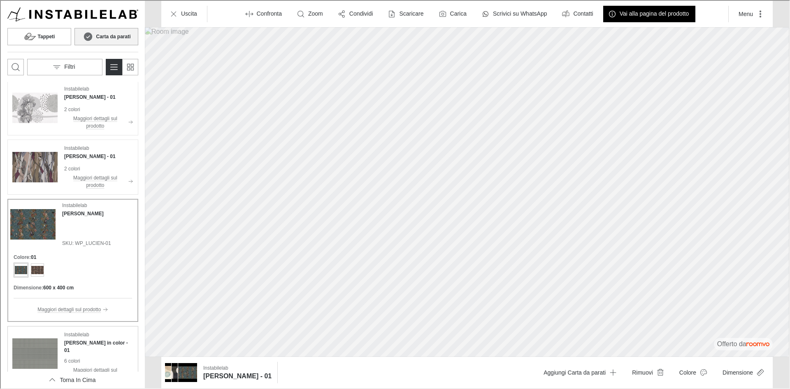
click at [21, 347] on img "See Rafael in color in the room" at bounding box center [34, 352] width 45 height 45
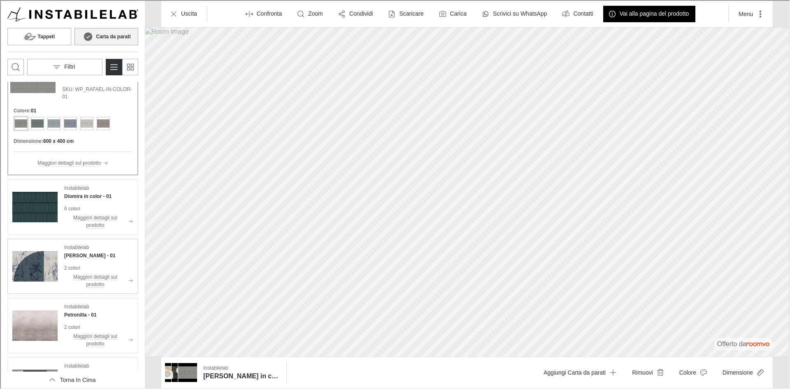
scroll to position [1017, 0]
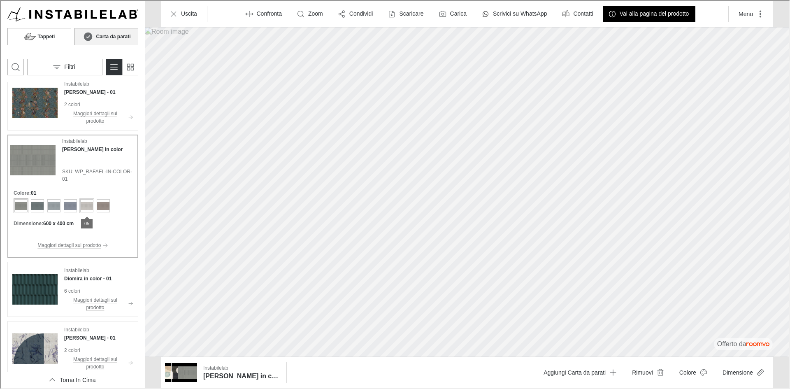
click at [89, 207] on div "Product colors" at bounding box center [85, 204] width 13 height 13
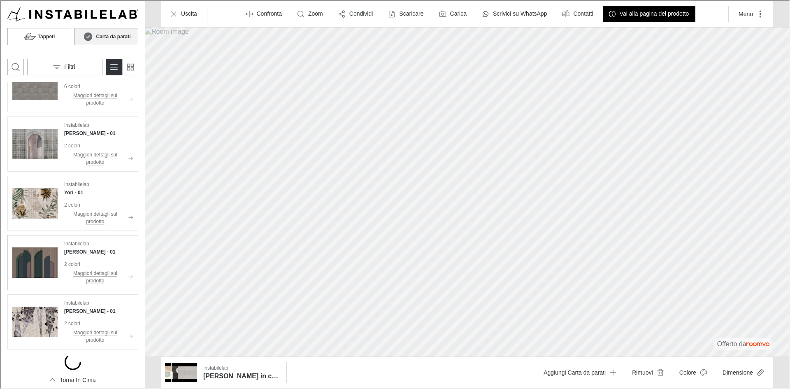
scroll to position [1935, 0]
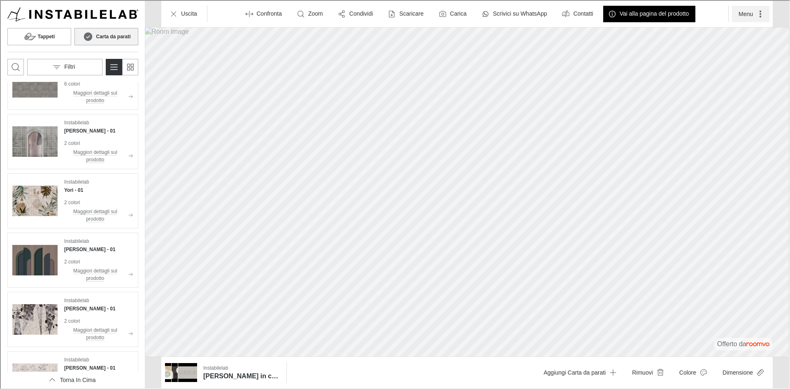
click at [750, 14] on button "Menu" at bounding box center [749, 13] width 37 height 16
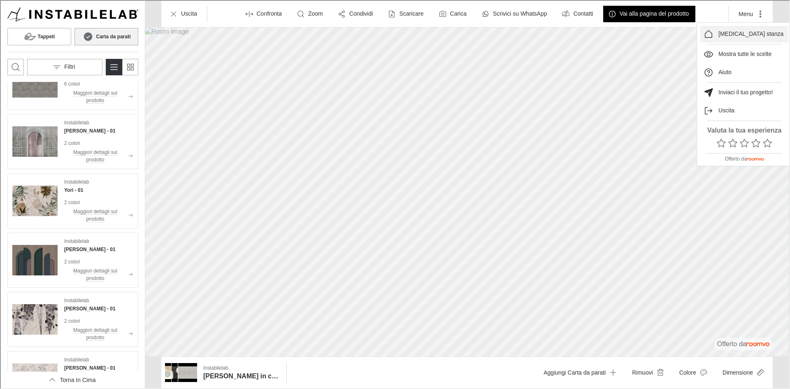
click at [743, 35] on p "[MEDICAL_DATA] stanza" at bounding box center [750, 33] width 65 height 8
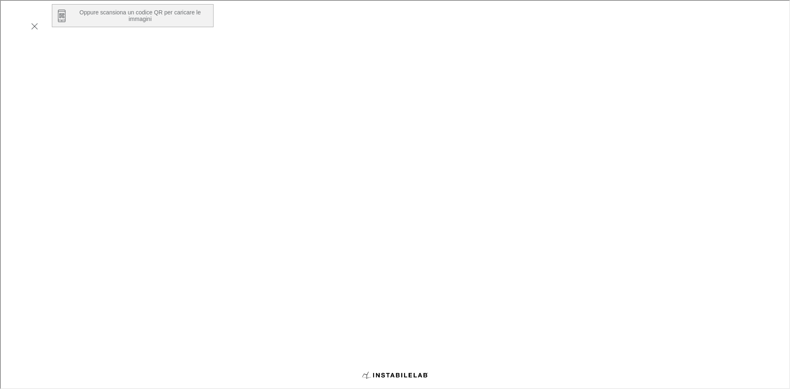
scroll to position [140, 0]
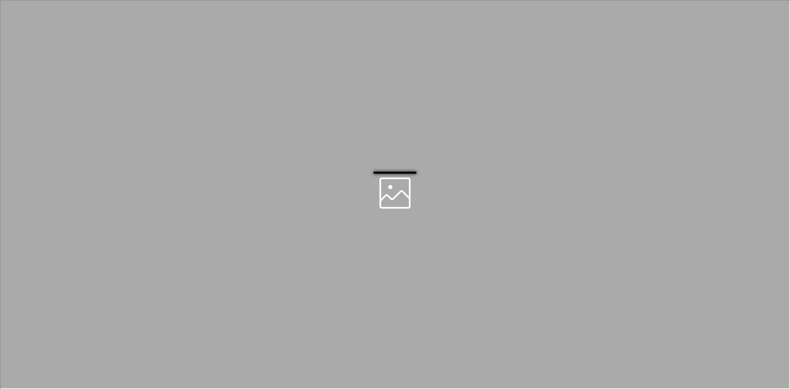
scroll to position [0, 0]
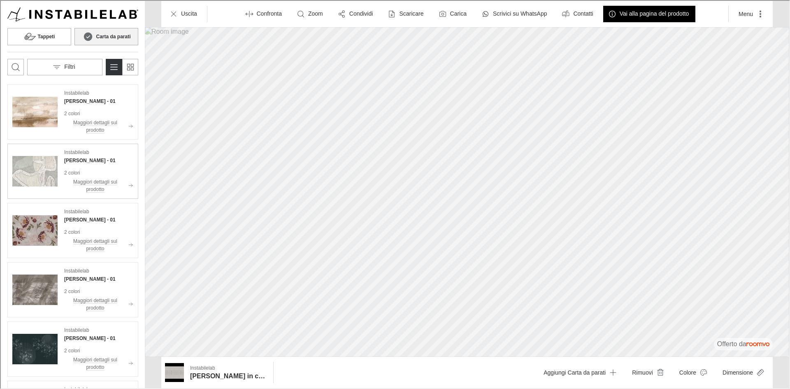
click at [39, 157] on img "See Bice in the room" at bounding box center [34, 170] width 45 height 45
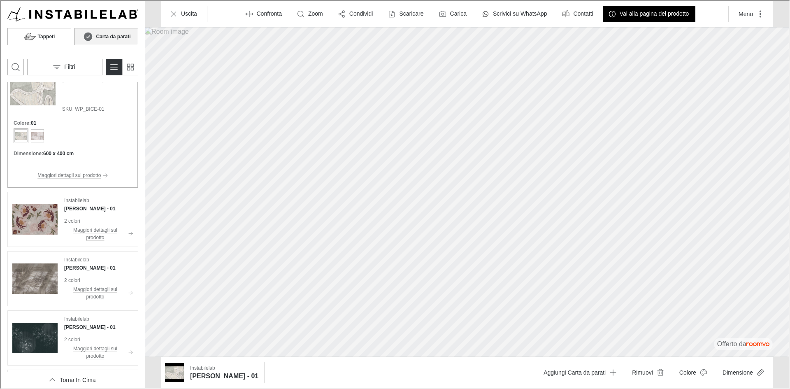
scroll to position [206, 0]
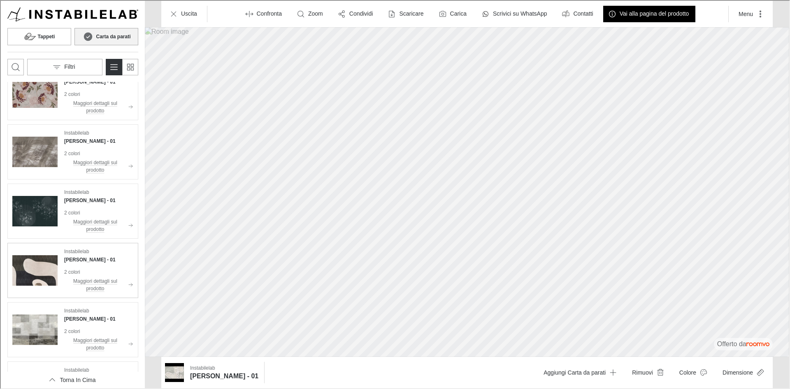
click at [40, 282] on img "See Dean in the room" at bounding box center [34, 269] width 45 height 45
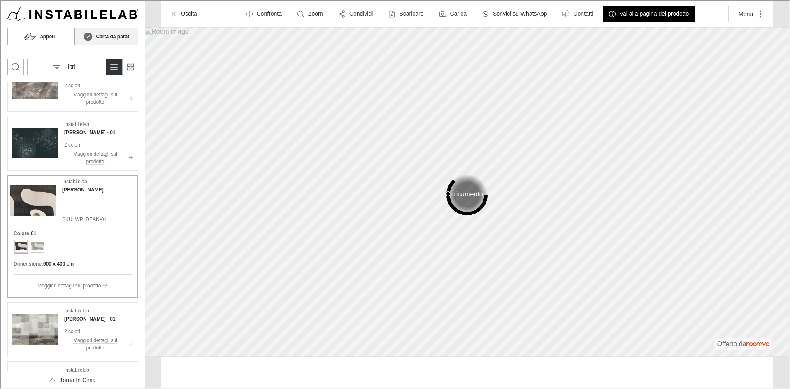
scroll to position [138, 0]
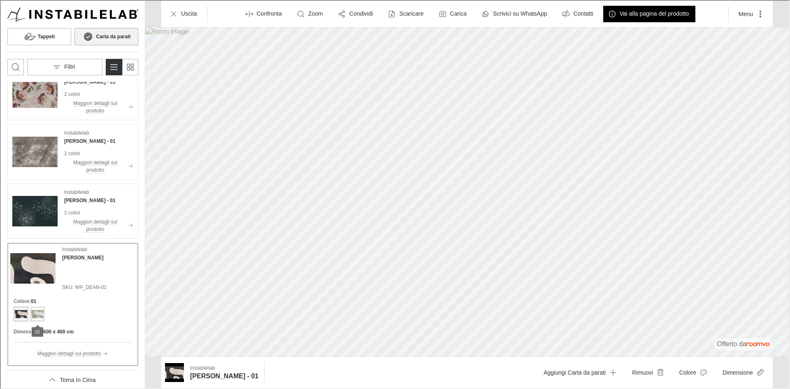
click at [30, 313] on div "Product colors" at bounding box center [36, 313] width 13 height 13
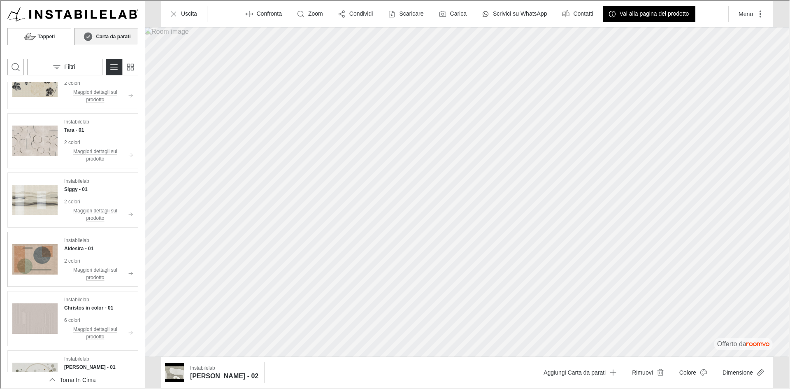
scroll to position [879, 0]
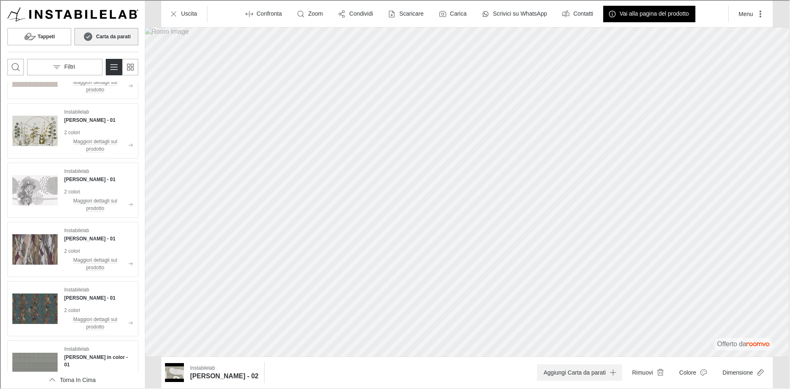
click at [578, 373] on button "Aggiungi Carta da parati" at bounding box center [578, 371] width 85 height 16
click at [641, 370] on button "Rimuovi" at bounding box center [647, 371] width 44 height 16
click at [727, 375] on button "Aggiungi Carta da parati" at bounding box center [726, 371] width 85 height 16
click at [643, 372] on button "Rimuovi" at bounding box center [647, 371] width 44 height 16
click at [201, 375] on h6 "[PERSON_NAME] - 01" at bounding box center [223, 375] width 68 height 9
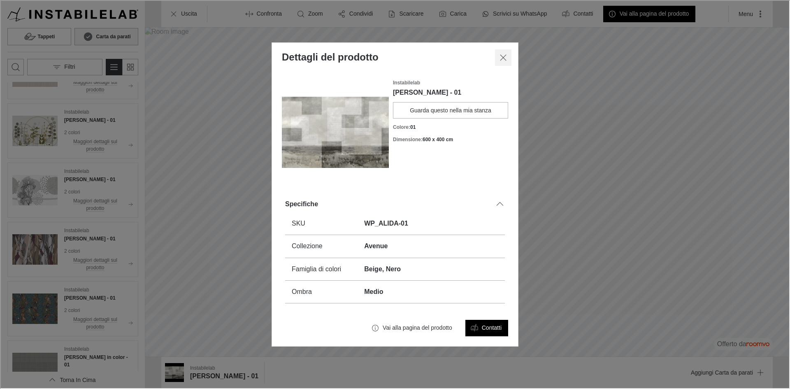
click at [503, 52] on icon "Chiudi dialogo" at bounding box center [503, 57] width 10 height 10
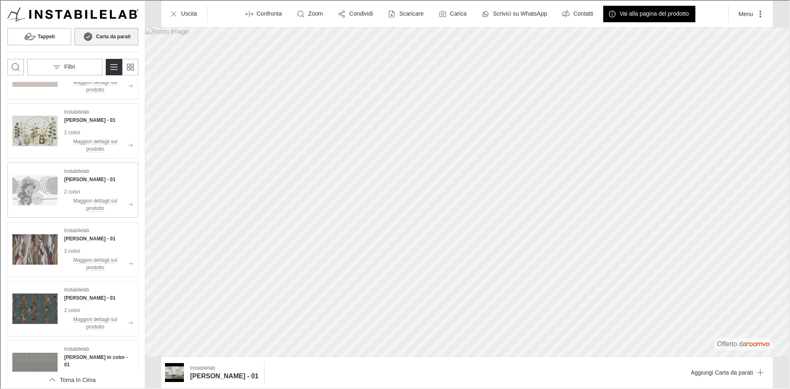
click at [46, 191] on img "See Benny in the room" at bounding box center [34, 189] width 45 height 45
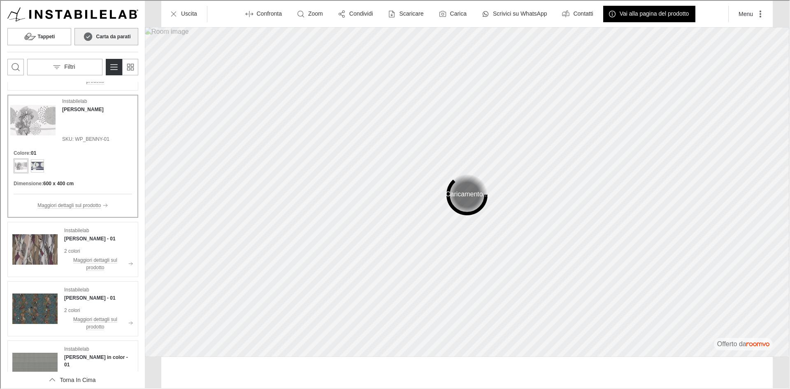
scroll to position [811, 0]
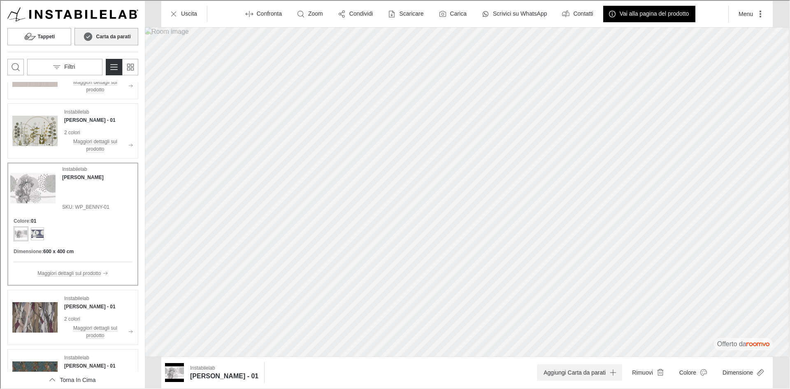
click at [557, 372] on button "Aggiungi Carta da parati" at bounding box center [578, 371] width 85 height 16
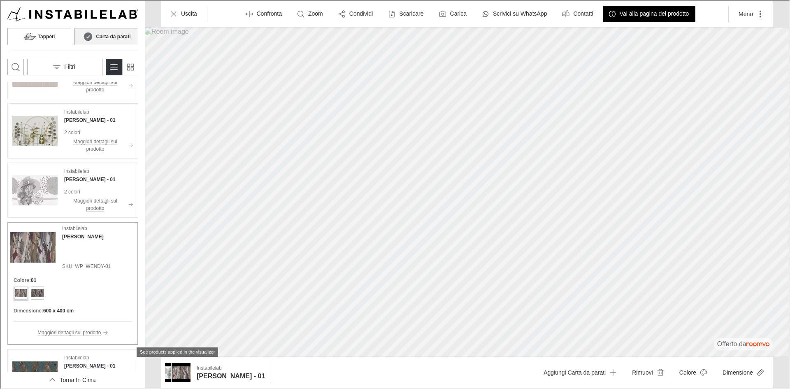
click at [187, 368] on img "See products applied in the visualizer" at bounding box center [180, 371] width 19 height 19
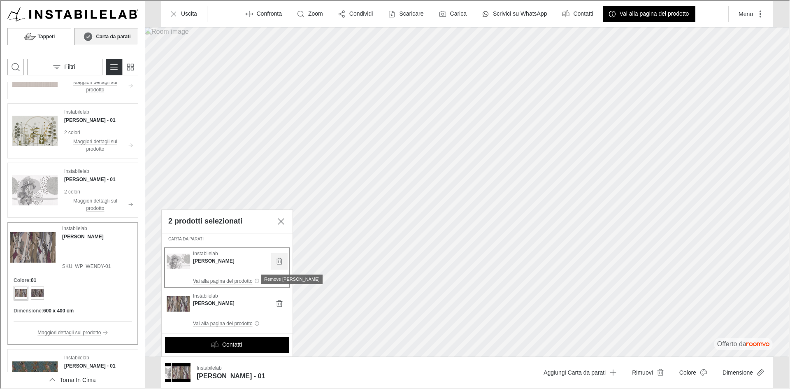
click at [278, 263] on icon "Remove Benny" at bounding box center [279, 260] width 8 height 8
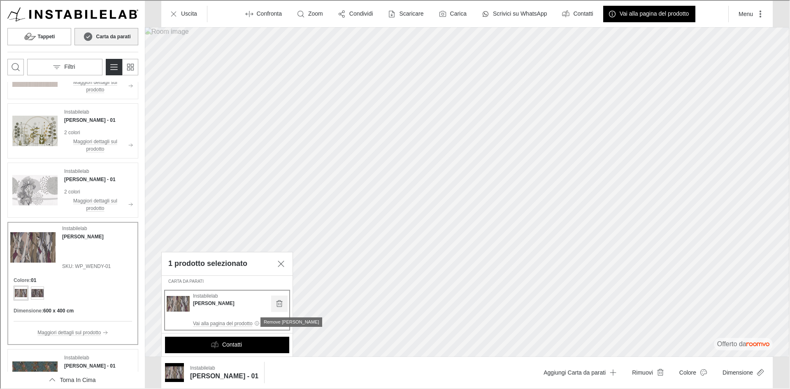
click at [279, 300] on icon "Remove Wendy" at bounding box center [279, 303] width 8 height 8
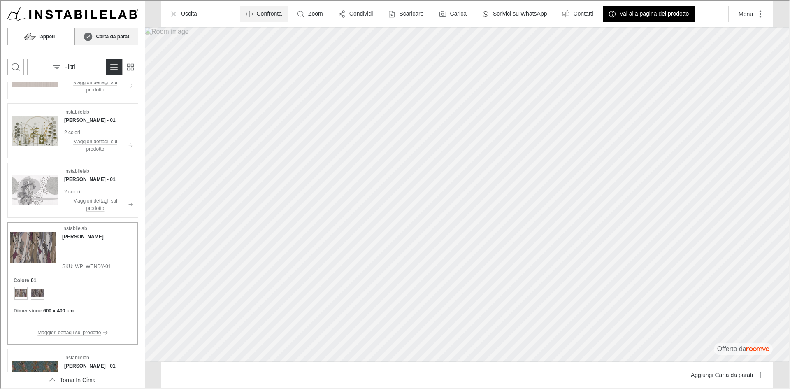
click at [268, 14] on p "Confronta" at bounding box center [268, 13] width 25 height 8
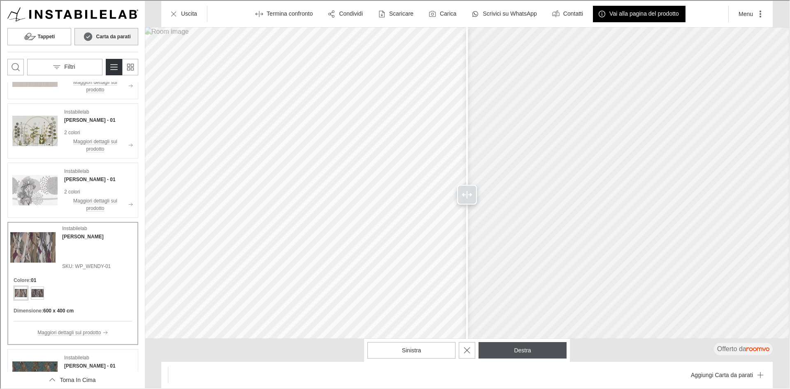
click at [523, 347] on button "Destra" at bounding box center [522, 349] width 88 height 16
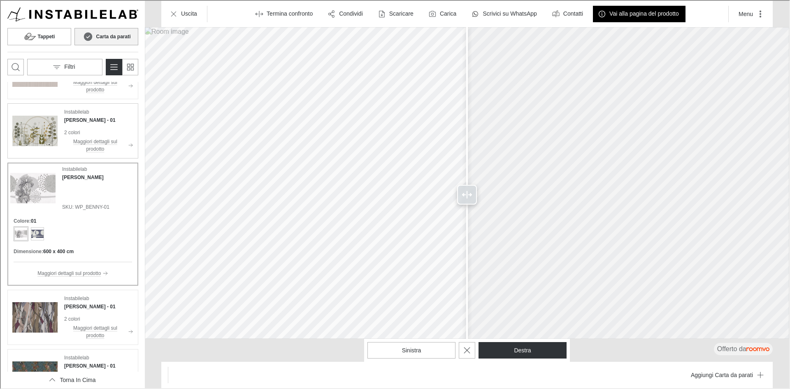
click at [37, 133] on img "See Jacques in the room" at bounding box center [34, 129] width 45 height 45
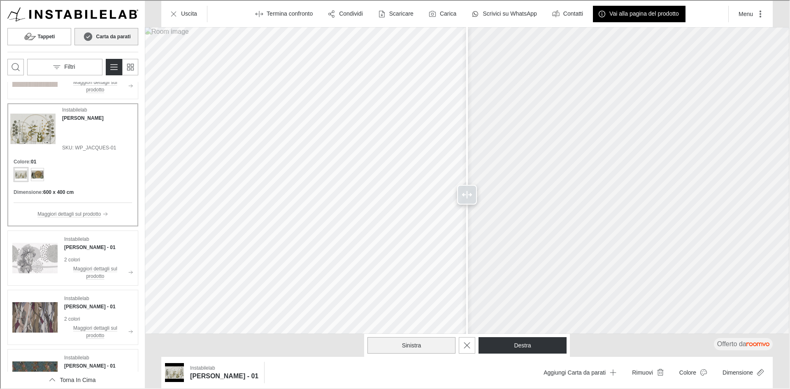
click at [424, 348] on button "Sinistra" at bounding box center [411, 344] width 88 height 16
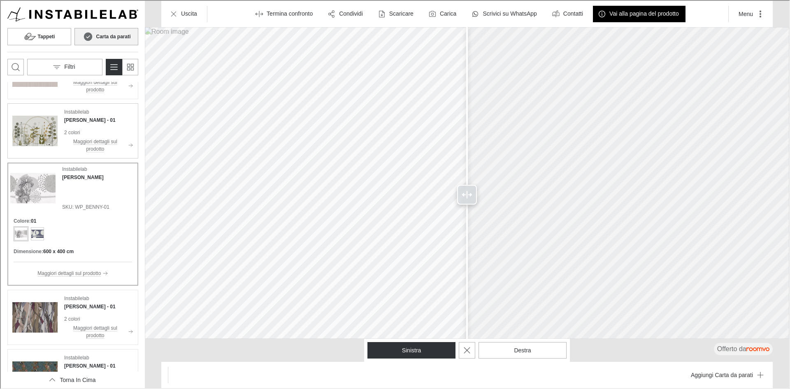
click at [29, 142] on img "See Jacques in the room" at bounding box center [34, 129] width 45 height 45
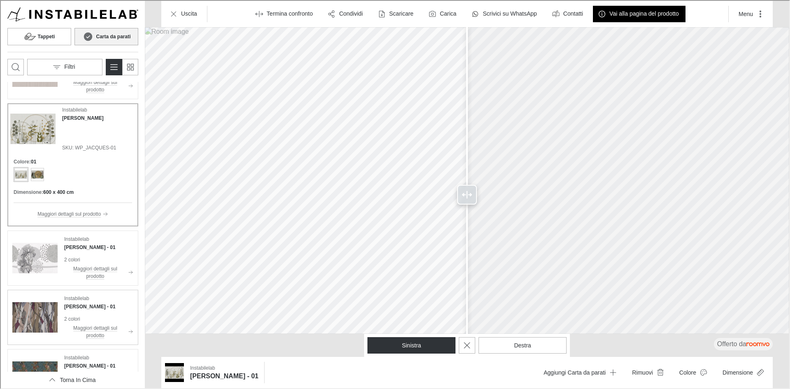
click at [17, 314] on img "See Wendy in the room" at bounding box center [34, 316] width 45 height 45
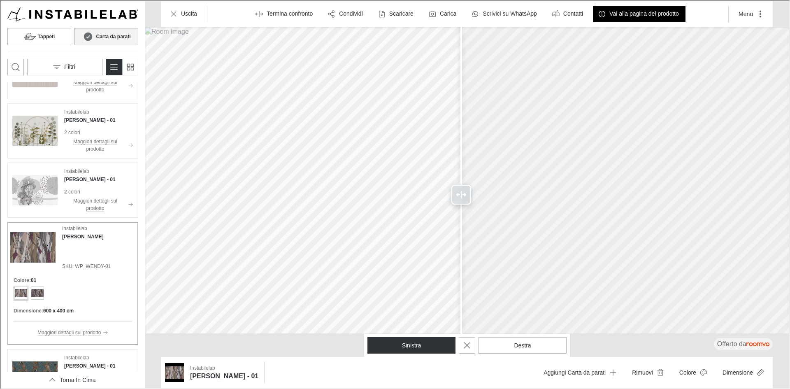
drag, startPoint x: 468, startPoint y: 191, endPoint x: 513, endPoint y: 190, distance: 44.9
click at [466, 190] on icon at bounding box center [461, 194] width 10 height 10
click at [440, 15] on label "Carica" at bounding box center [447, 13] width 16 height 8
click at [394, 13] on p "Scaricare" at bounding box center [401, 13] width 24 height 8
click at [448, 111] on div at bounding box center [394, 193] width 789 height 387
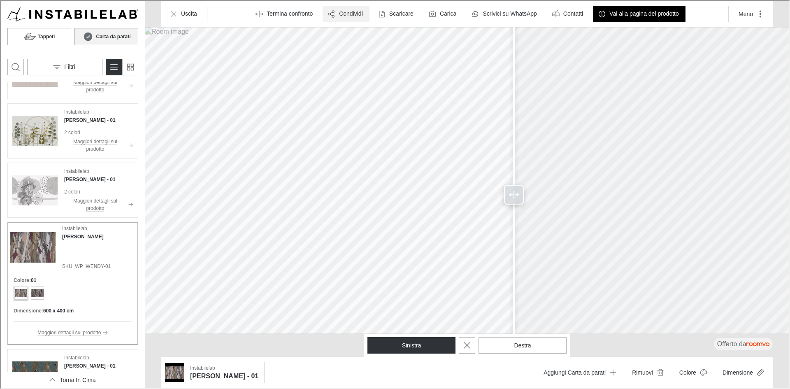
click at [344, 14] on p "Condividi" at bounding box center [350, 13] width 24 height 8
click at [355, 53] on p "Condividi via email" at bounding box center [370, 51] width 55 height 9
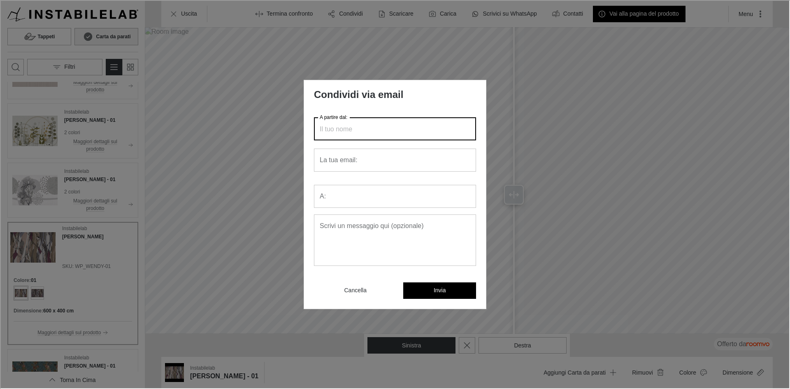
click at [371, 130] on input "A partire dal:" at bounding box center [394, 127] width 162 height 23
click at [779, 281] on div "Condividi via email A partire dal: A partire dal: La tua email: La tua email: A…" at bounding box center [394, 193] width 789 height 387
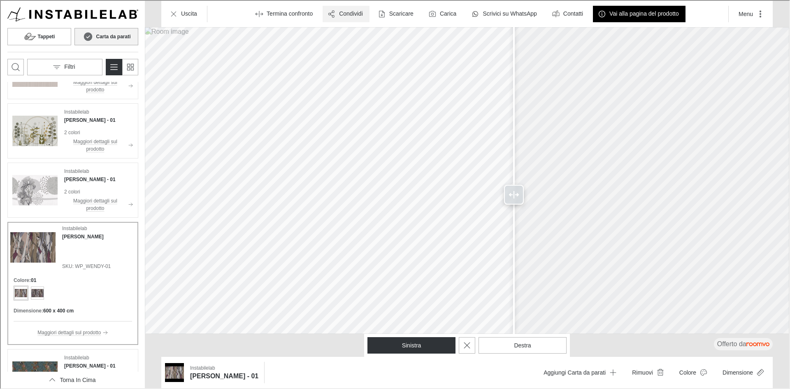
click at [353, 15] on p "Condividi" at bounding box center [350, 13] width 24 height 8
click at [366, 51] on p "Condividi via email" at bounding box center [370, 51] width 55 height 9
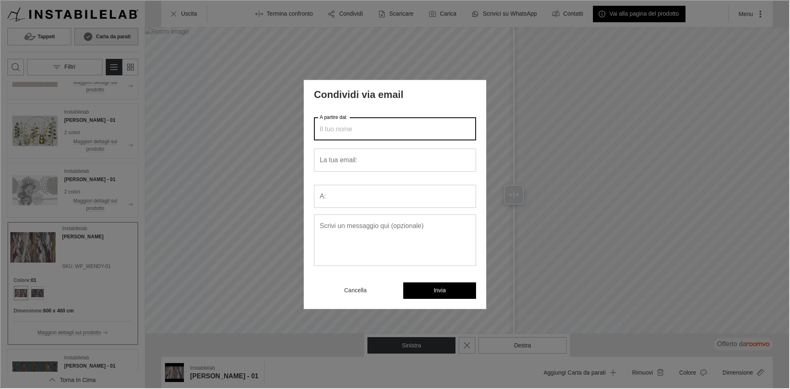
click at [377, 130] on input "A partire dal:" at bounding box center [394, 127] width 162 height 23
click at [580, 214] on div "Condividi via email A partire dal: A partire dal: La tua email: La tua email: A…" at bounding box center [394, 193] width 789 height 387
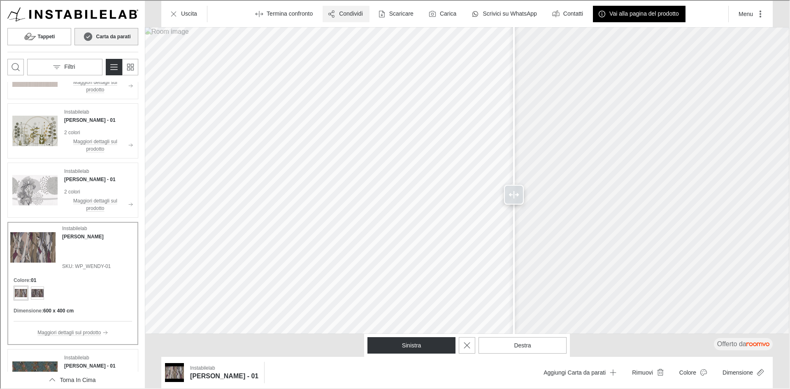
click at [339, 9] on p "Condividi" at bounding box center [350, 13] width 24 height 8
click at [370, 53] on p "Condividi via email" at bounding box center [370, 51] width 55 height 9
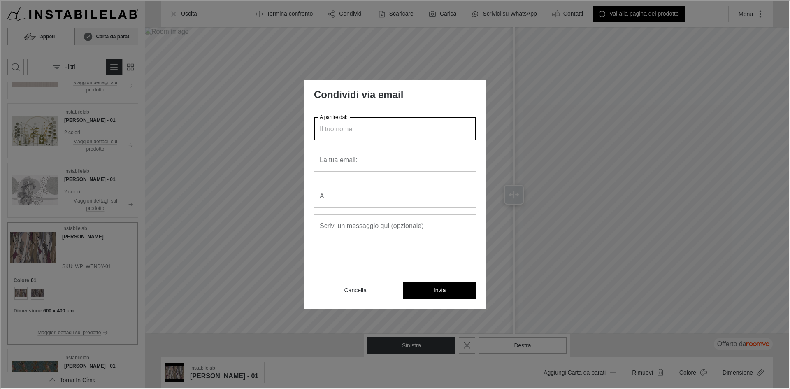
click at [349, 130] on input "A partire dal:" at bounding box center [394, 127] width 162 height 23
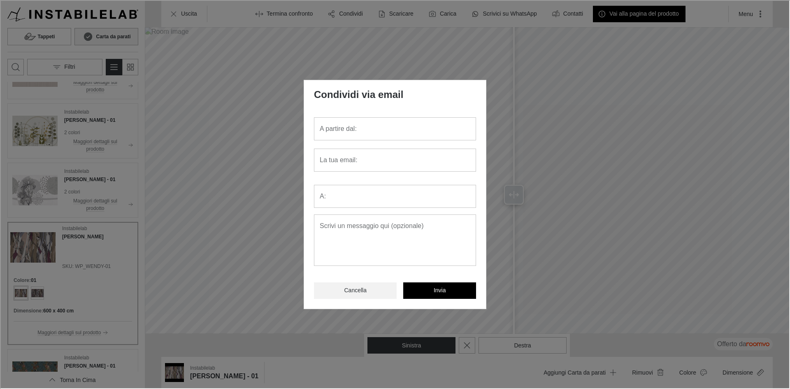
click at [352, 286] on p "Cancella" at bounding box center [354, 290] width 22 height 8
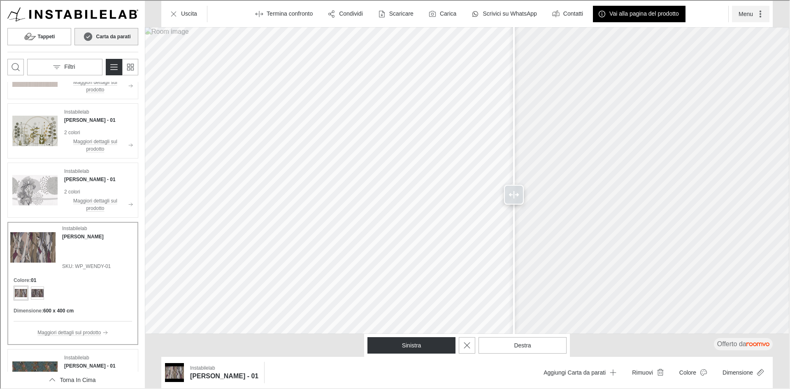
click at [761, 15] on icon "More actions" at bounding box center [760, 13] width 8 height 8
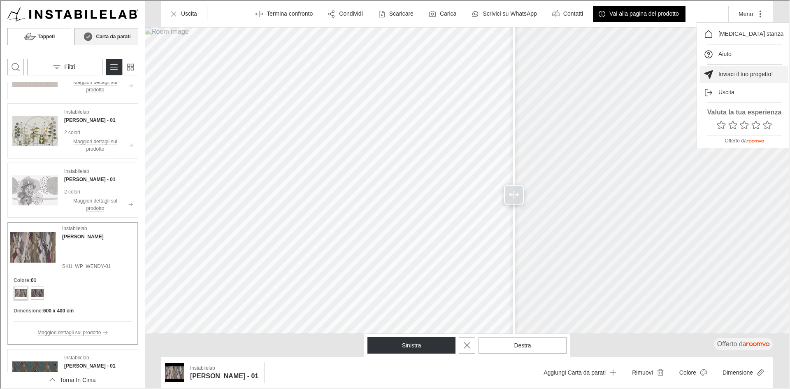
click at [755, 76] on p "Inviaci il tuo progetto!" at bounding box center [745, 74] width 54 height 8
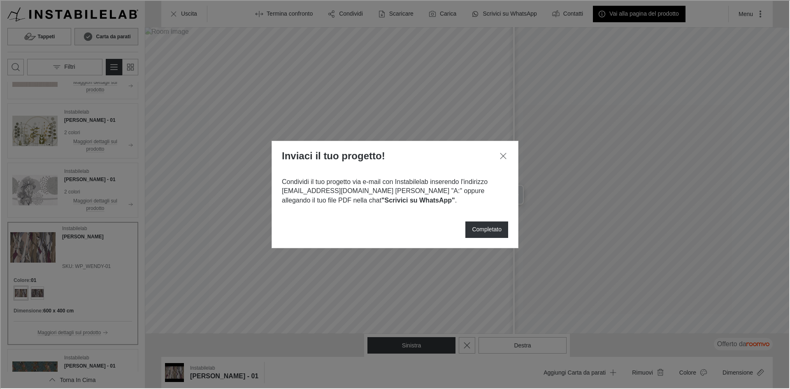
drag, startPoint x: 501, startPoint y: 152, endPoint x: 479, endPoint y: 126, distance: 34.2
click at [501, 153] on icon "Chiudi dialogo" at bounding box center [503, 155] width 10 height 10
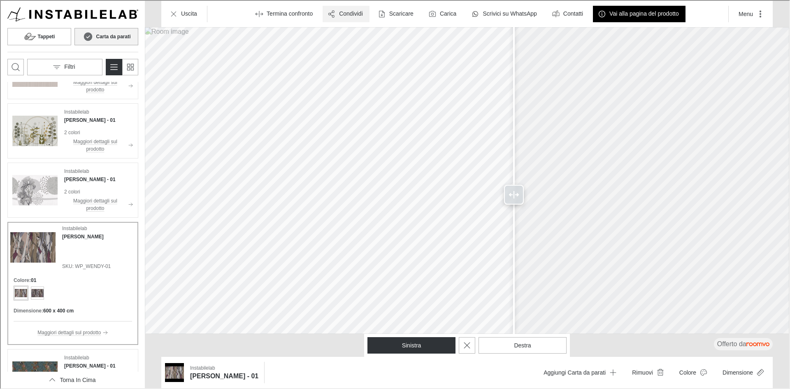
click at [355, 15] on p "Condividi" at bounding box center [350, 13] width 24 height 8
click at [349, 48] on p "Condividi via email" at bounding box center [370, 51] width 55 height 9
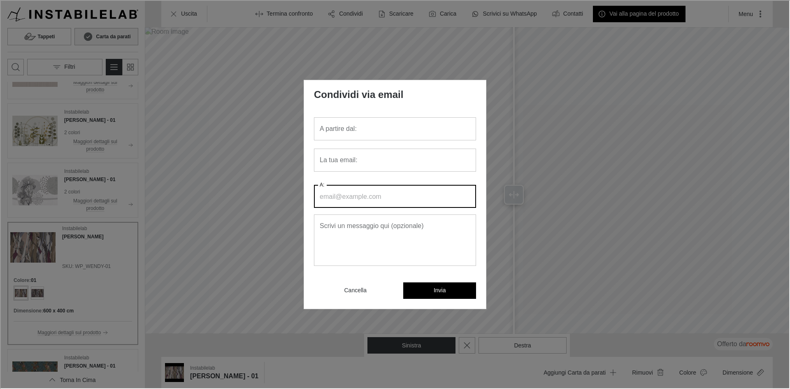
click at [414, 202] on input "A:" at bounding box center [394, 195] width 162 height 23
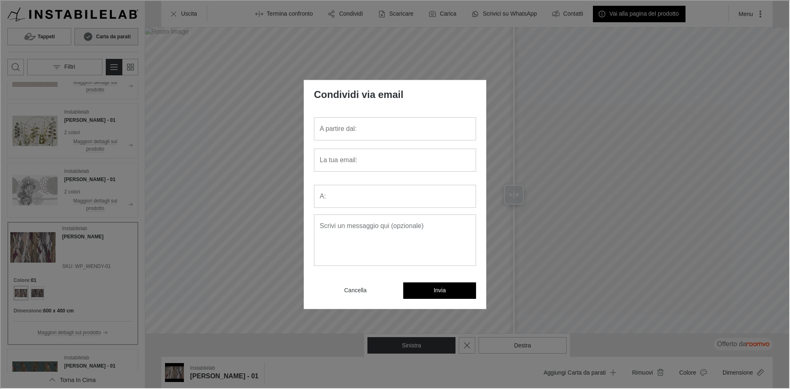
click at [478, 179] on div "A partire dal: A partire dal: La tua email: La tua email: A: A: Scrivi un messa…" at bounding box center [394, 189] width 182 height 165
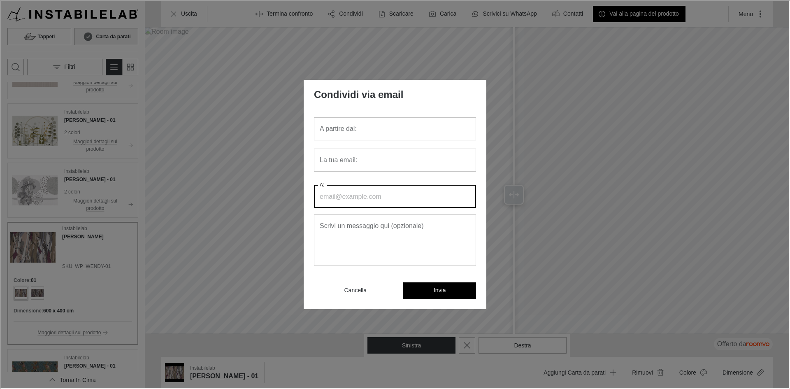
drag, startPoint x: 358, startPoint y: 194, endPoint x: 353, endPoint y: 198, distance: 5.9
click at [355, 197] on input "A:" at bounding box center [394, 195] width 162 height 23
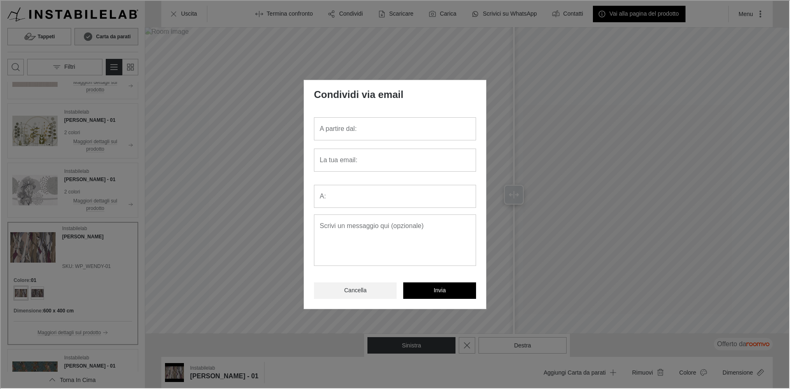
click at [360, 291] on p "Cancella" at bounding box center [354, 290] width 22 height 8
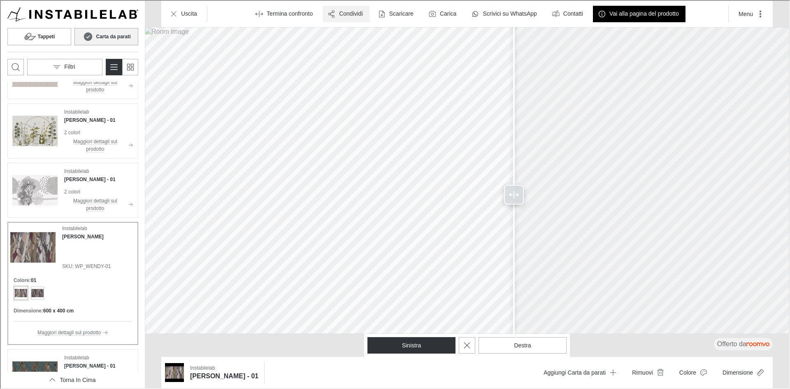
click at [342, 15] on p "Condividi" at bounding box center [350, 13] width 24 height 8
click at [348, 48] on p "Condividi via email" at bounding box center [370, 51] width 55 height 9
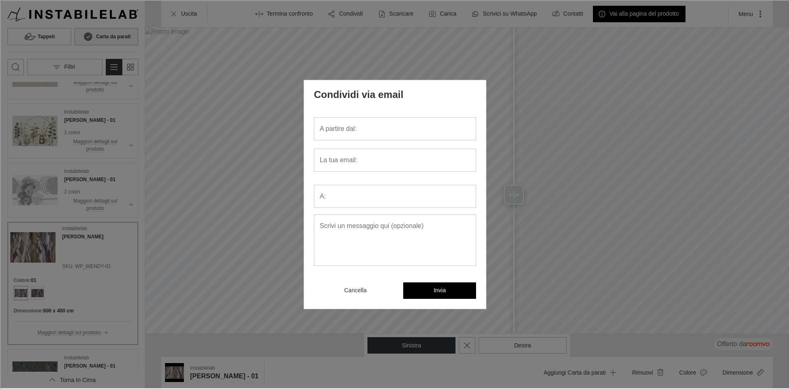
click at [347, 12] on div "Condividi via email A partire dal: A partire dal: La tua email: La tua email: A…" at bounding box center [394, 193] width 789 height 387
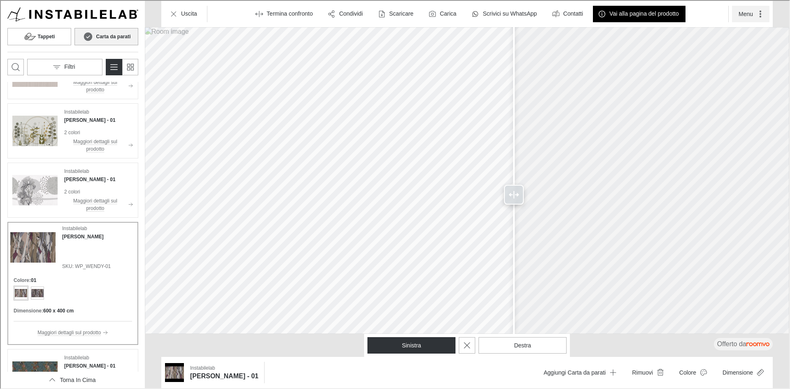
click at [747, 9] on button "Menu" at bounding box center [749, 13] width 37 height 16
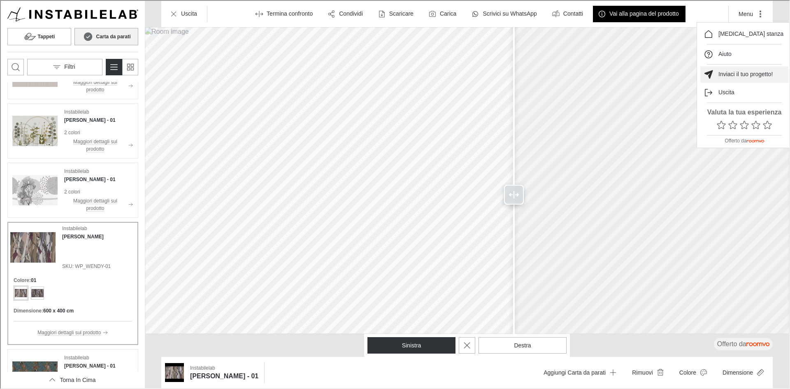
click at [732, 73] on p "Inviaci il tuo progetto!" at bounding box center [745, 74] width 54 height 8
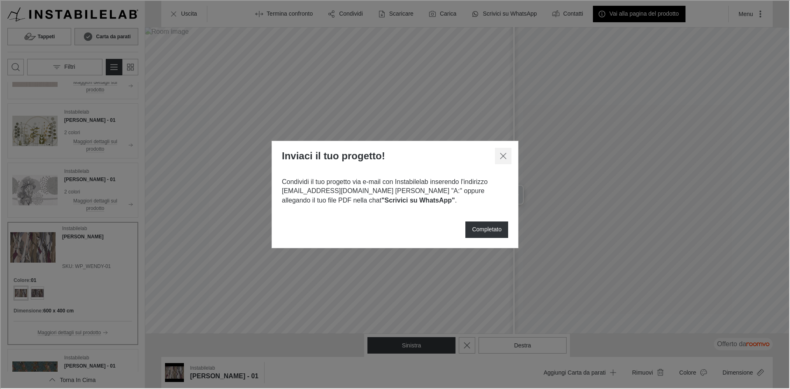
click at [505, 157] on icon "Chiudi dialogo" at bounding box center [503, 155] width 10 height 10
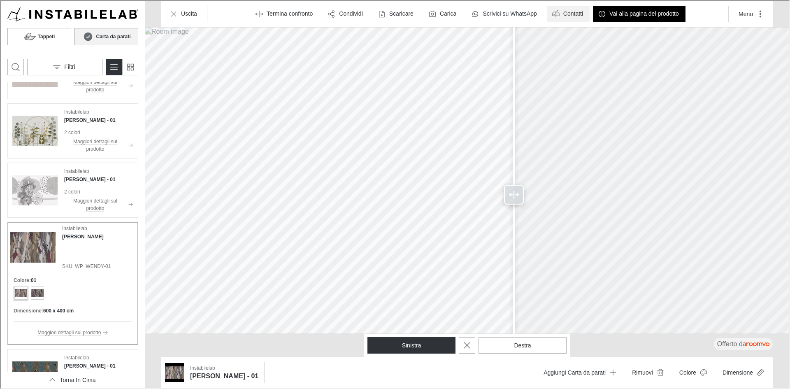
click at [579, 11] on p "Contatti" at bounding box center [573, 13] width 20 height 8
click at [351, 12] on p "Condividi" at bounding box center [350, 13] width 24 height 8
click at [361, 48] on p "Condividi via email" at bounding box center [370, 51] width 55 height 9
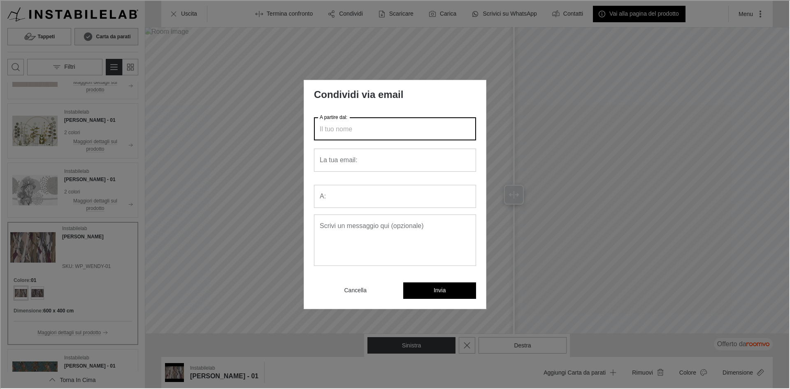
click at [342, 129] on input "A partire dal:" at bounding box center [394, 127] width 162 height 23
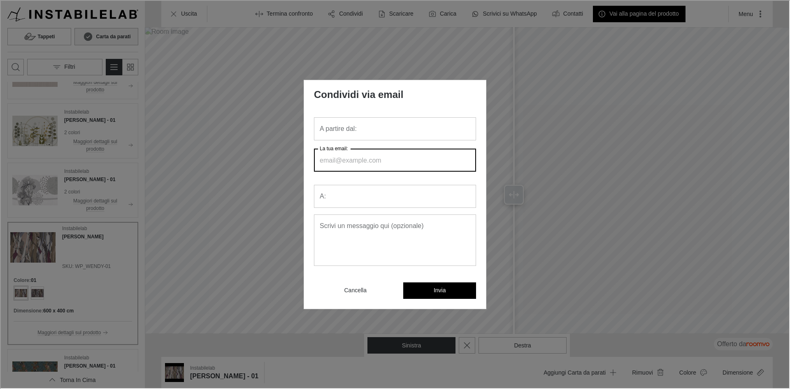
click at [450, 163] on input "La tua email:" at bounding box center [394, 159] width 162 height 23
click at [410, 198] on input "A:" at bounding box center [394, 195] width 162 height 23
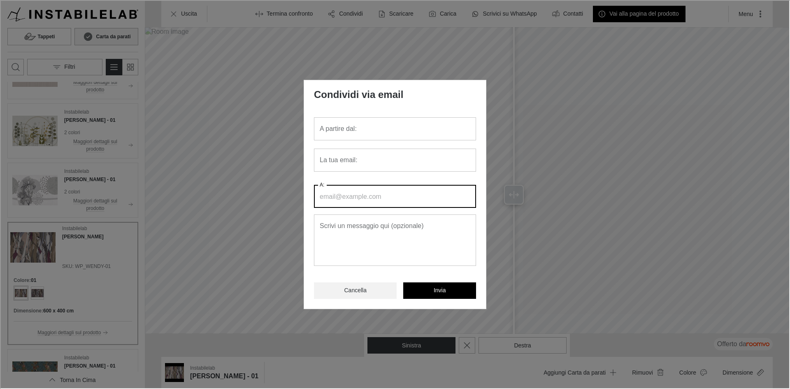
click at [349, 290] on p "Cancella" at bounding box center [354, 290] width 22 height 8
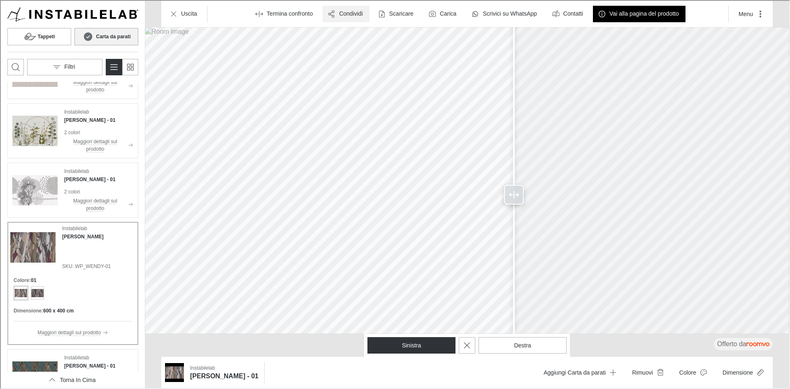
click at [357, 17] on button "Condividi" at bounding box center [345, 13] width 47 height 16
click at [365, 55] on p "Condividi via email" at bounding box center [370, 51] width 55 height 9
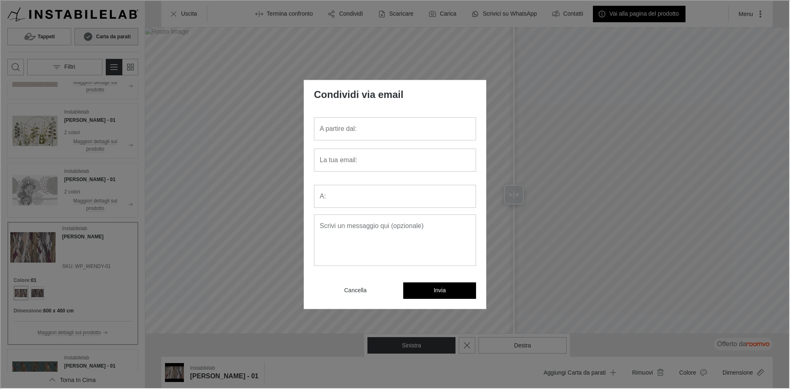
click at [616, 218] on div "Condividi via email A partire dal: A partire dal: La tua email: La tua email: A…" at bounding box center [394, 193] width 789 height 387
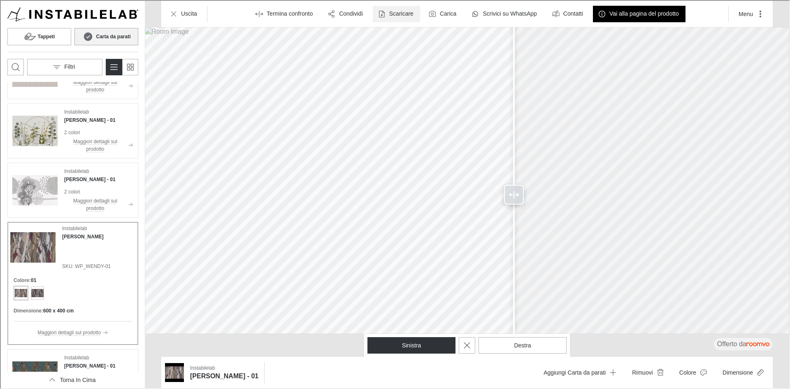
click at [396, 13] on p "Scaricare" at bounding box center [401, 13] width 24 height 8
click at [501, 15] on div at bounding box center [394, 193] width 789 height 387
click at [528, 15] on p "Scrivici su WhatsApp" at bounding box center [509, 13] width 54 height 8
click at [343, 16] on p "Condividi" at bounding box center [350, 13] width 24 height 8
click at [357, 35] on p "Copia il collegamento" at bounding box center [374, 33] width 63 height 9
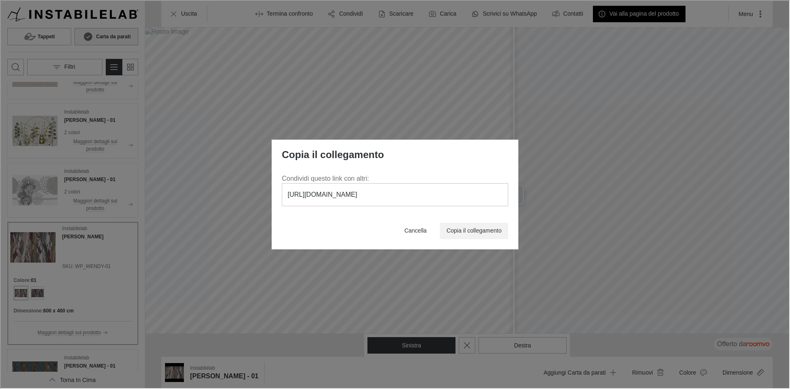
click at [482, 231] on p "Copia il collegamento" at bounding box center [473, 230] width 55 height 8
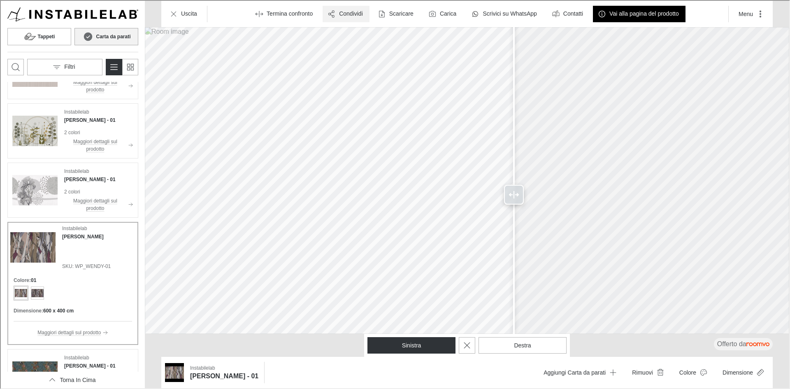
click at [352, 14] on p "Condividi" at bounding box center [350, 13] width 24 height 8
click at [365, 54] on p "Condividi via email" at bounding box center [370, 51] width 55 height 9
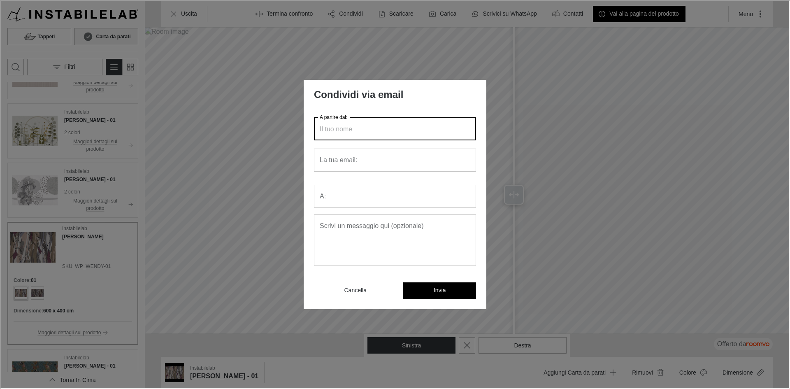
click at [360, 123] on input "A partire dal:" at bounding box center [394, 127] width 162 height 23
click at [321, 156] on input "La tua email:" at bounding box center [394, 159] width 162 height 23
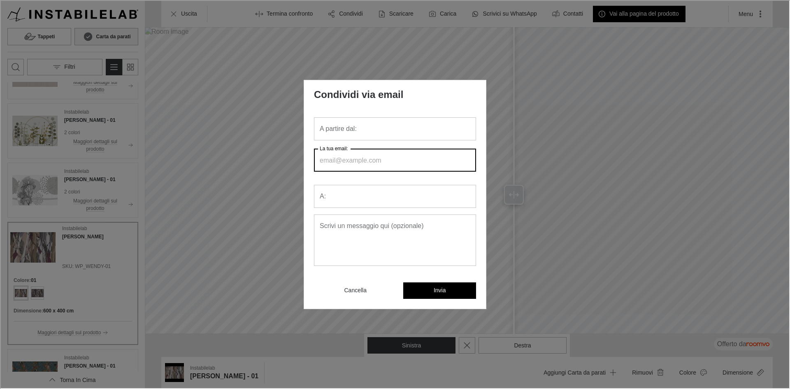
click at [366, 195] on input "A:" at bounding box center [394, 195] width 162 height 23
click at [581, 262] on div "Condividi via email A partire dal: A partire dal: La tua email: La tua email: A…" at bounding box center [394, 193] width 789 height 387
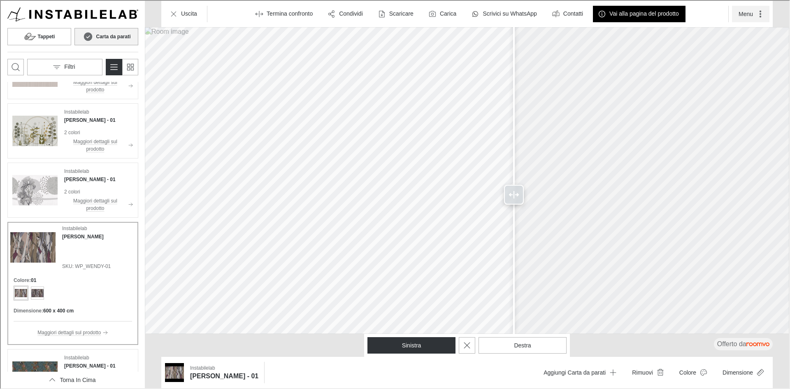
click at [747, 14] on button "Menu" at bounding box center [749, 13] width 37 height 16
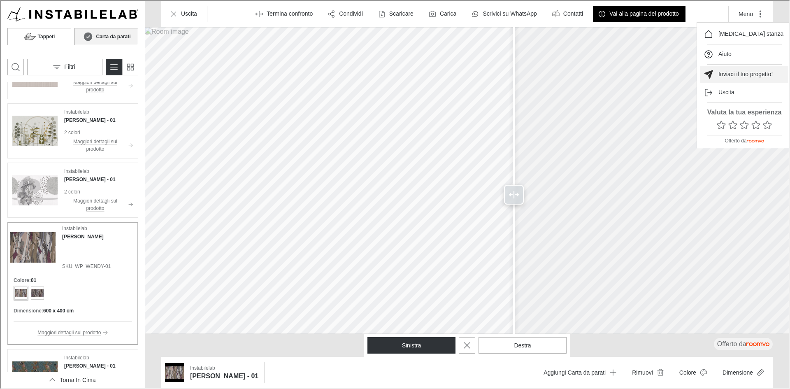
click at [737, 77] on p "Inviaci il tuo progetto!" at bounding box center [745, 74] width 54 height 8
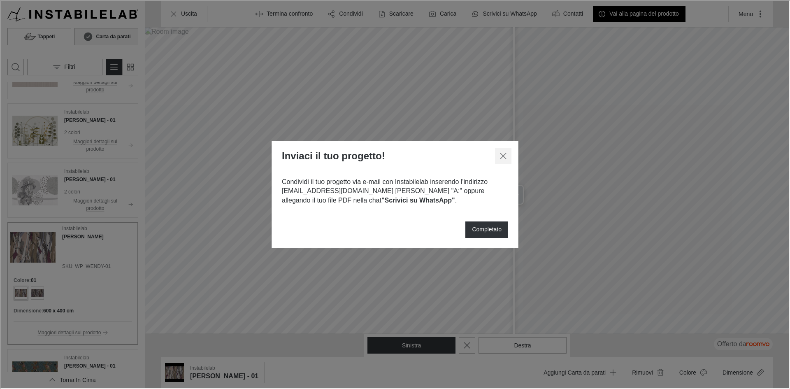
click at [504, 153] on icon "Chiudi dialogo" at bounding box center [503, 155] width 10 height 10
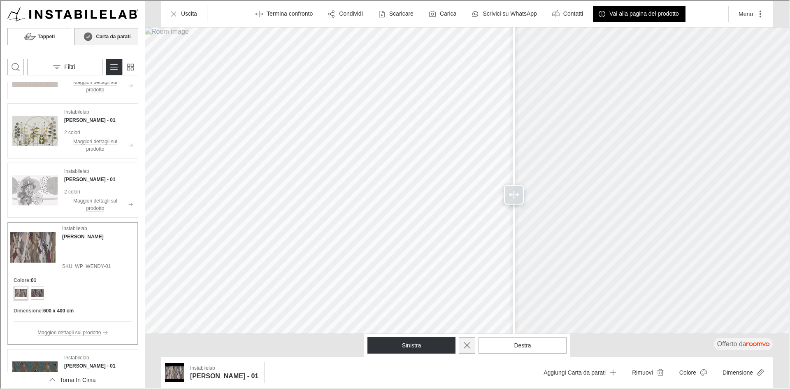
click at [461, 344] on icon "Termina confronto" at bounding box center [466, 345] width 10 height 10
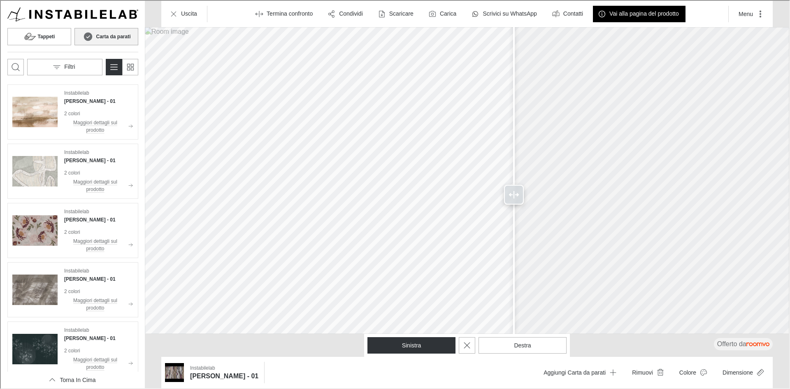
scroll to position [811, 0]
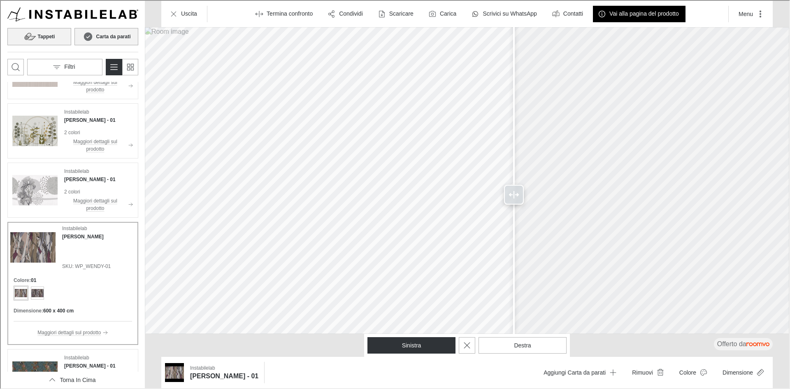
click at [41, 33] on h6 "Tappeti" at bounding box center [45, 35] width 17 height 7
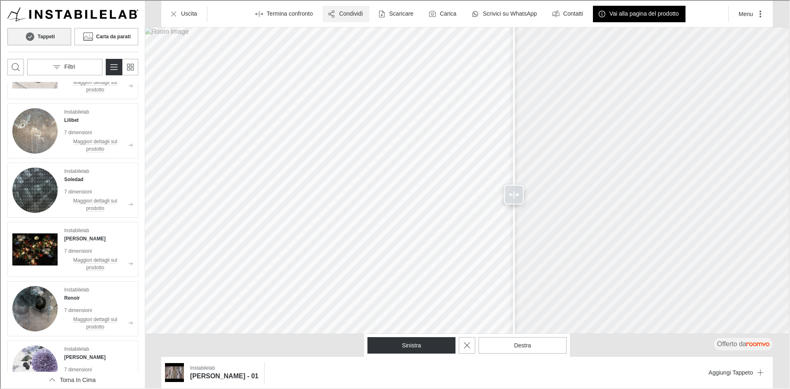
click at [345, 15] on p "Condividi" at bounding box center [350, 13] width 24 height 8
click at [367, 49] on p "Condividi via email" at bounding box center [370, 51] width 55 height 9
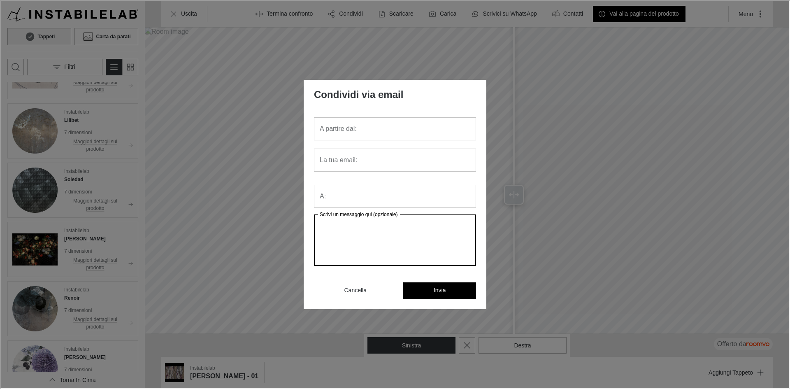
drag, startPoint x: 425, startPoint y: 224, endPoint x: 383, endPoint y: 222, distance: 42.4
click at [383, 222] on textarea "Scrivi un messaggio qui (opzionale)" at bounding box center [394, 240] width 151 height 38
click at [321, 130] on input "A partire dal:" at bounding box center [394, 127] width 162 height 23
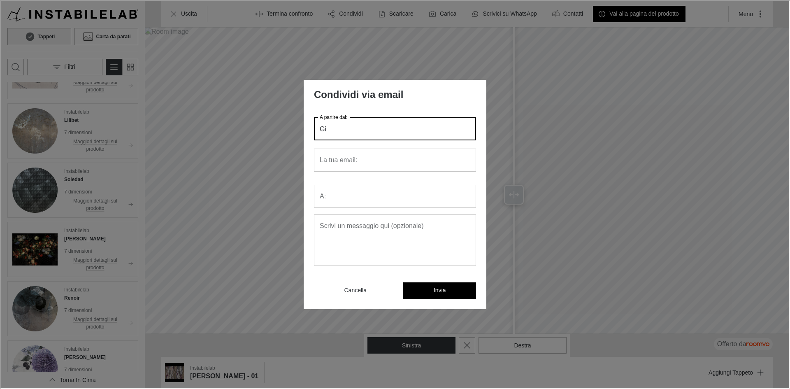
type input "G"
click at [342, 154] on div "La tua email: La tua email:" at bounding box center [394, 159] width 162 height 23
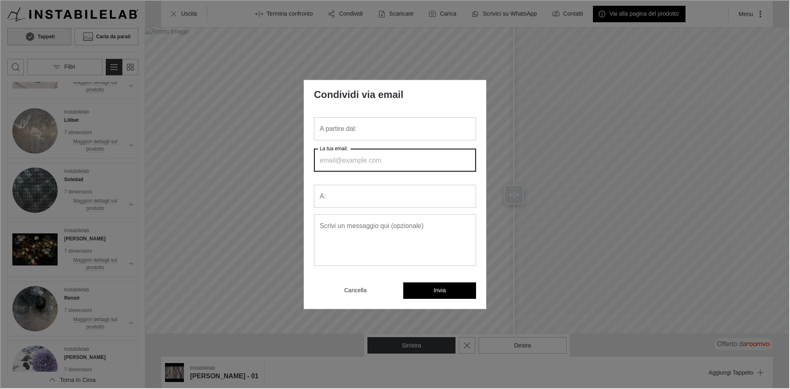
click at [349, 198] on input "A:" at bounding box center [394, 195] width 162 height 23
click at [375, 157] on input "La tua email:" at bounding box center [394, 159] width 162 height 23
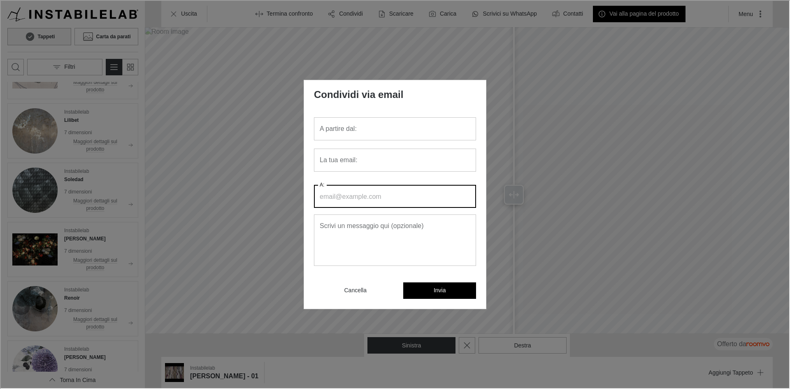
click at [358, 199] on input "A:" at bounding box center [394, 195] width 162 height 23
click at [356, 288] on p "Cancella" at bounding box center [354, 290] width 22 height 8
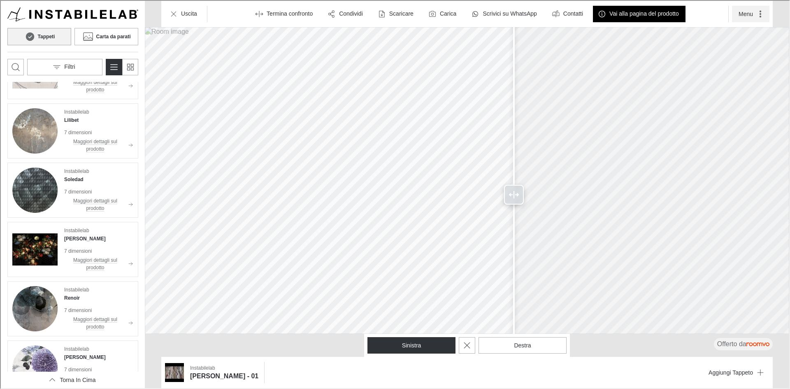
click at [743, 12] on button "Menu" at bounding box center [749, 13] width 37 height 16
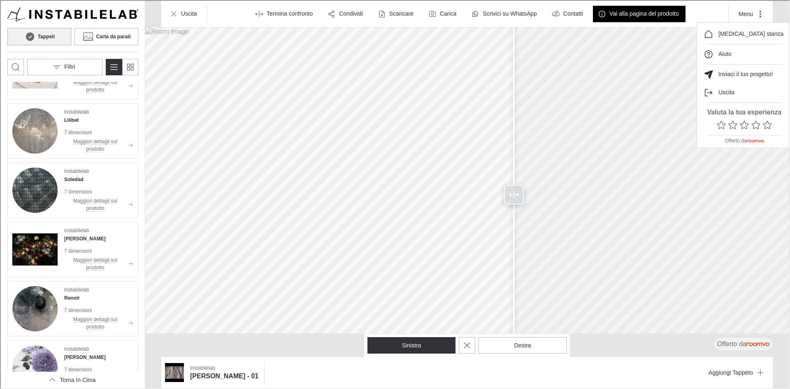
click at [176, 16] on div at bounding box center [394, 193] width 789 height 387
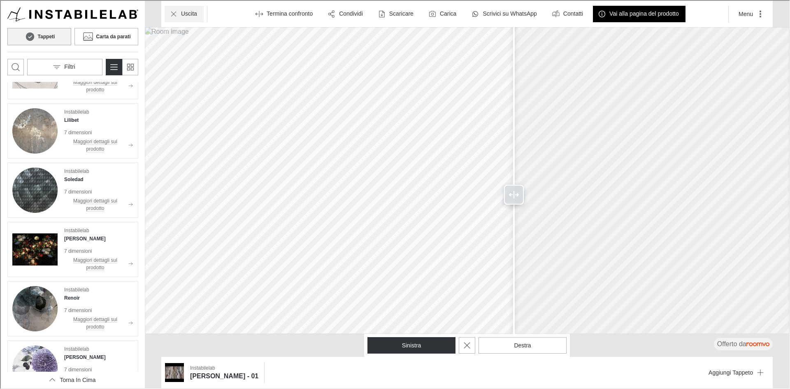
click at [186, 13] on p "Uscita" at bounding box center [188, 13] width 16 height 8
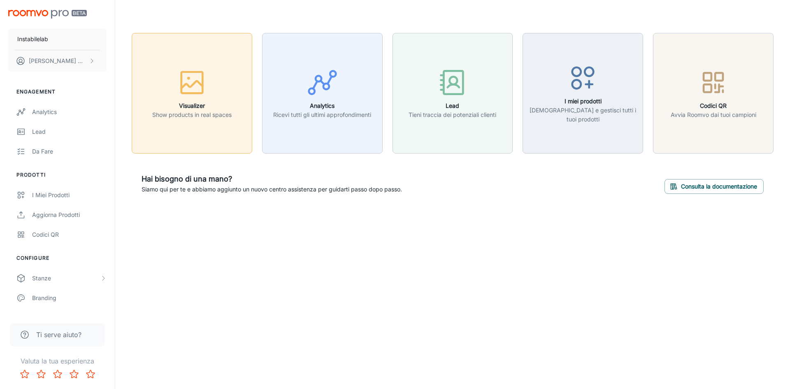
click at [188, 92] on rect "button" at bounding box center [192, 82] width 21 height 21
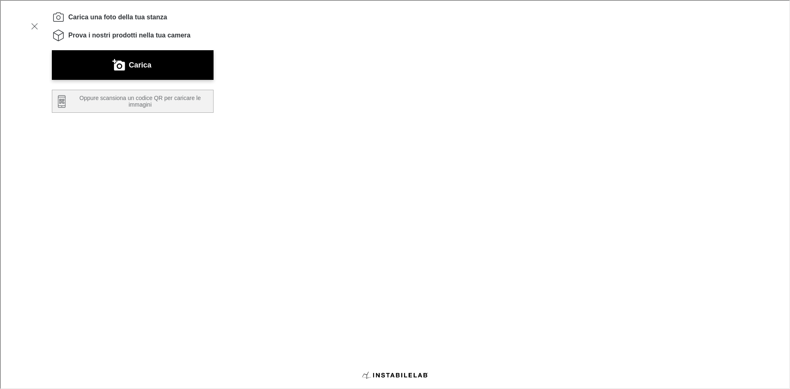
scroll to position [0, 0]
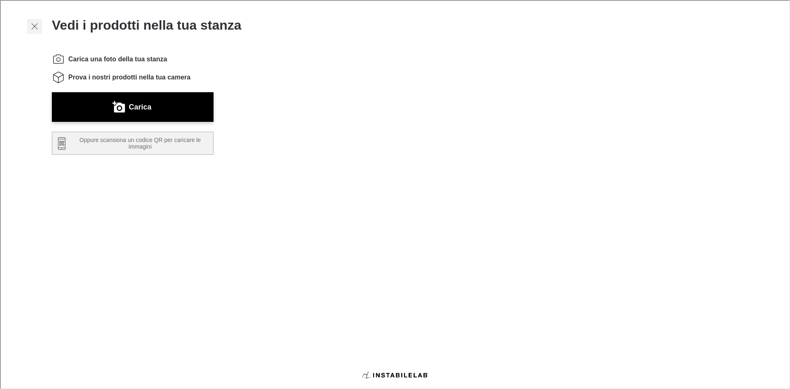
click at [32, 25] on icon "button" at bounding box center [34, 26] width 10 height 10
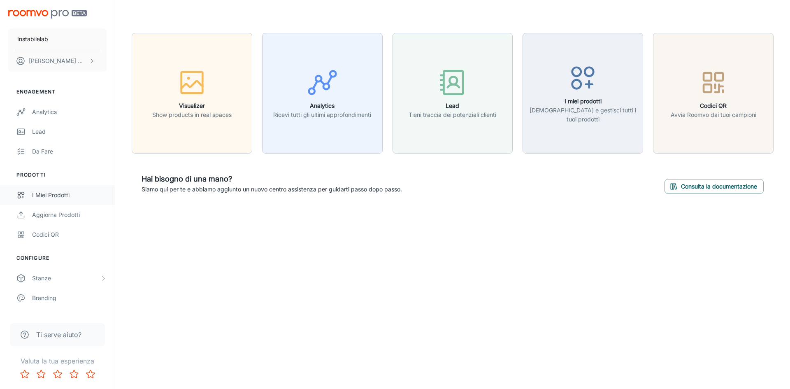
click at [55, 194] on div "I miei prodotti" at bounding box center [69, 195] width 75 height 9
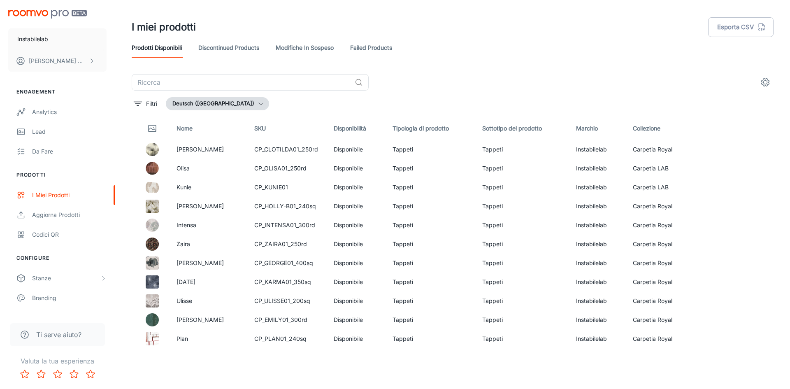
click at [230, 105] on button "Deutsch (Deutschland)" at bounding box center [217, 103] width 103 height 13
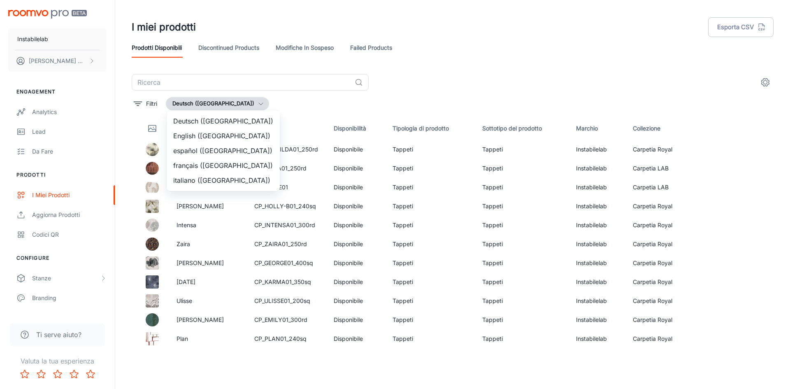
click at [187, 140] on li "English (United Kingdom)" at bounding box center [223, 135] width 113 height 15
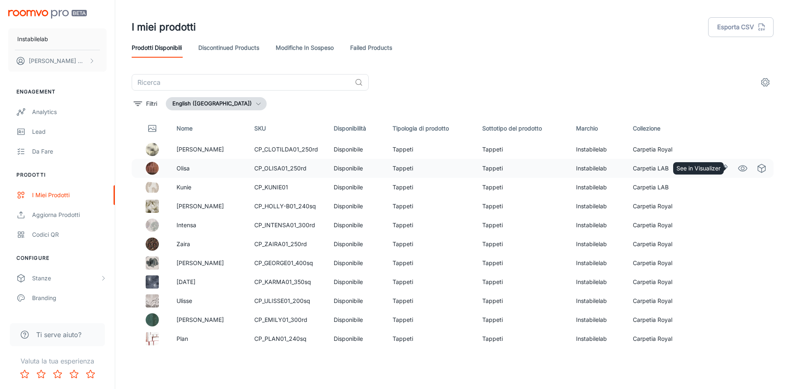
click at [738, 170] on icon "See in Visualizer" at bounding box center [743, 168] width 10 height 10
click at [230, 105] on button "English (United Kingdom)" at bounding box center [216, 103] width 101 height 13
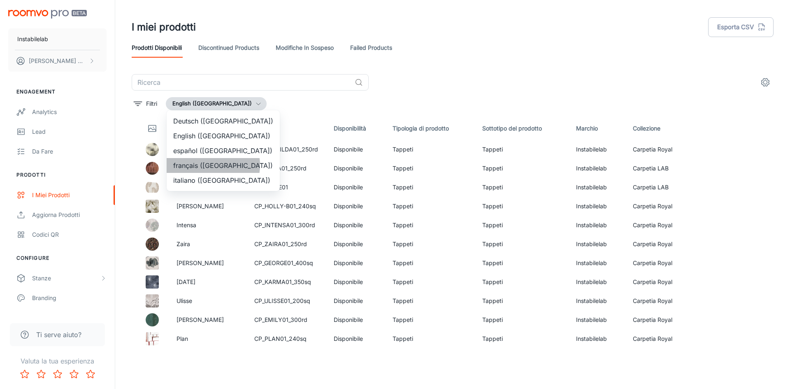
click at [209, 165] on li "français (France)" at bounding box center [223, 165] width 113 height 15
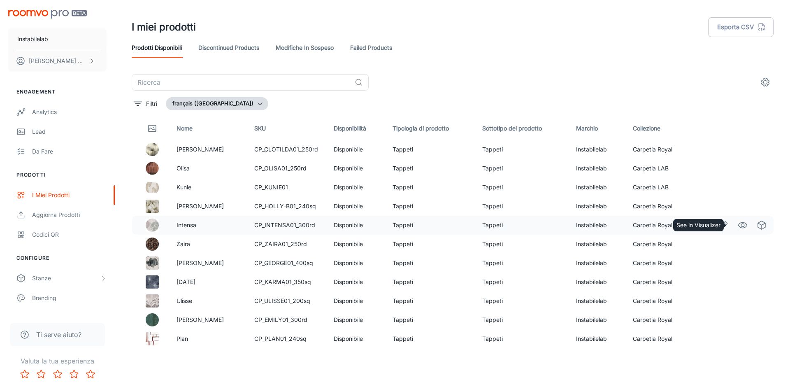
click at [739, 226] on icon "See in Visualizer" at bounding box center [743, 225] width 10 height 10
click at [211, 105] on button "français (France)" at bounding box center [217, 103] width 102 height 13
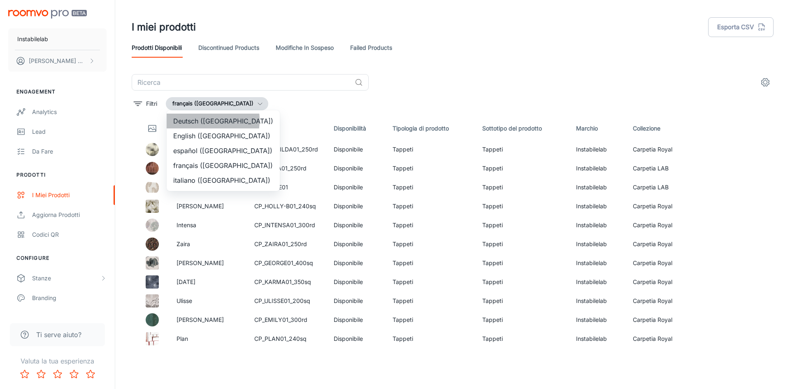
click at [193, 120] on li "Deutsch (Deutschland)" at bounding box center [223, 121] width 113 height 15
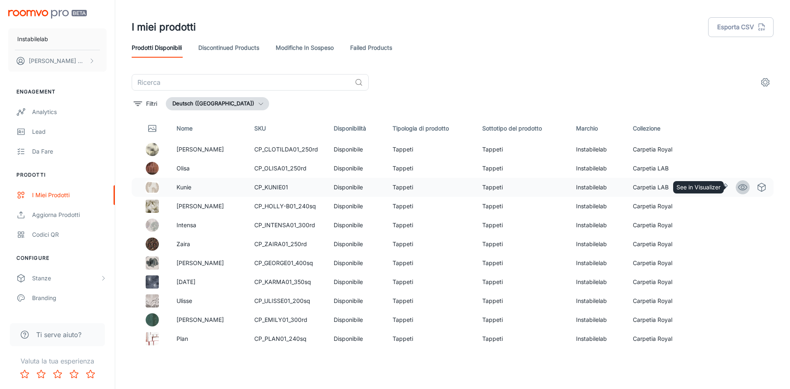
click at [741, 189] on circle "See in Visualizer" at bounding box center [742, 187] width 3 height 3
click at [198, 105] on button "Deutsch (Deutschland)" at bounding box center [217, 103] width 103 height 13
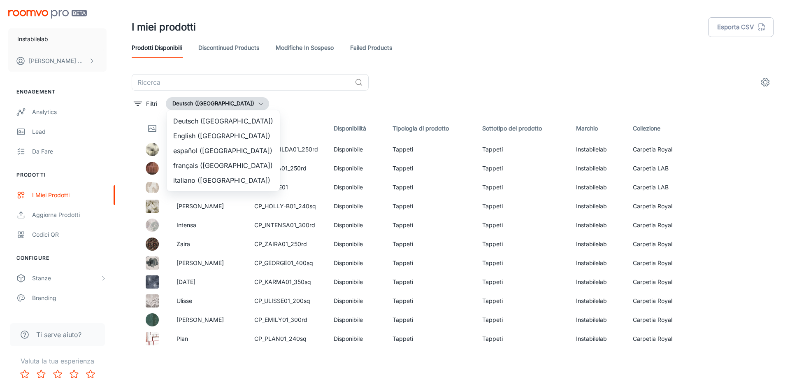
click at [189, 149] on li "español (España)" at bounding box center [223, 150] width 113 height 15
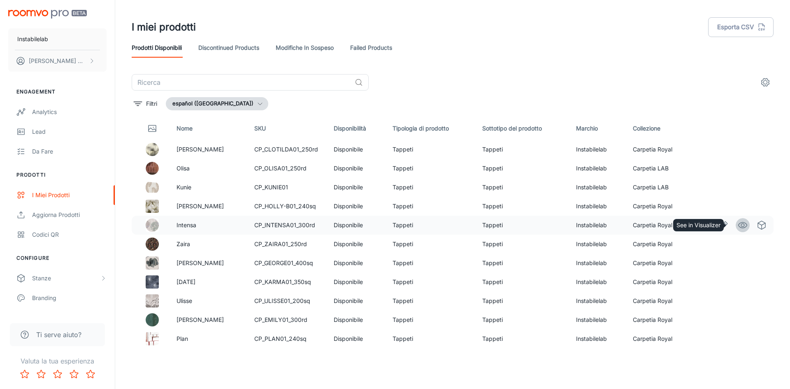
click at [741, 224] on circle "See in Visualizer" at bounding box center [742, 225] width 3 height 3
click at [199, 101] on button "español (España)" at bounding box center [217, 103] width 102 height 13
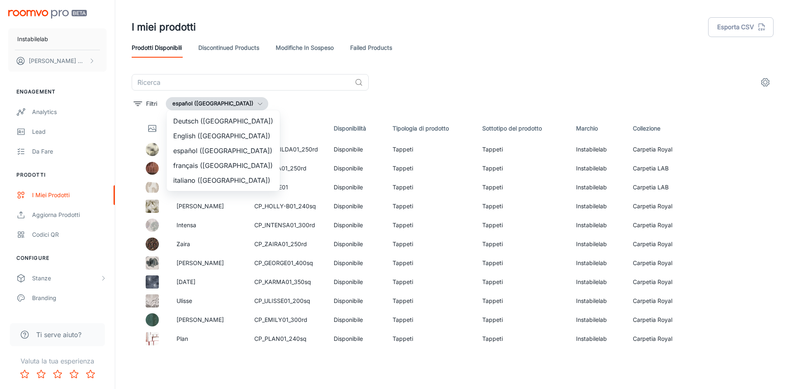
click at [209, 179] on li "italiano (Italia)" at bounding box center [223, 180] width 113 height 15
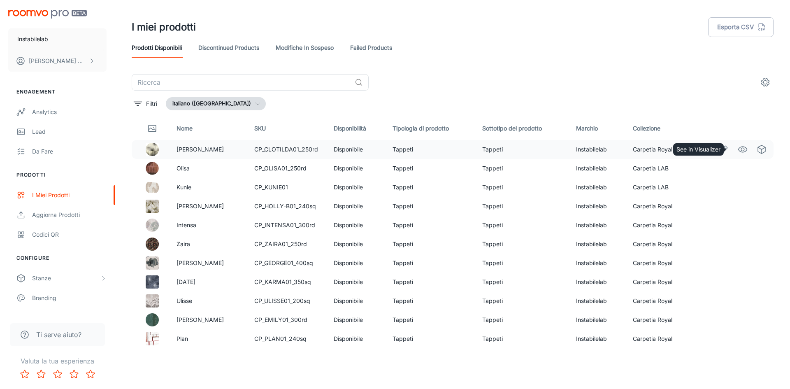
click at [743, 149] on link "See in Visualizer" at bounding box center [743, 149] width 14 height 14
